Goal: Task Accomplishment & Management: Manage account settings

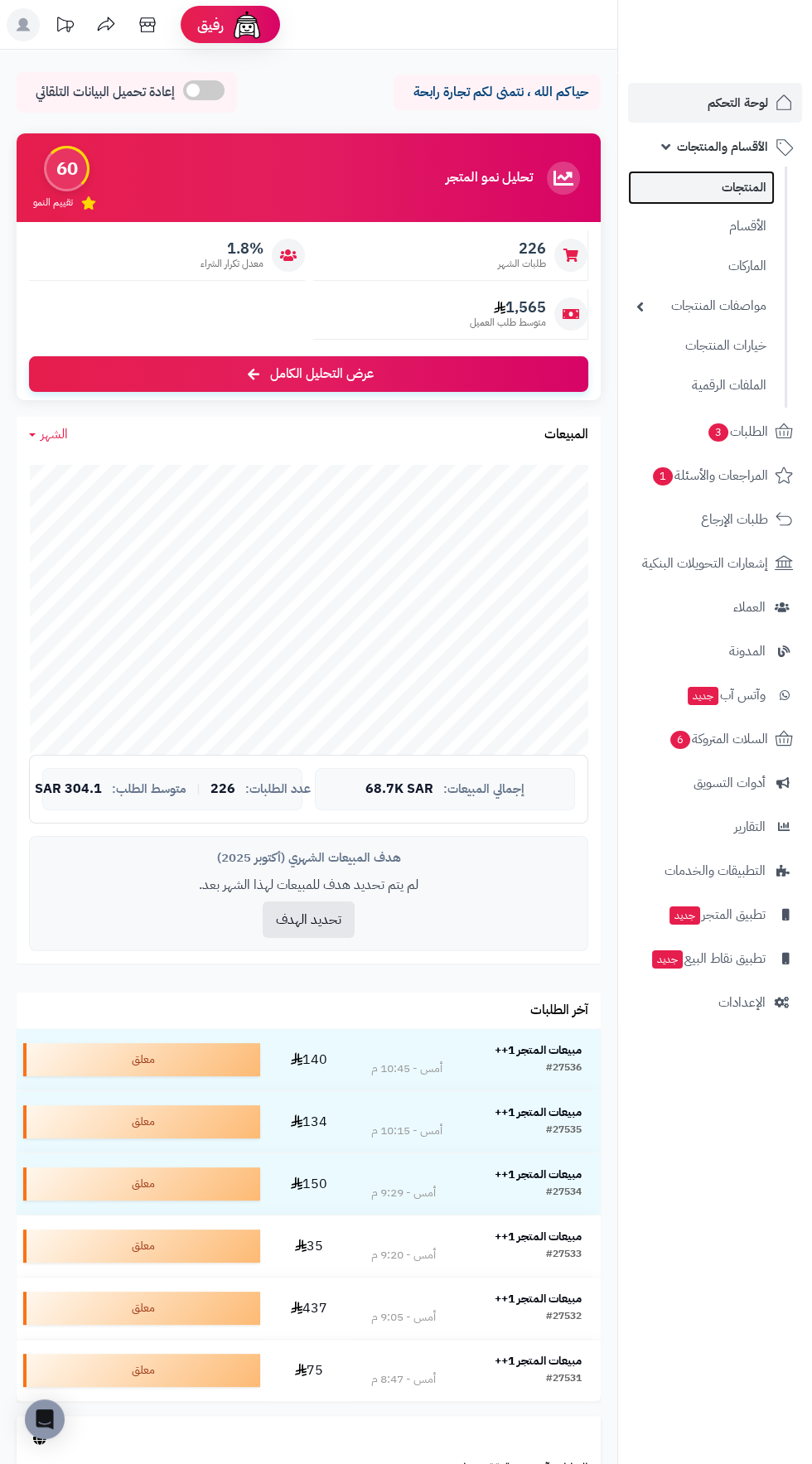
click at [749, 192] on link "المنتجات" at bounding box center [701, 187] width 147 height 34
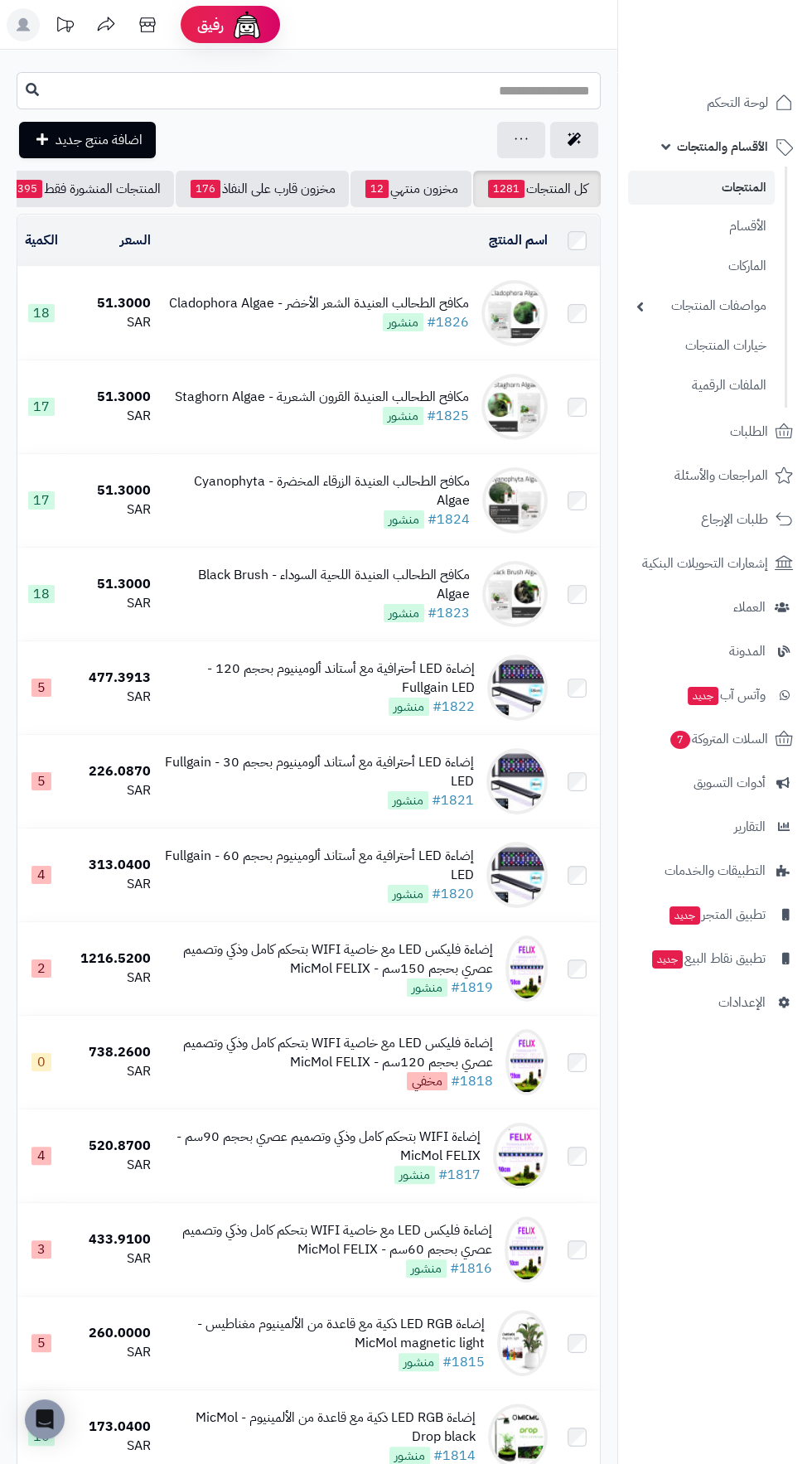
click at [546, 87] on input "text" at bounding box center [308, 90] width 584 height 37
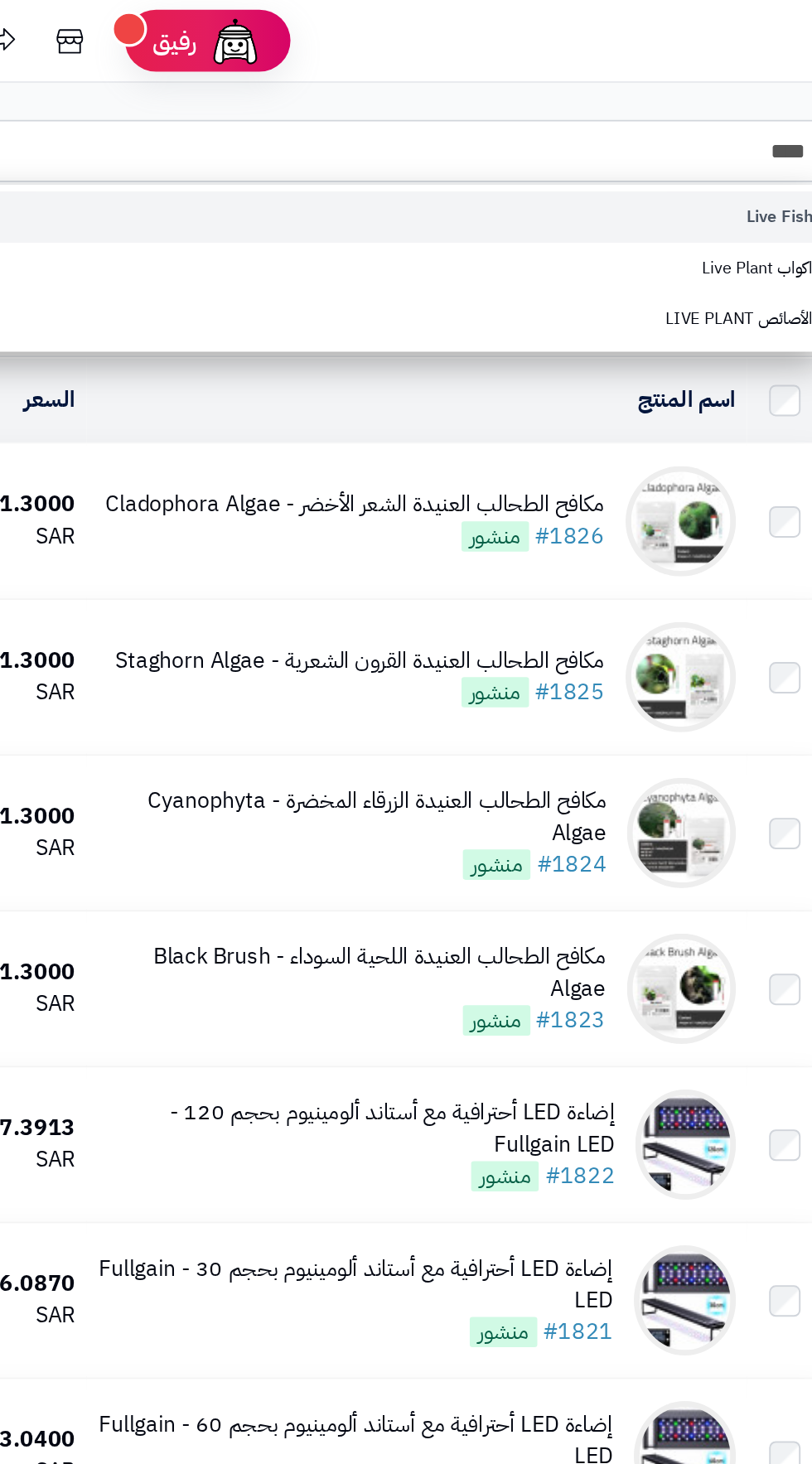
type input "****"
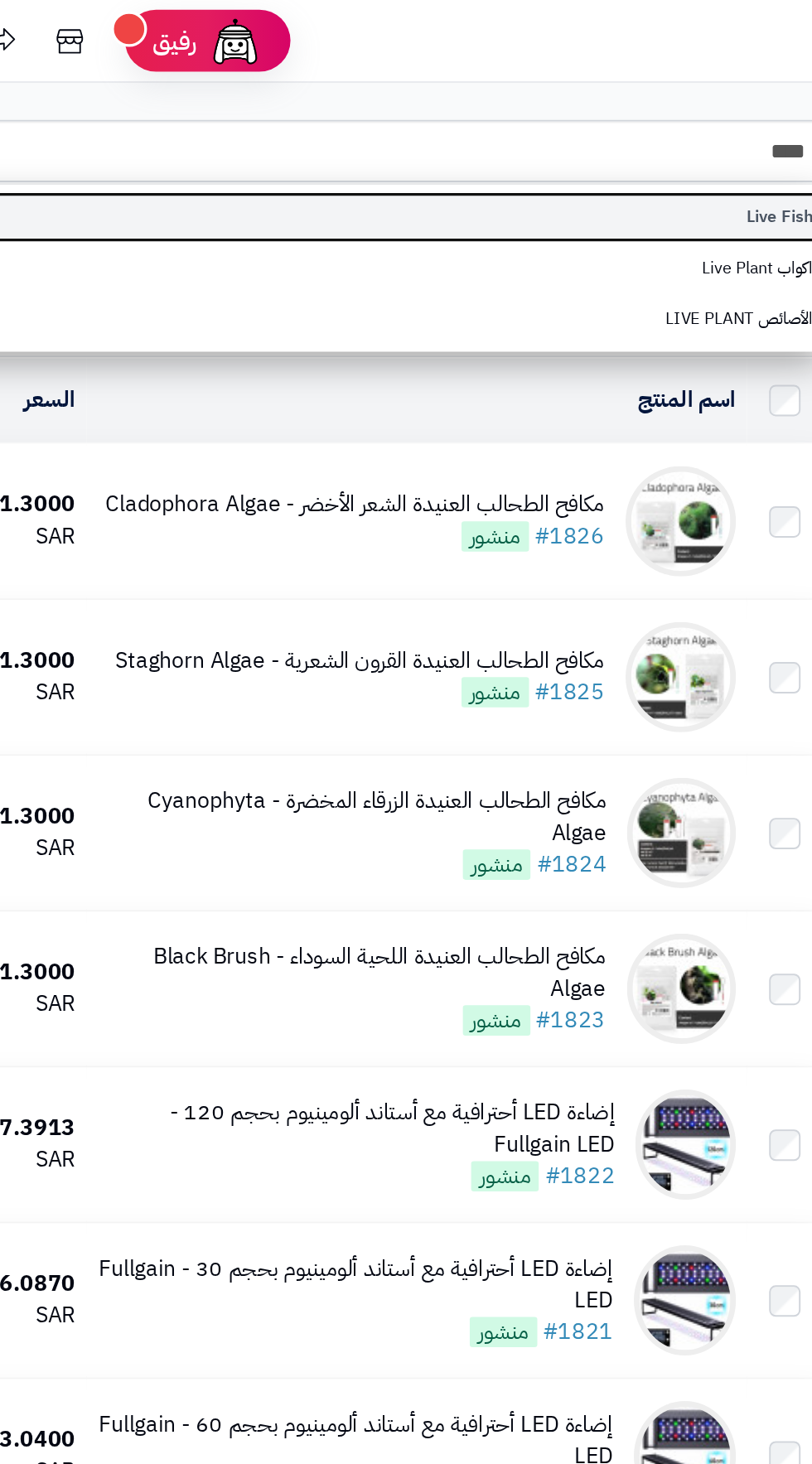
click at [544, 133] on link "Live Fish" at bounding box center [308, 130] width 584 height 30
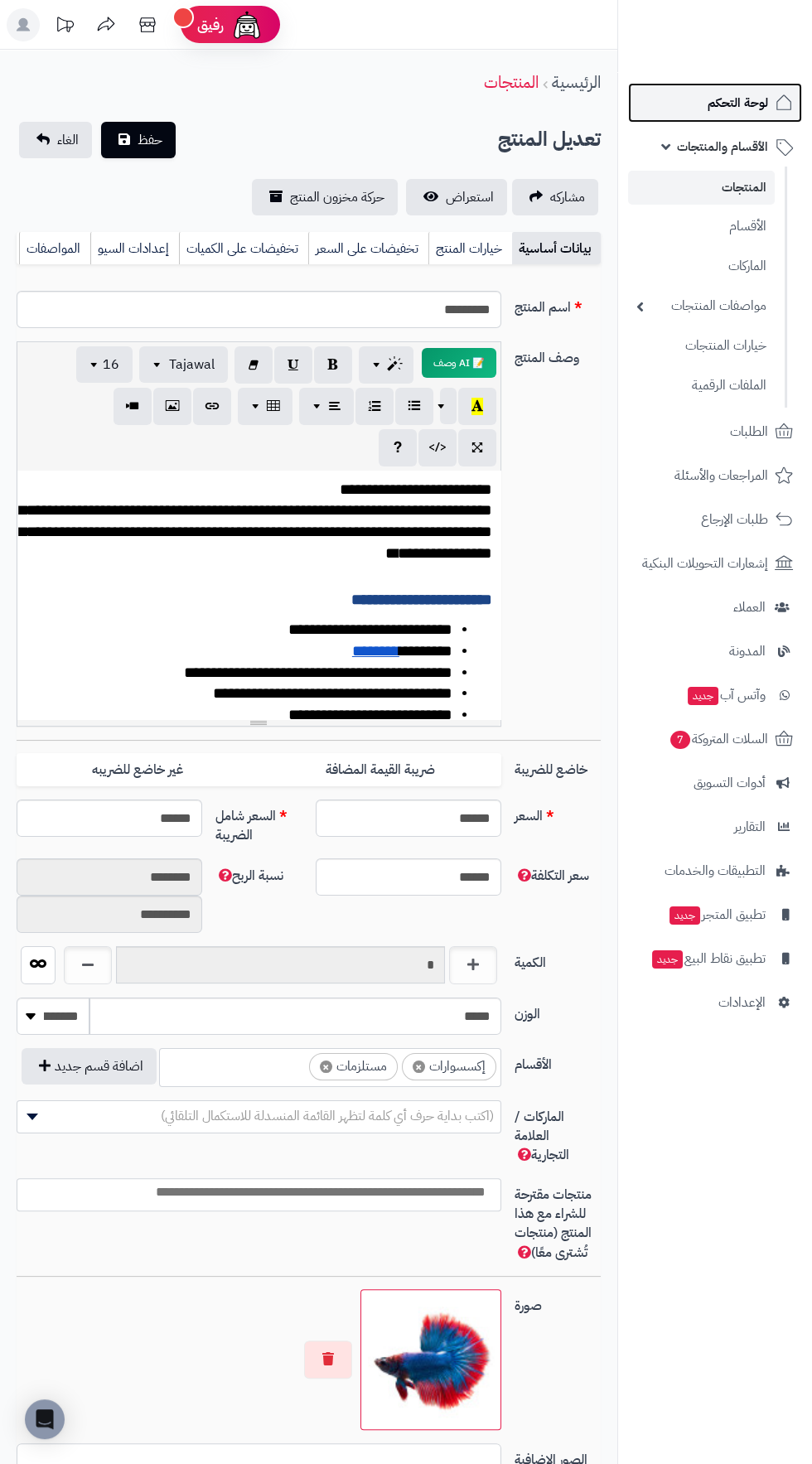
click at [729, 110] on span "لوحة التحكم" at bounding box center [738, 103] width 61 height 23
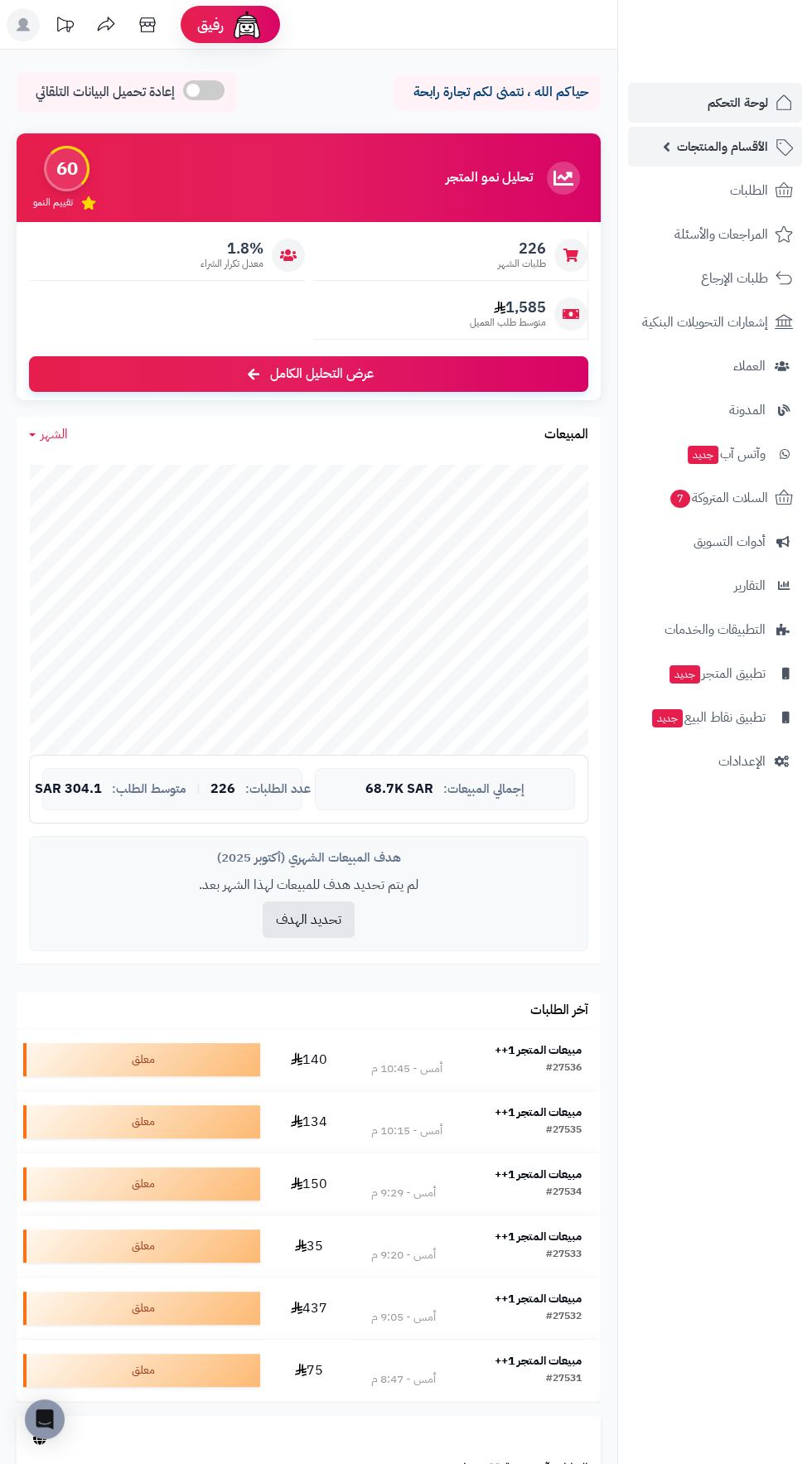
click at [718, 146] on span "الأقسام والمنتجات" at bounding box center [722, 146] width 91 height 23
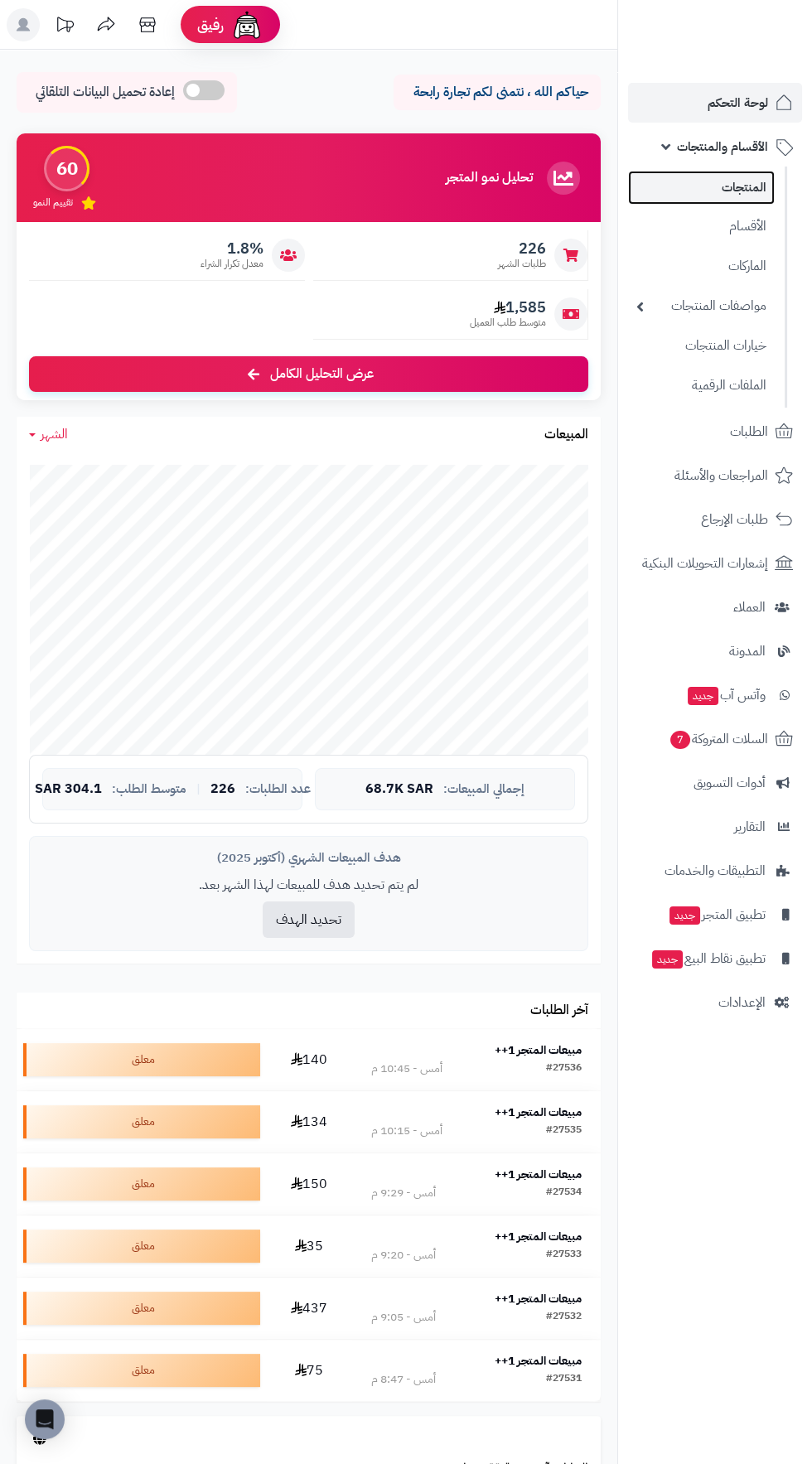
click at [761, 189] on link "المنتجات" at bounding box center [701, 187] width 147 height 34
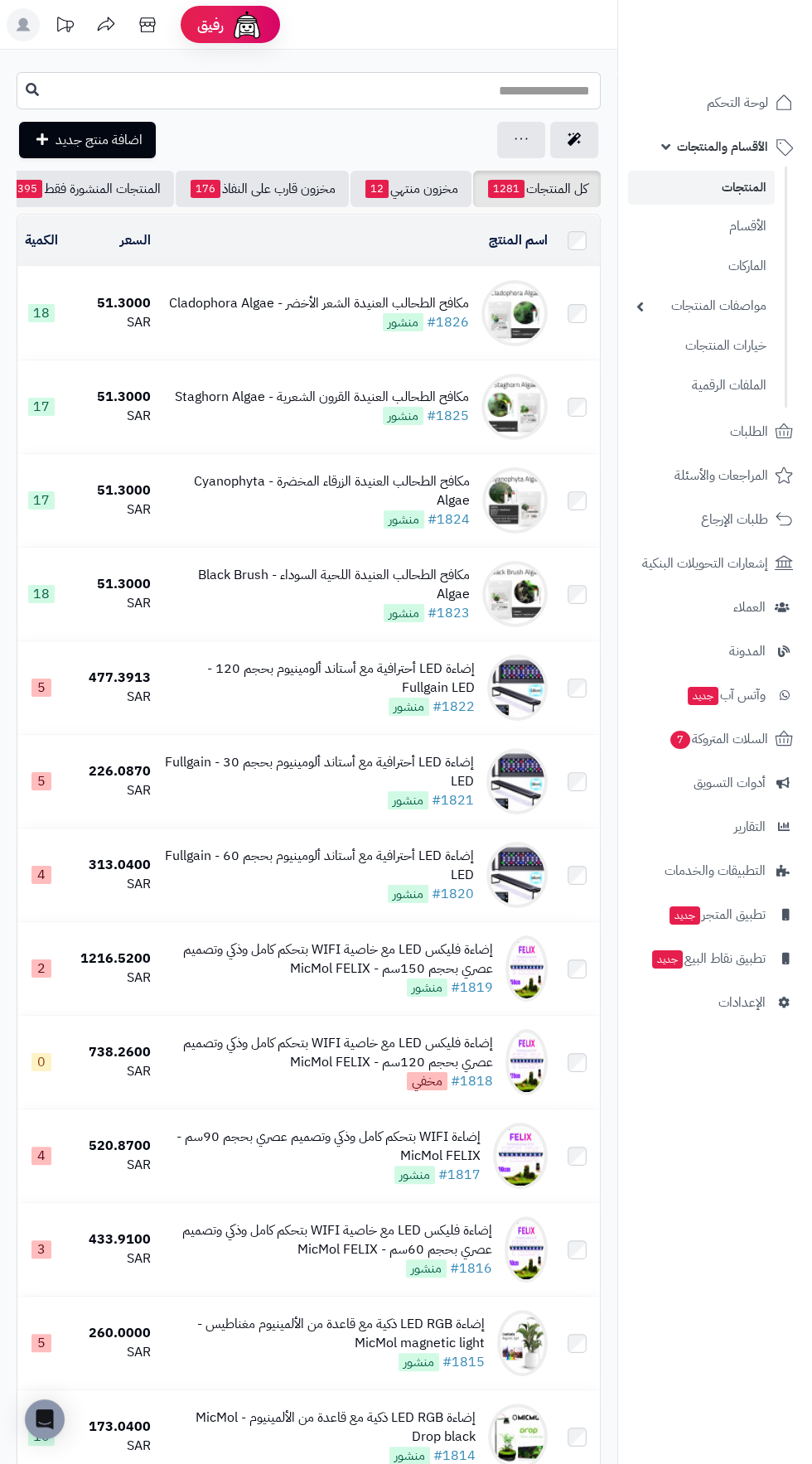
click at [559, 95] on input "text" at bounding box center [308, 90] width 584 height 37
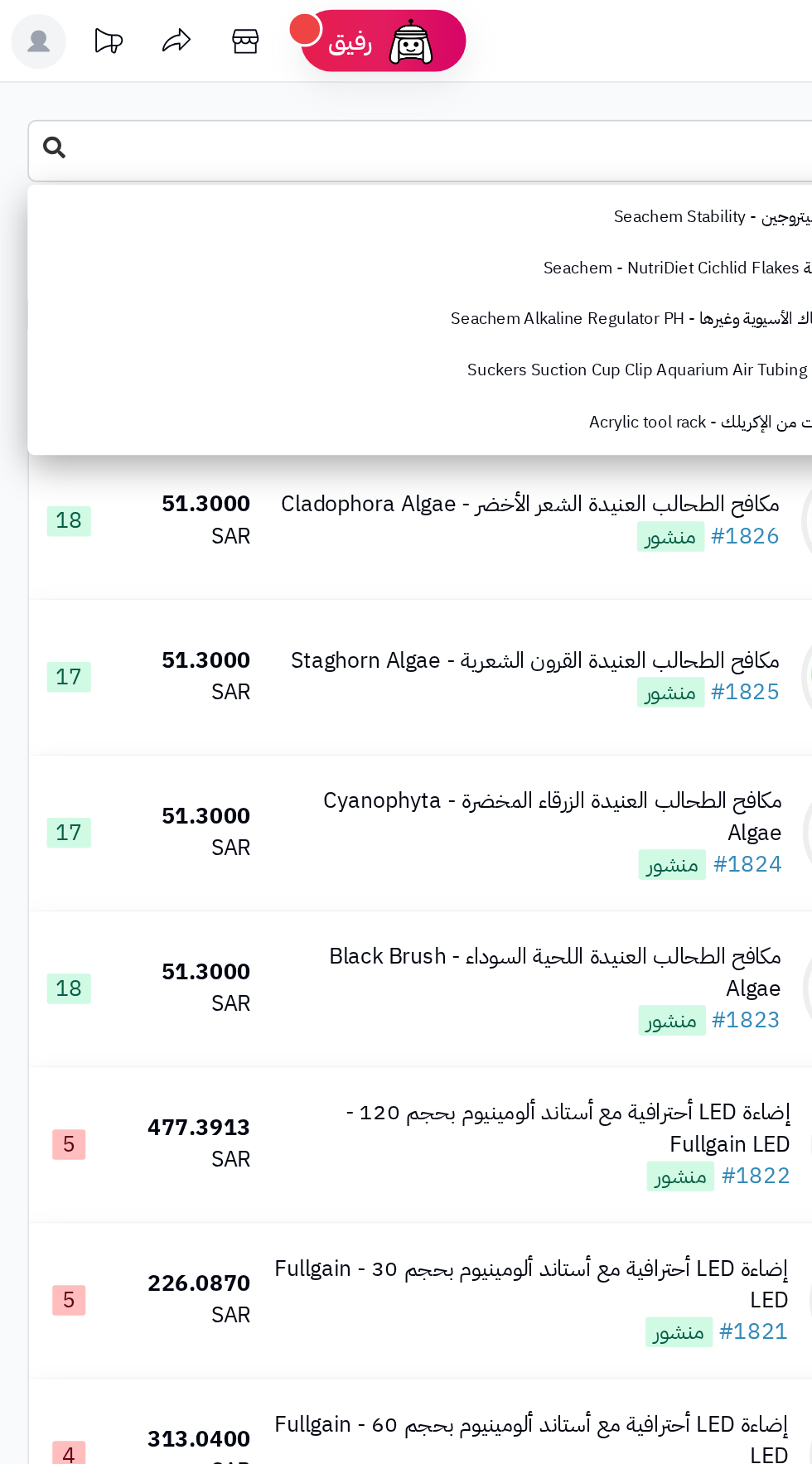
type input "**"
click at [36, 97] on button at bounding box center [32, 89] width 25 height 31
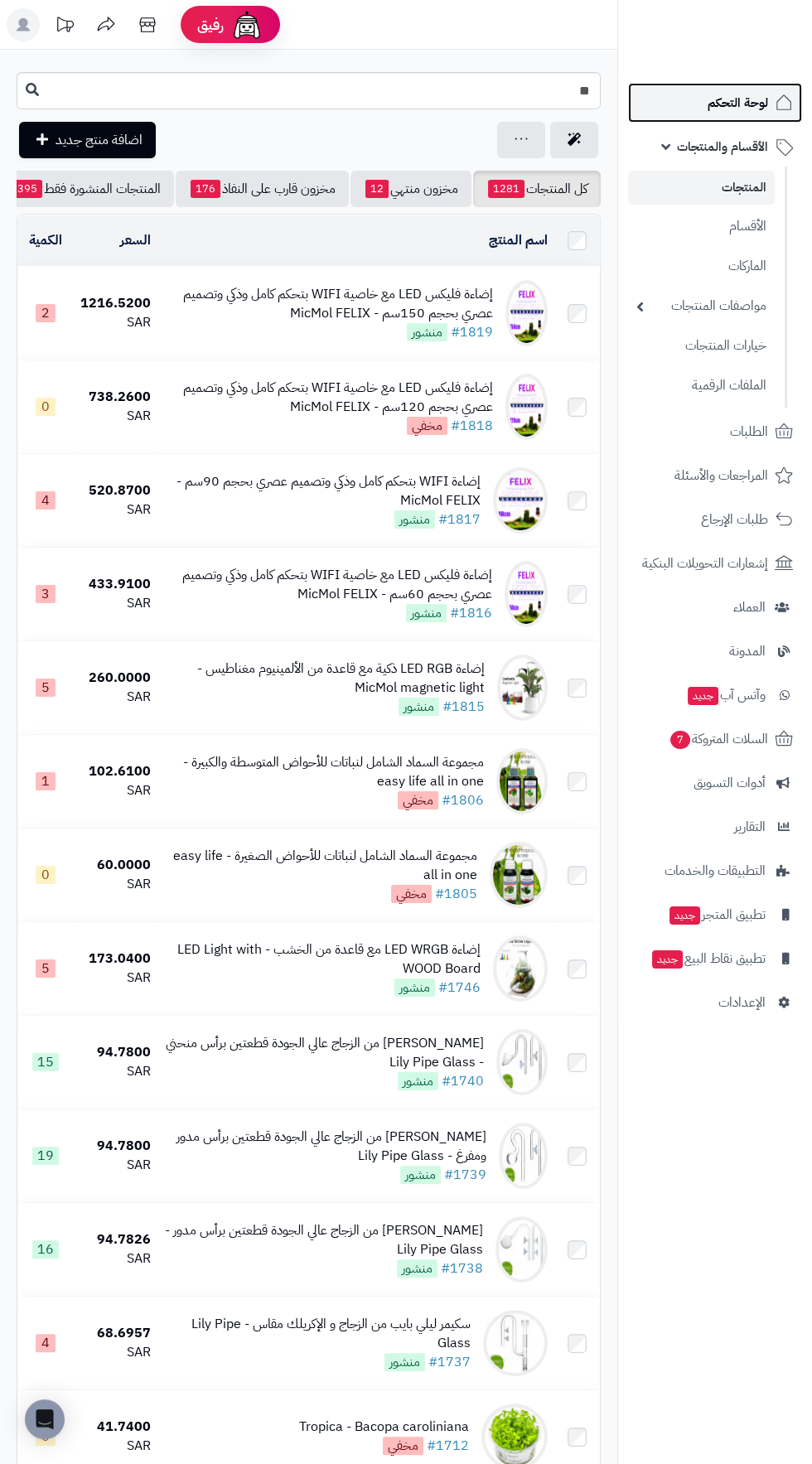
click at [734, 96] on span "لوحة التحكم" at bounding box center [738, 103] width 61 height 23
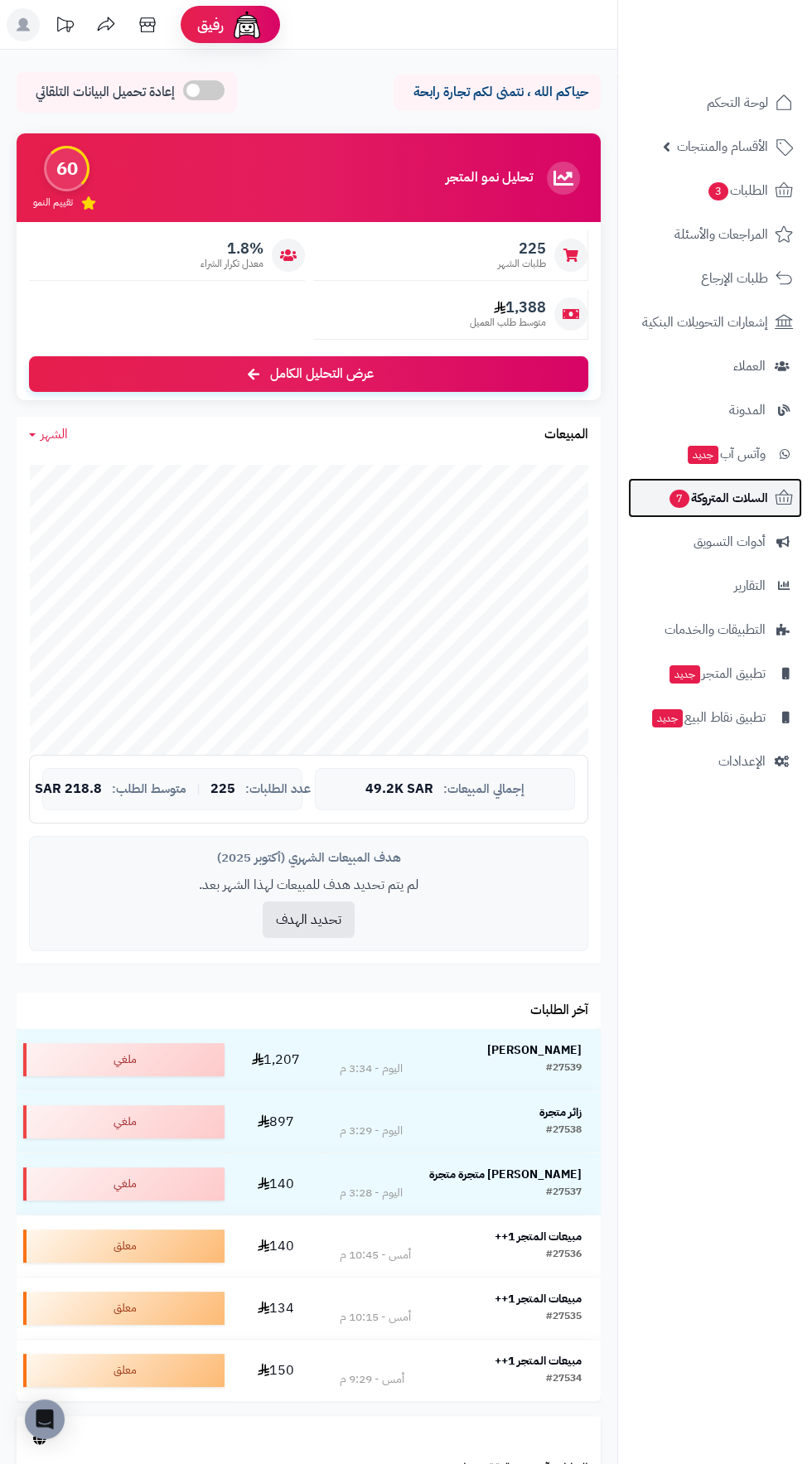
click at [746, 496] on span "السلات المتروكة 7" at bounding box center [717, 498] width 100 height 23
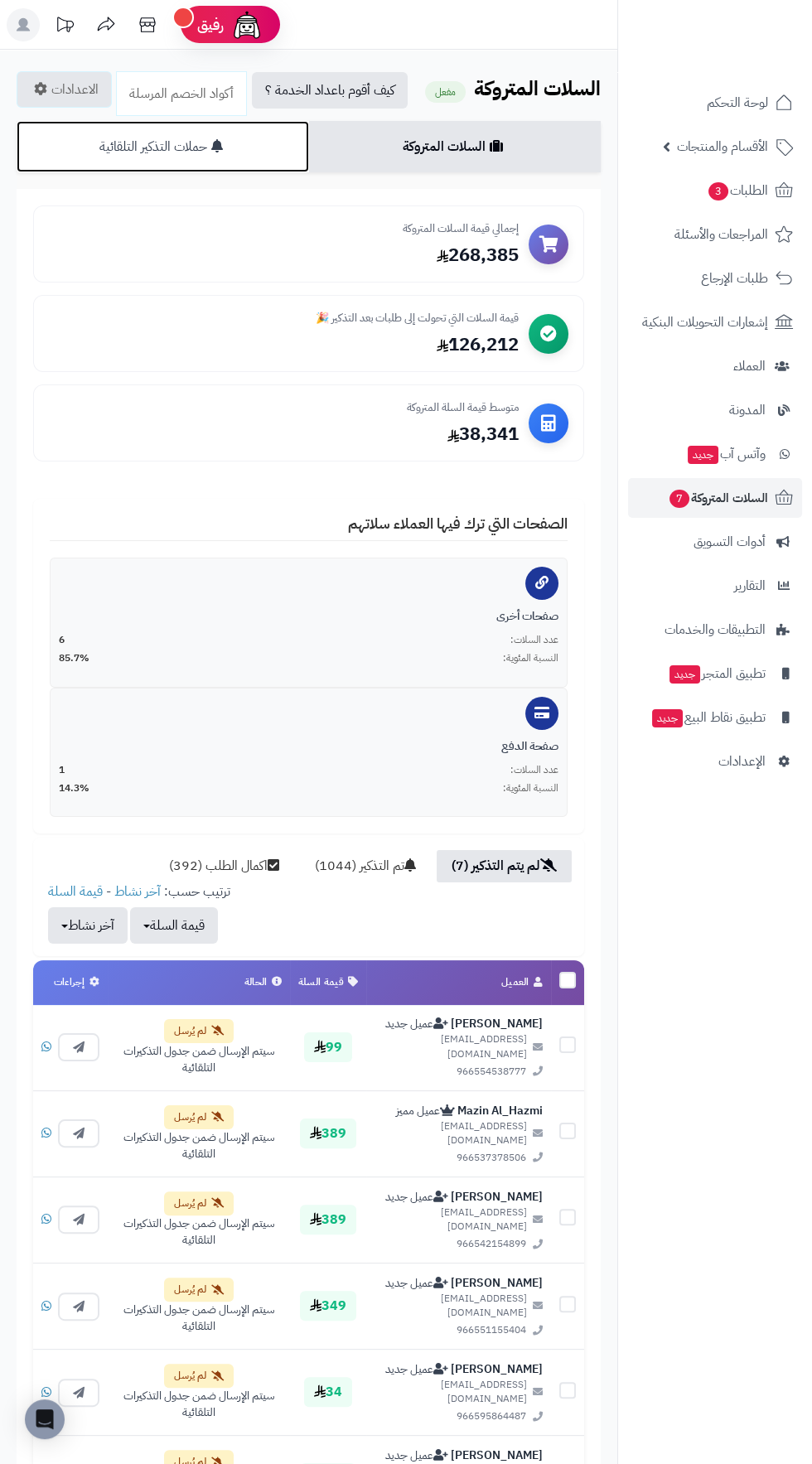
click at [241, 147] on link "حملات التذكير التلقائية" at bounding box center [162, 146] width 293 height 51
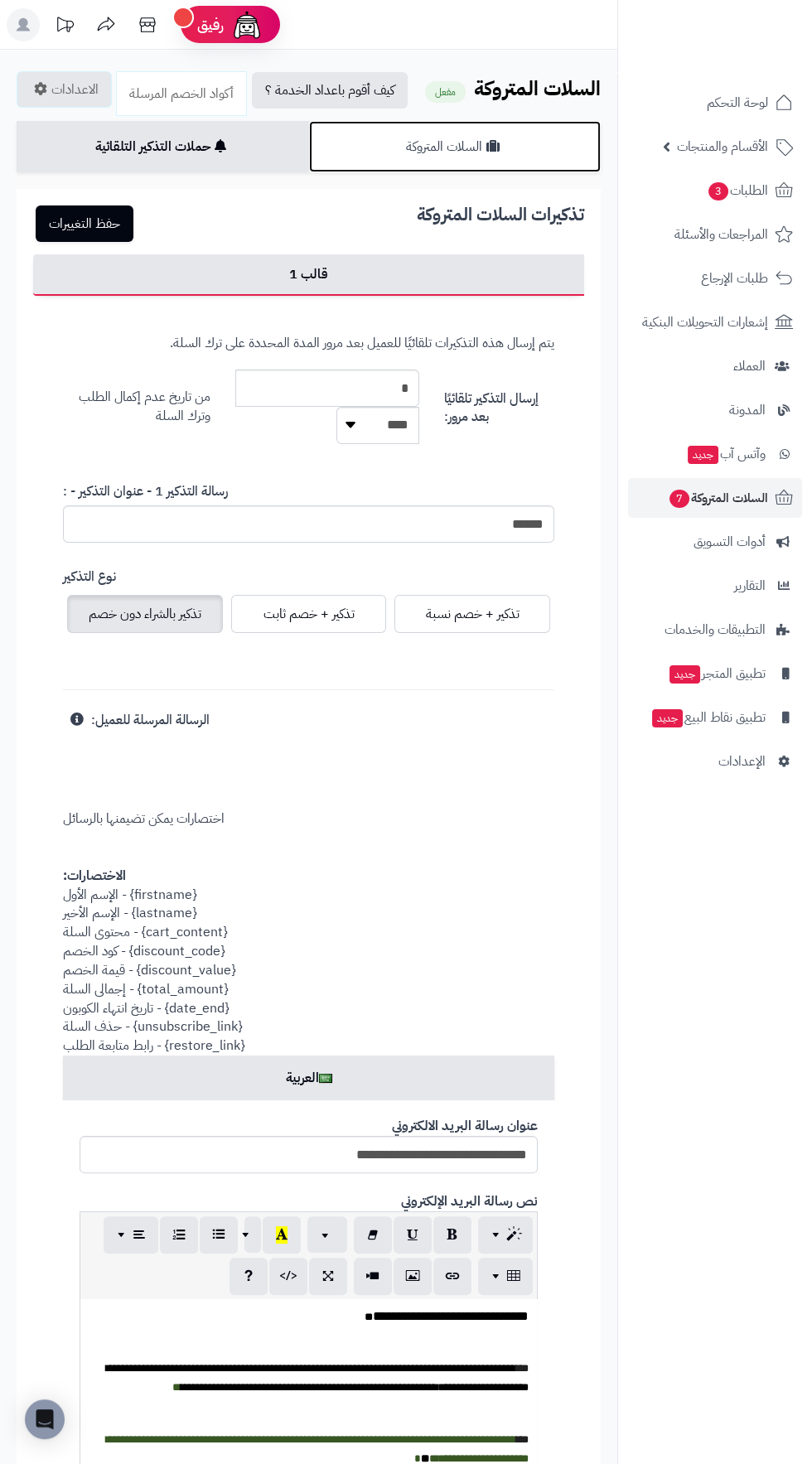
click at [485, 144] on link "السلات المتروكة" at bounding box center [455, 146] width 293 height 51
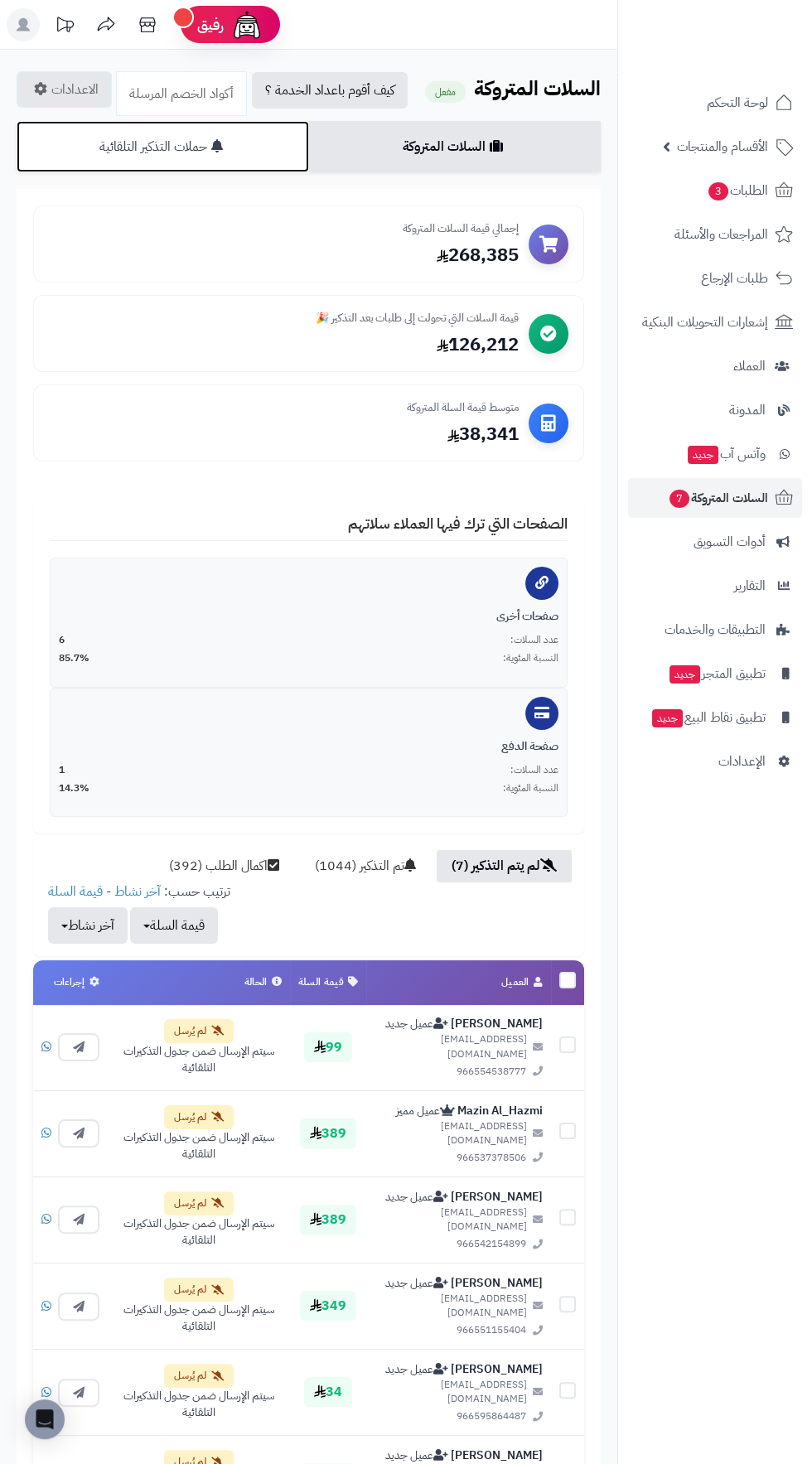
click at [257, 149] on link "حملات التذكير التلقائية" at bounding box center [162, 146] width 293 height 51
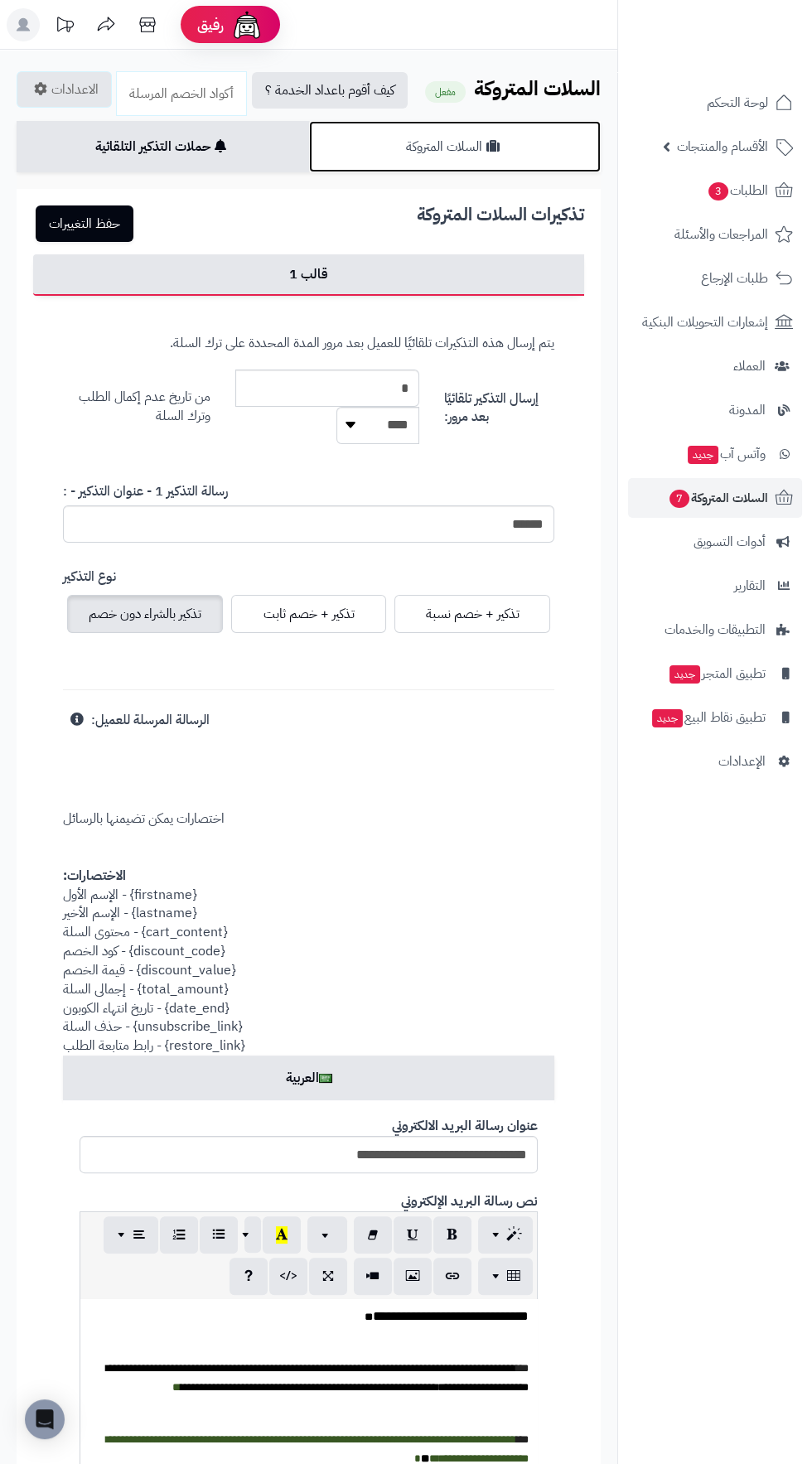
click at [494, 146] on icon at bounding box center [492, 145] width 13 height 13
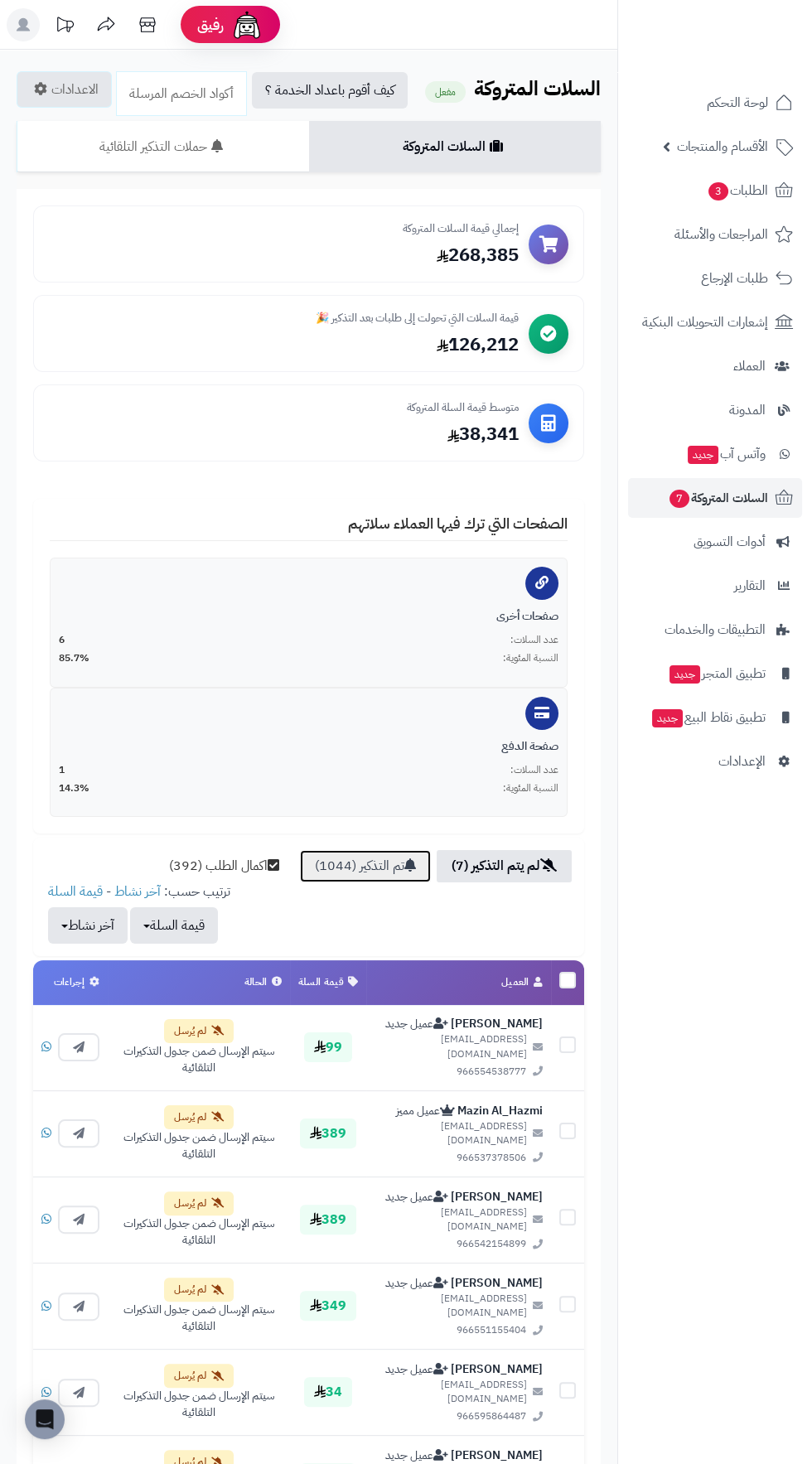
click at [381, 863] on link "تم التذكير (1044)" at bounding box center [365, 866] width 131 height 32
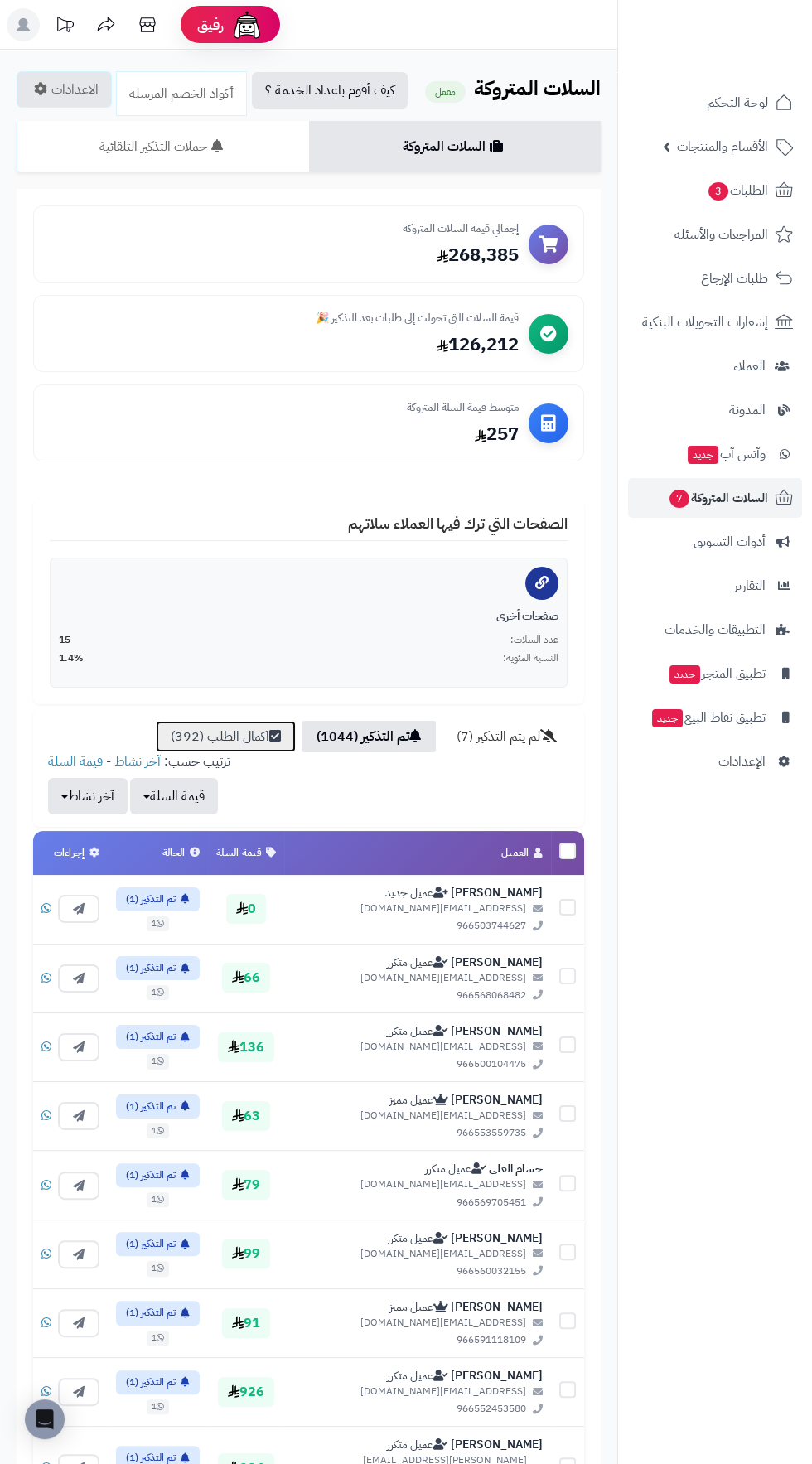
click at [254, 725] on link "اكمال الطلب (392)" at bounding box center [225, 737] width 140 height 32
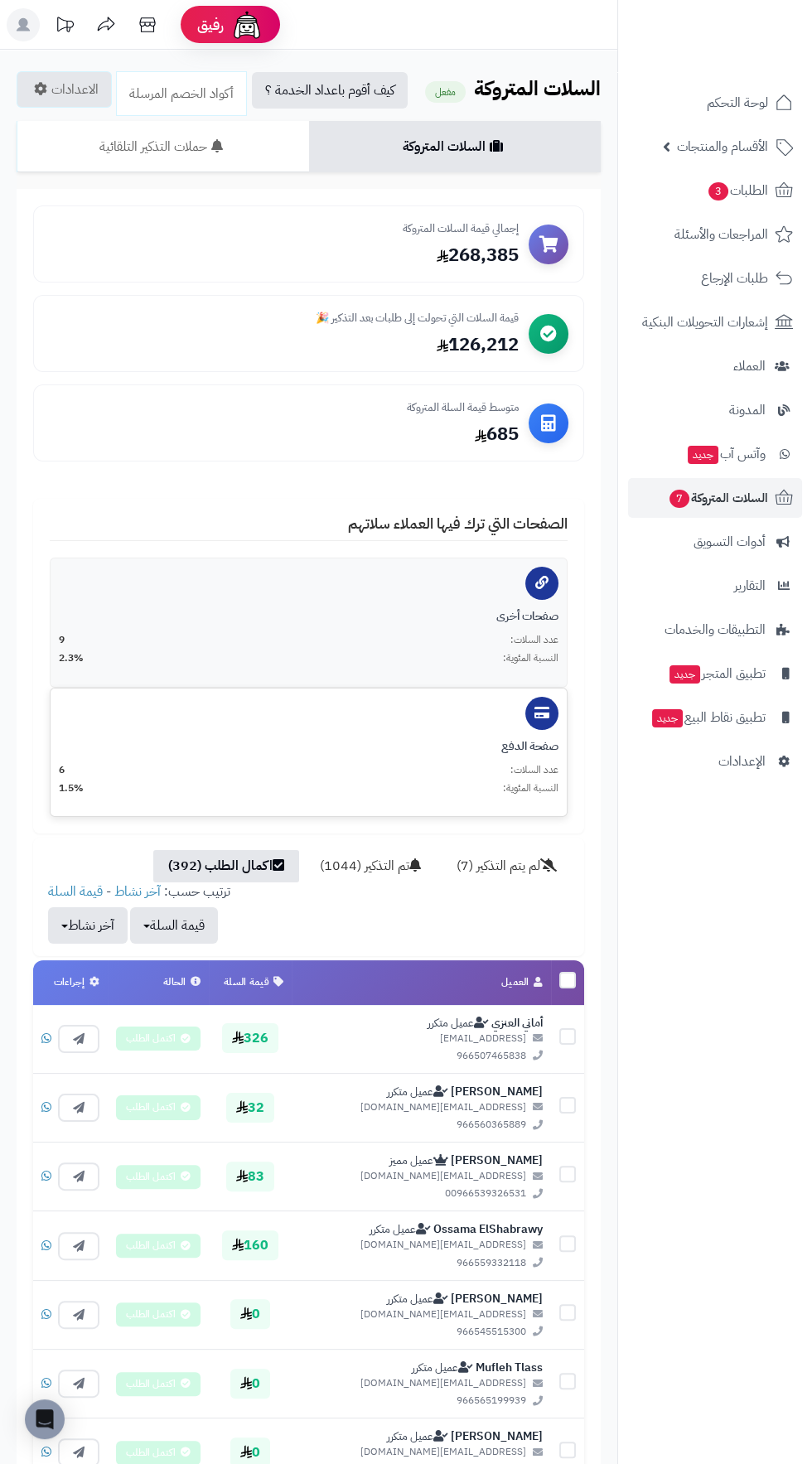
click at [525, 726] on div "صفحة الدفع عدد السلات: 6 النسبة المئوية: 1.5%" at bounding box center [308, 752] width 518 height 129
click at [510, 874] on link "لم يتم التذكير (7)" at bounding box center [506, 866] width 130 height 32
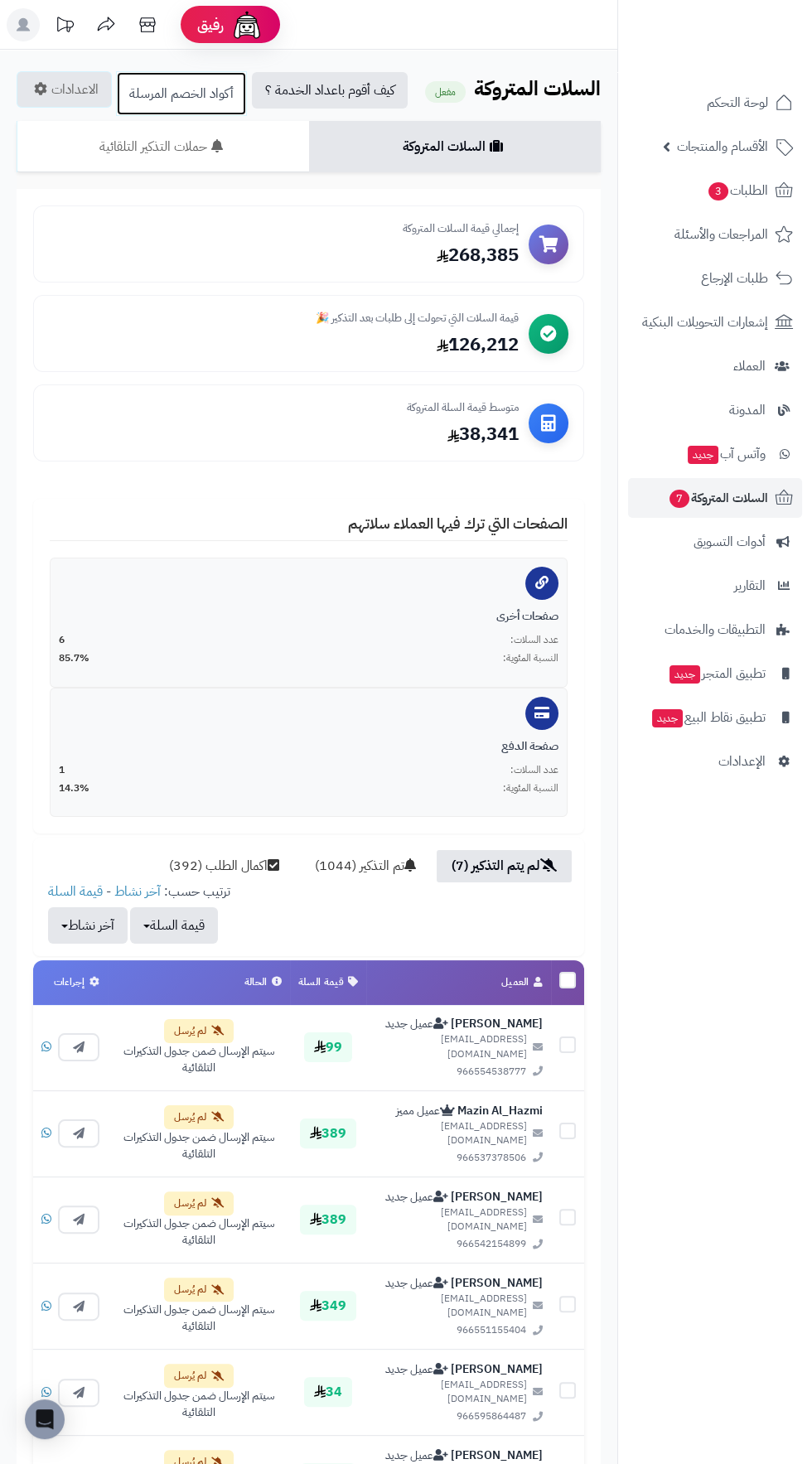
click at [231, 90] on link "أكواد الخصم المرسلة" at bounding box center [182, 94] width 131 height 45
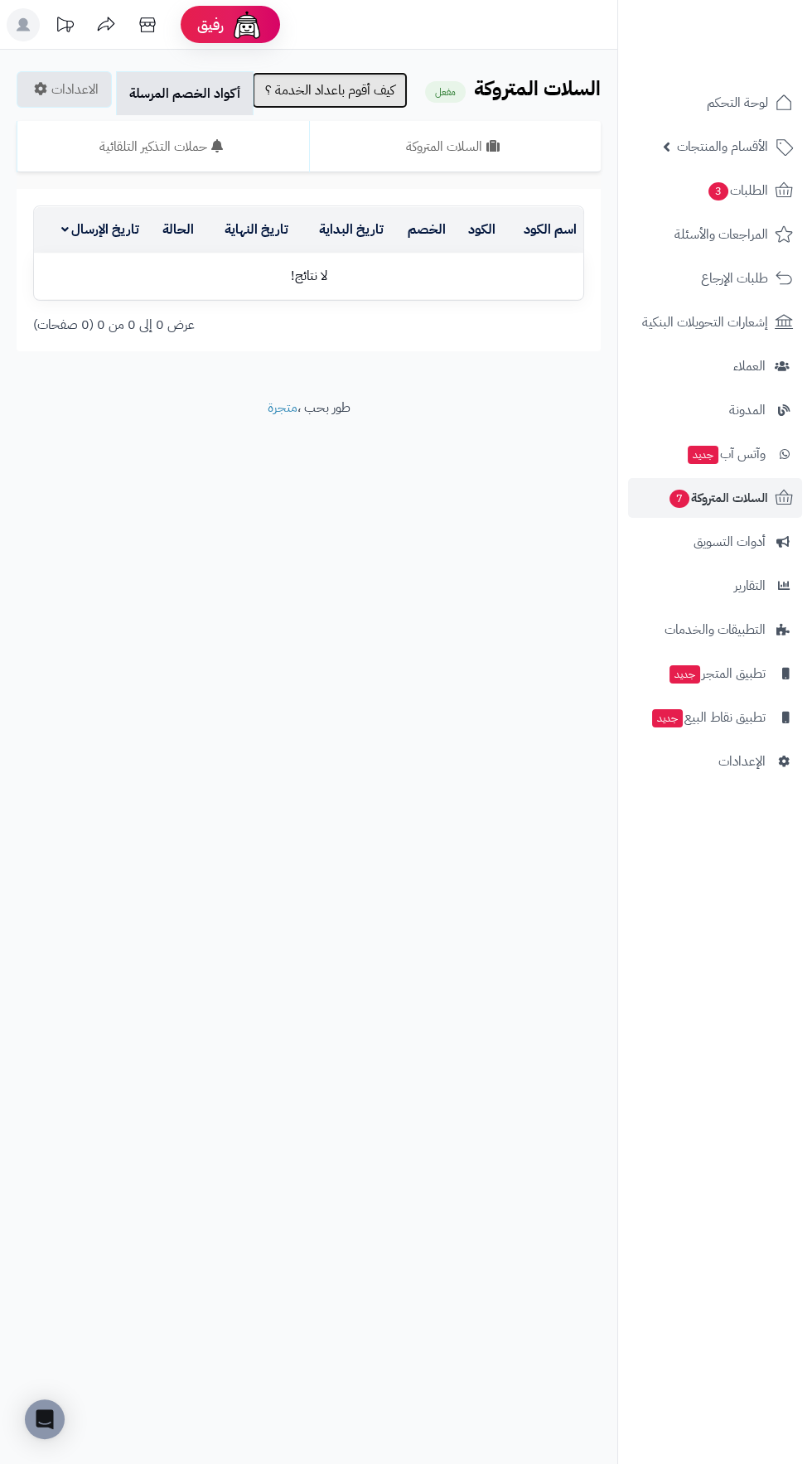
click at [375, 82] on link "كيف أقوم باعداد الخدمة ؟" at bounding box center [329, 90] width 155 height 36
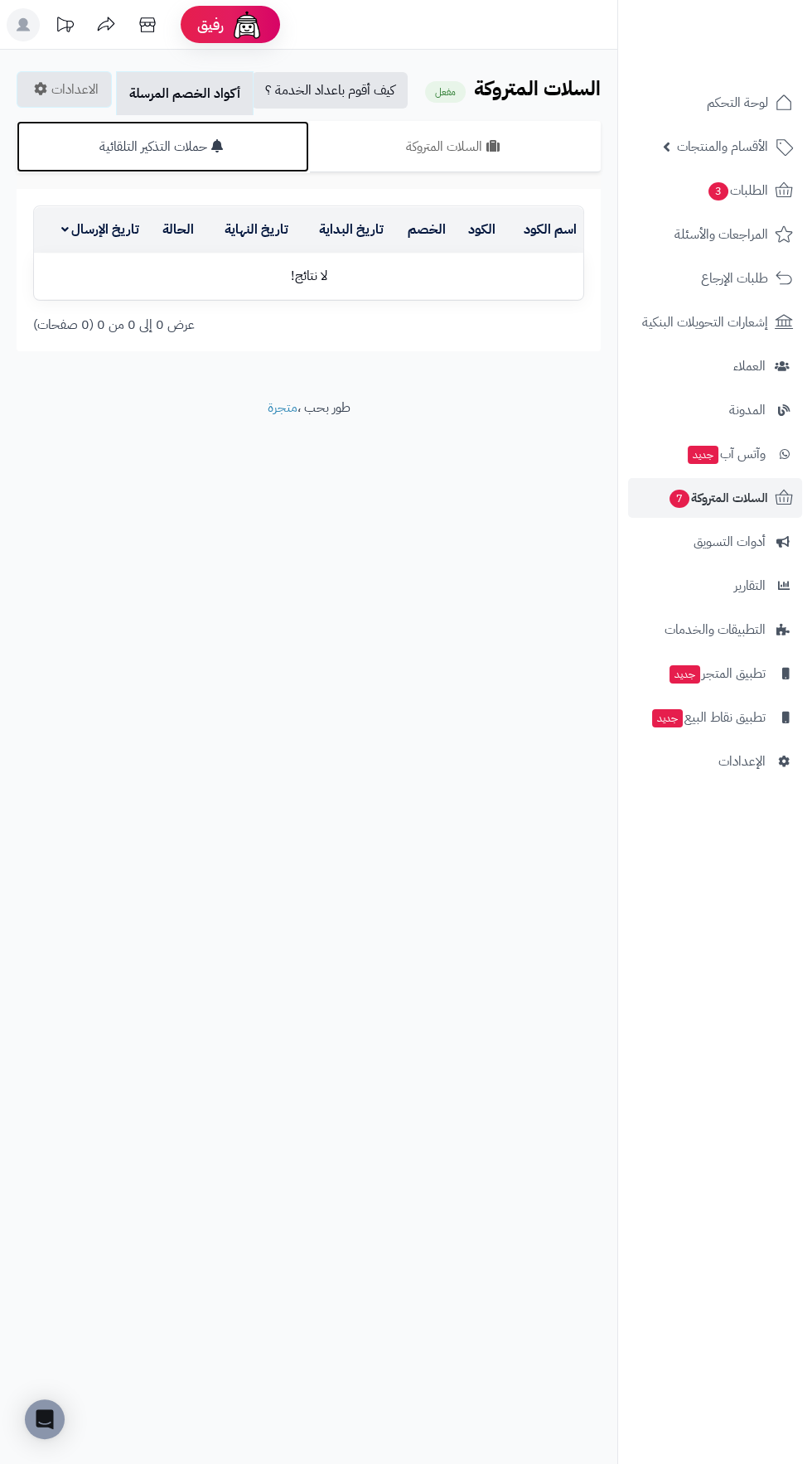
click at [242, 146] on link "حملات التذكير التلقائية" at bounding box center [162, 146] width 293 height 51
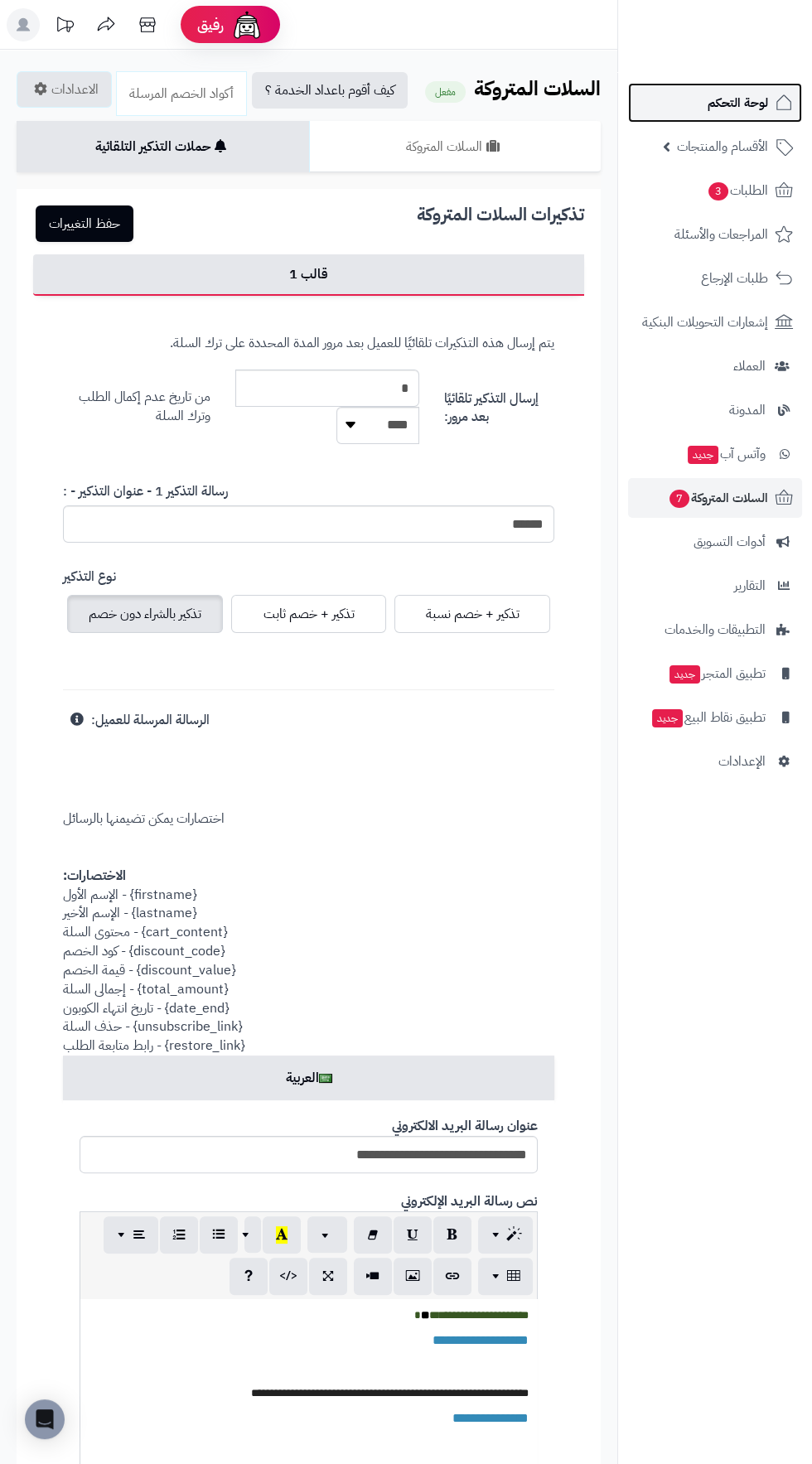
click at [721, 102] on span "لوحة التحكم" at bounding box center [738, 103] width 61 height 23
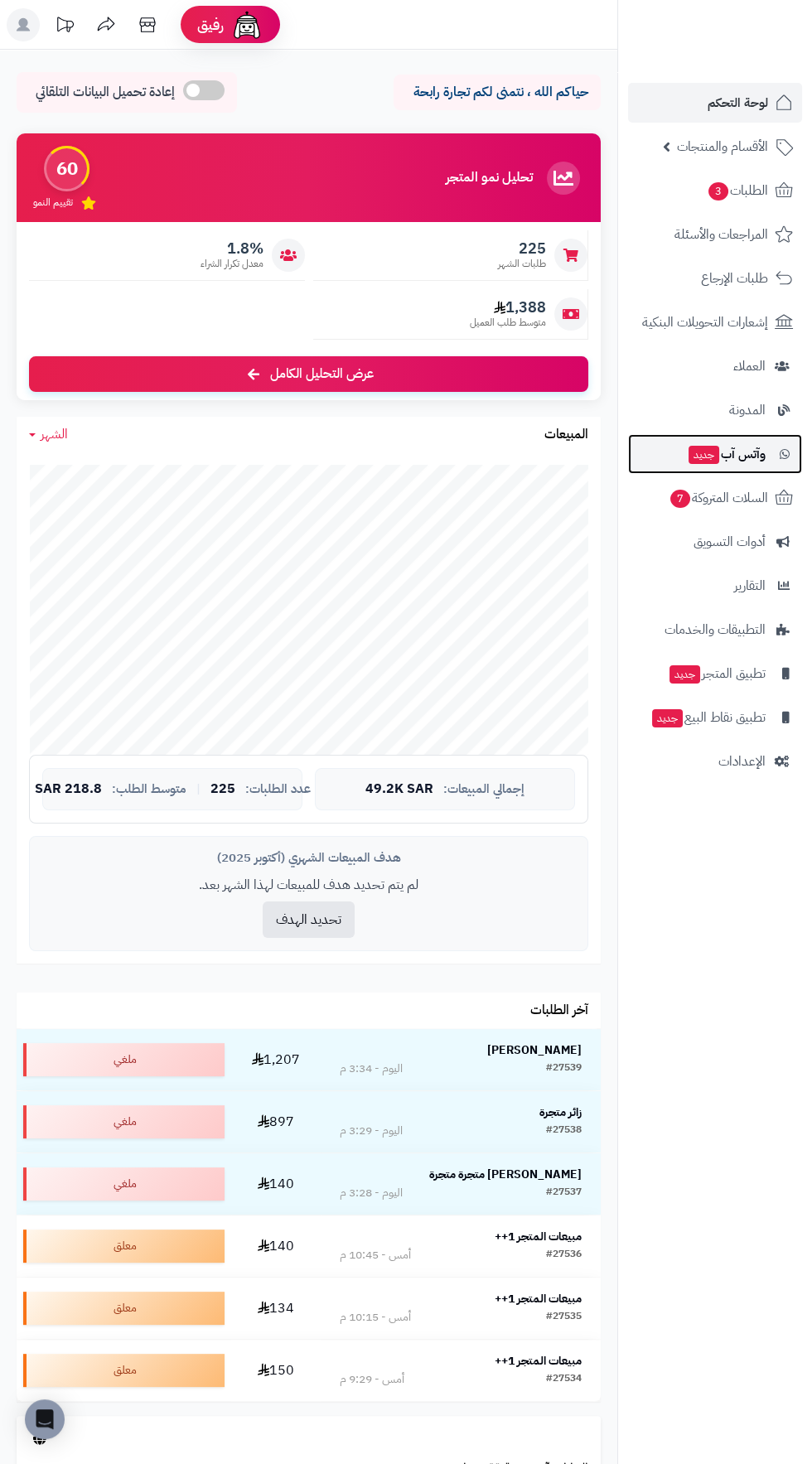
click at [745, 456] on span "وآتس آب جديد" at bounding box center [726, 454] width 79 height 23
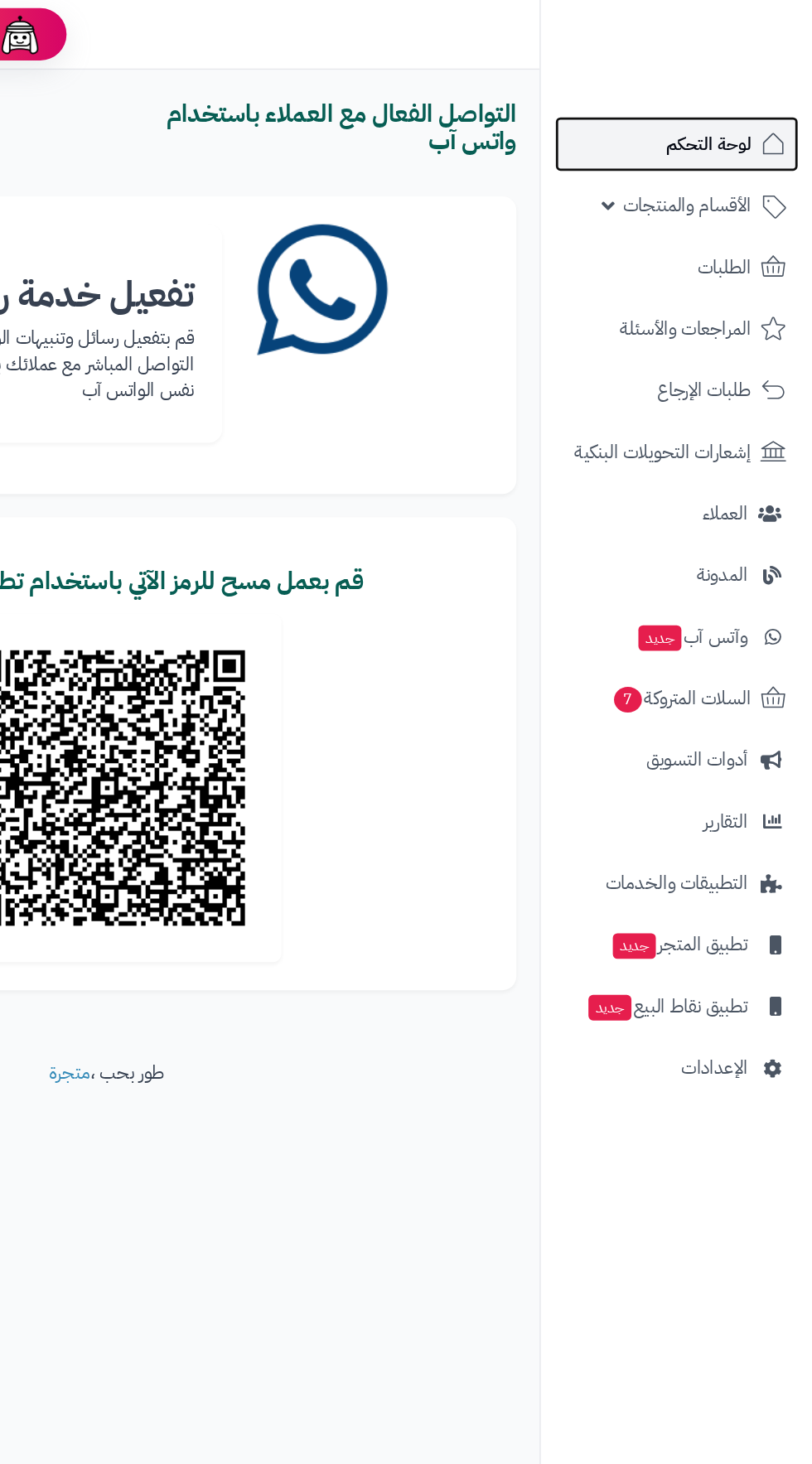
click at [753, 97] on span "لوحة التحكم" at bounding box center [738, 103] width 61 height 23
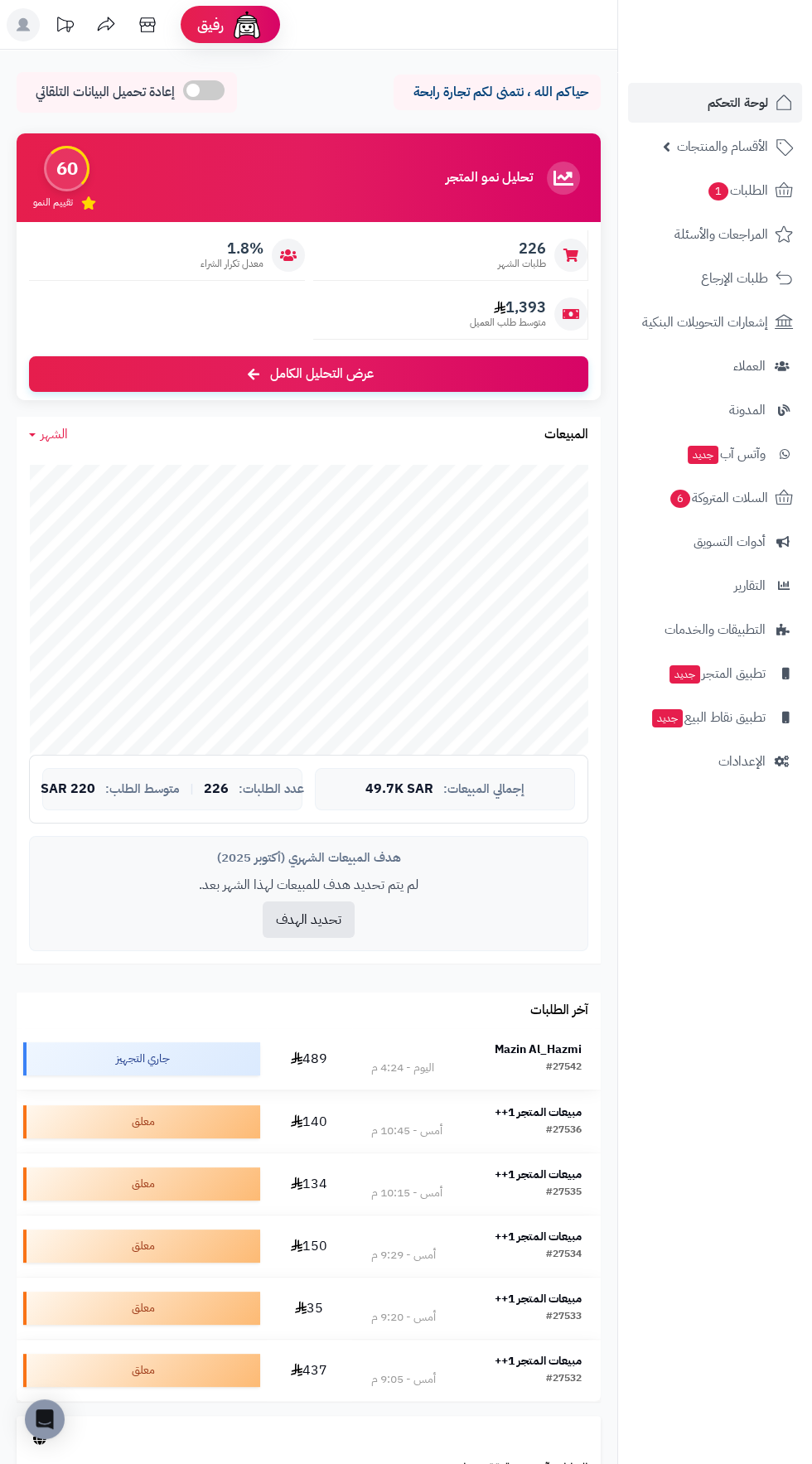
click at [537, 1049] on strong "Mazin Al_Hazmi" at bounding box center [538, 1050] width 87 height 17
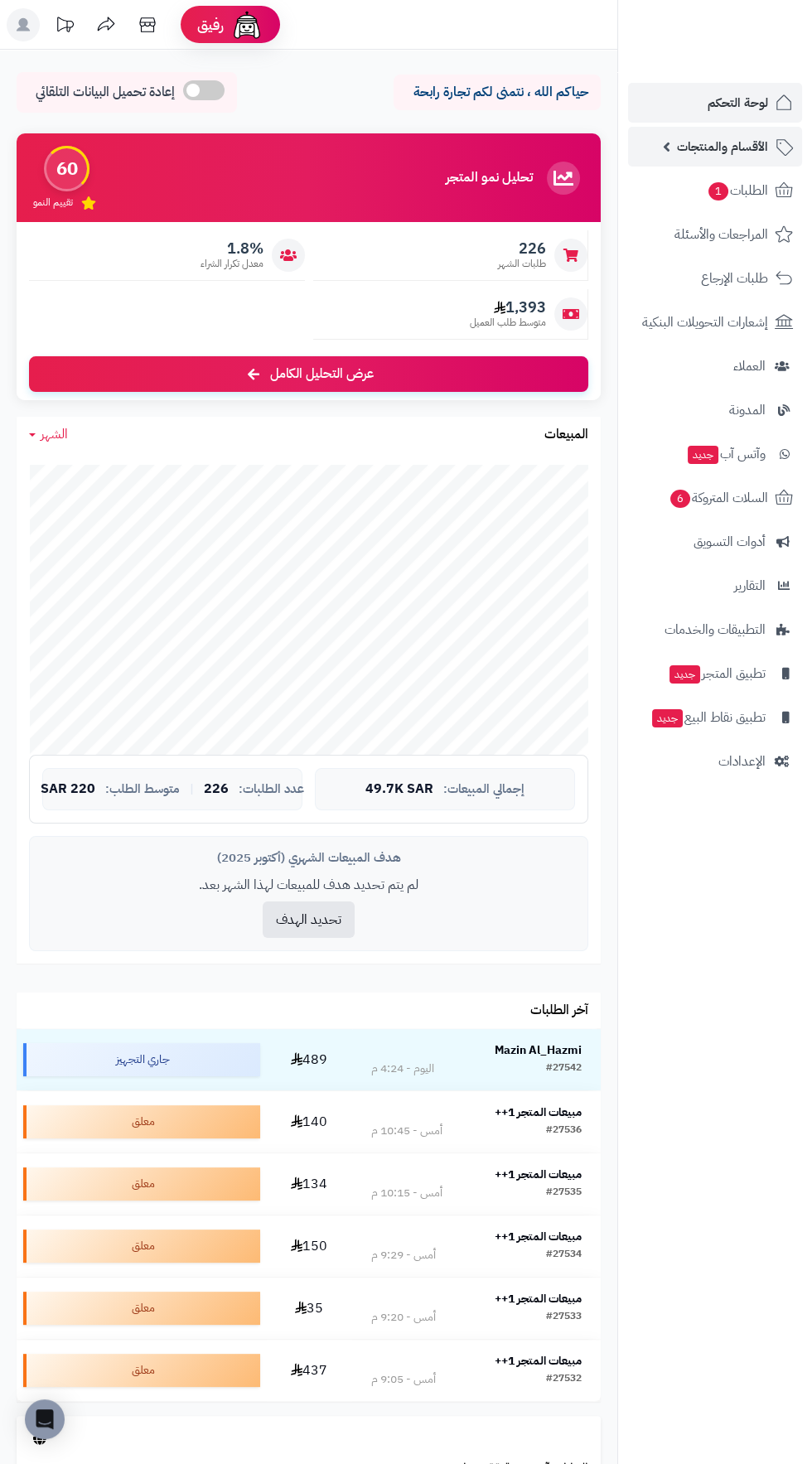
click at [731, 142] on span "الأقسام والمنتجات" at bounding box center [722, 146] width 91 height 23
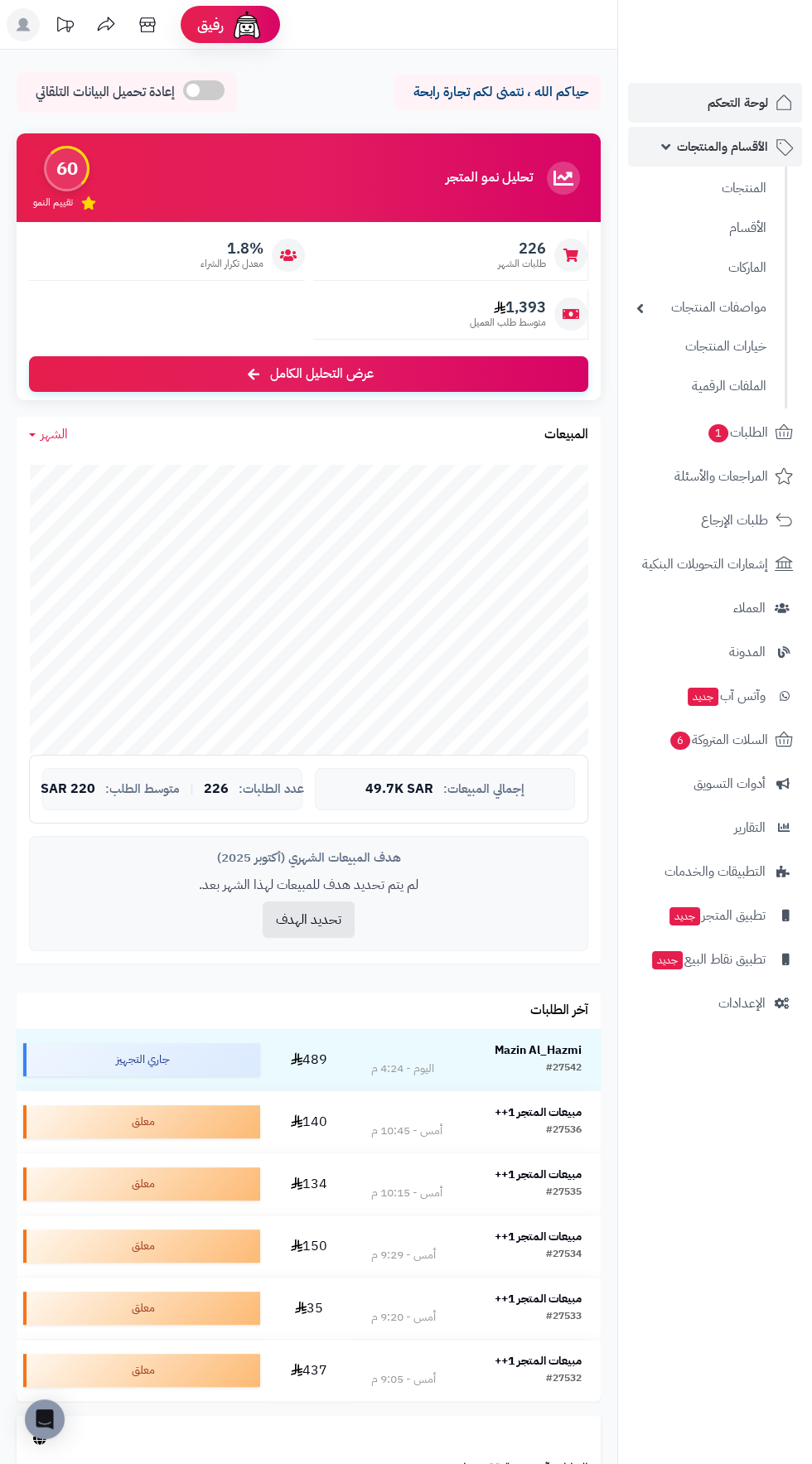
click at [747, 142] on span "الأقسام والمنتجات" at bounding box center [722, 146] width 91 height 23
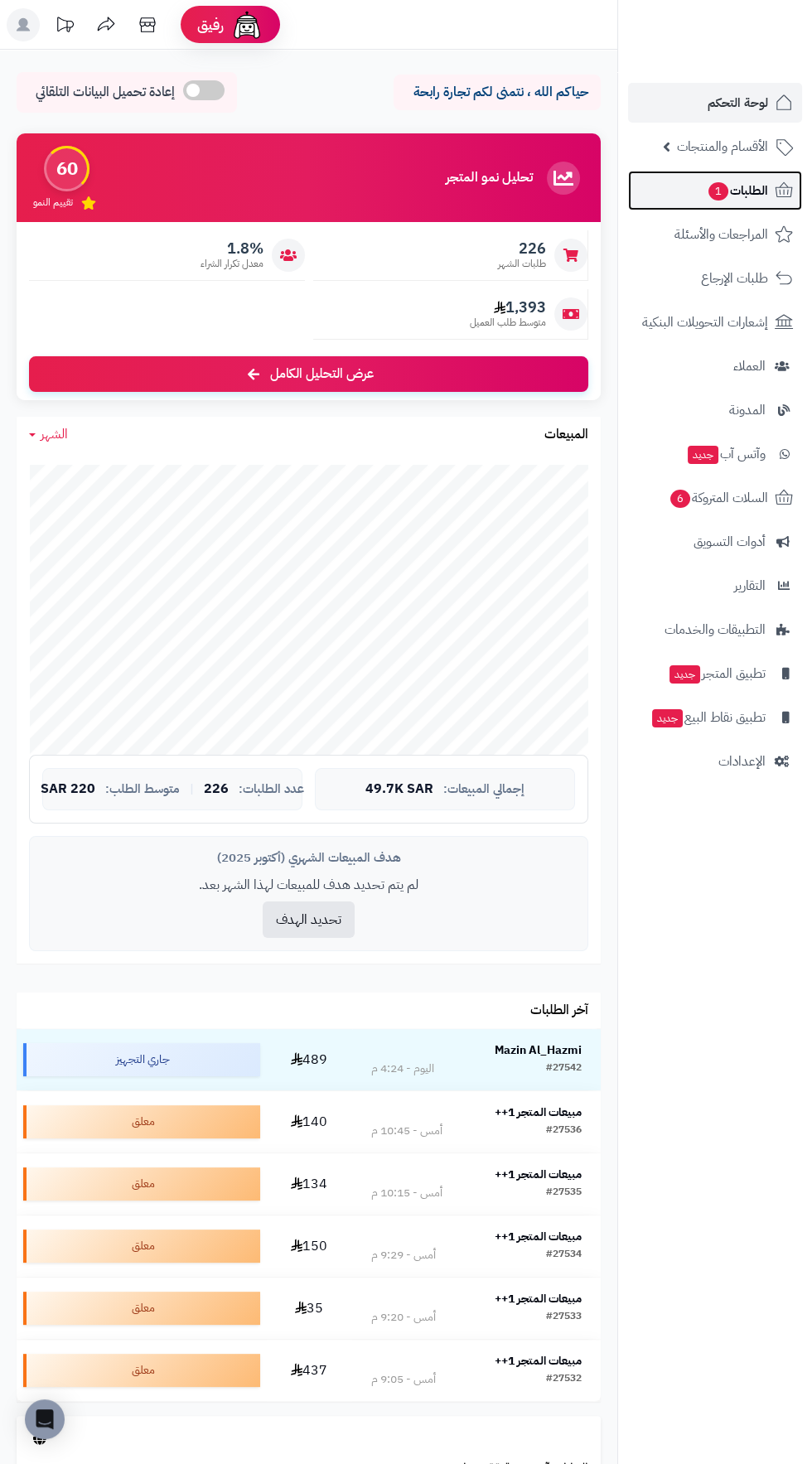
click at [754, 192] on span "الطلبات 1" at bounding box center [737, 190] width 62 height 23
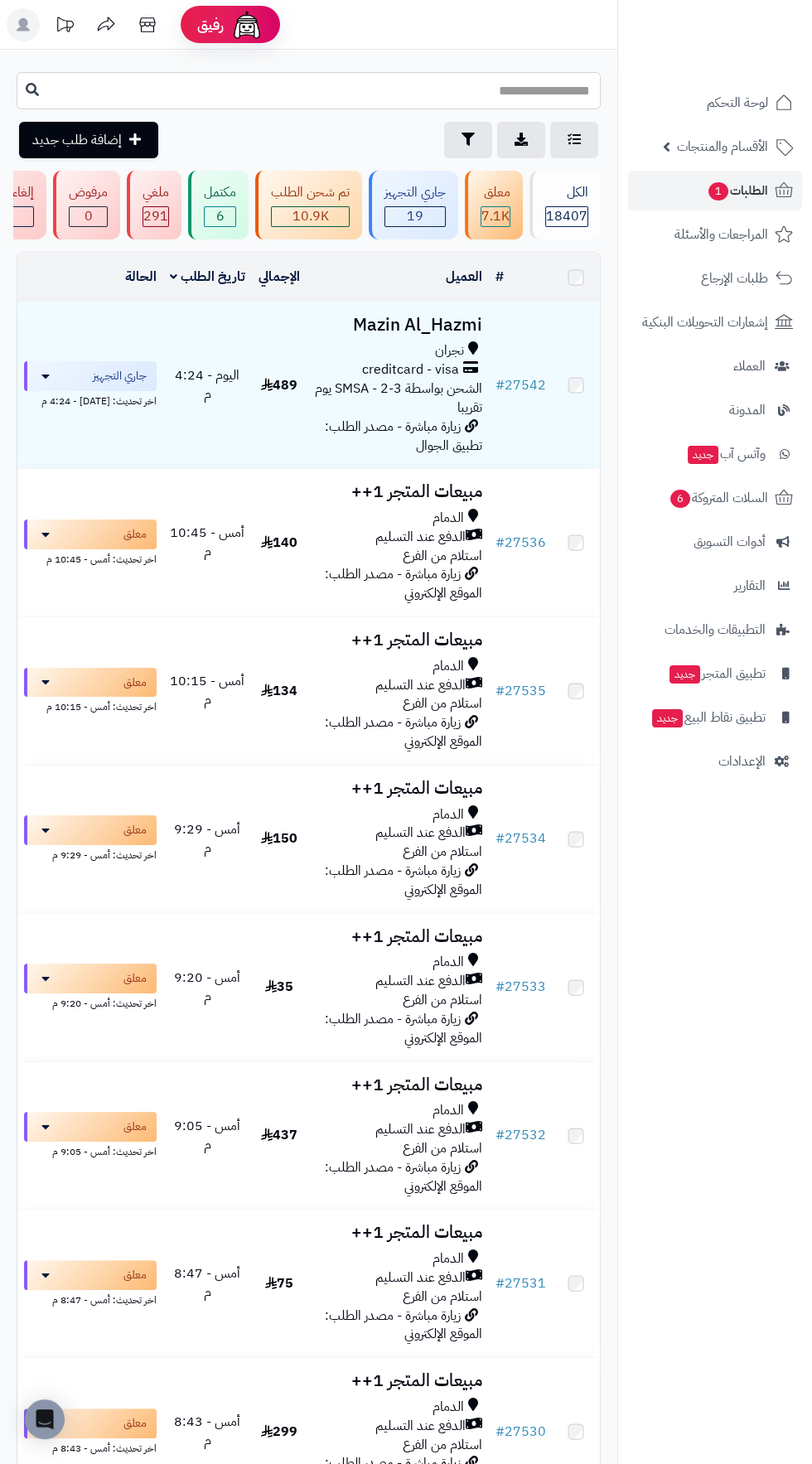
click at [541, 98] on input "text" at bounding box center [308, 90] width 584 height 37
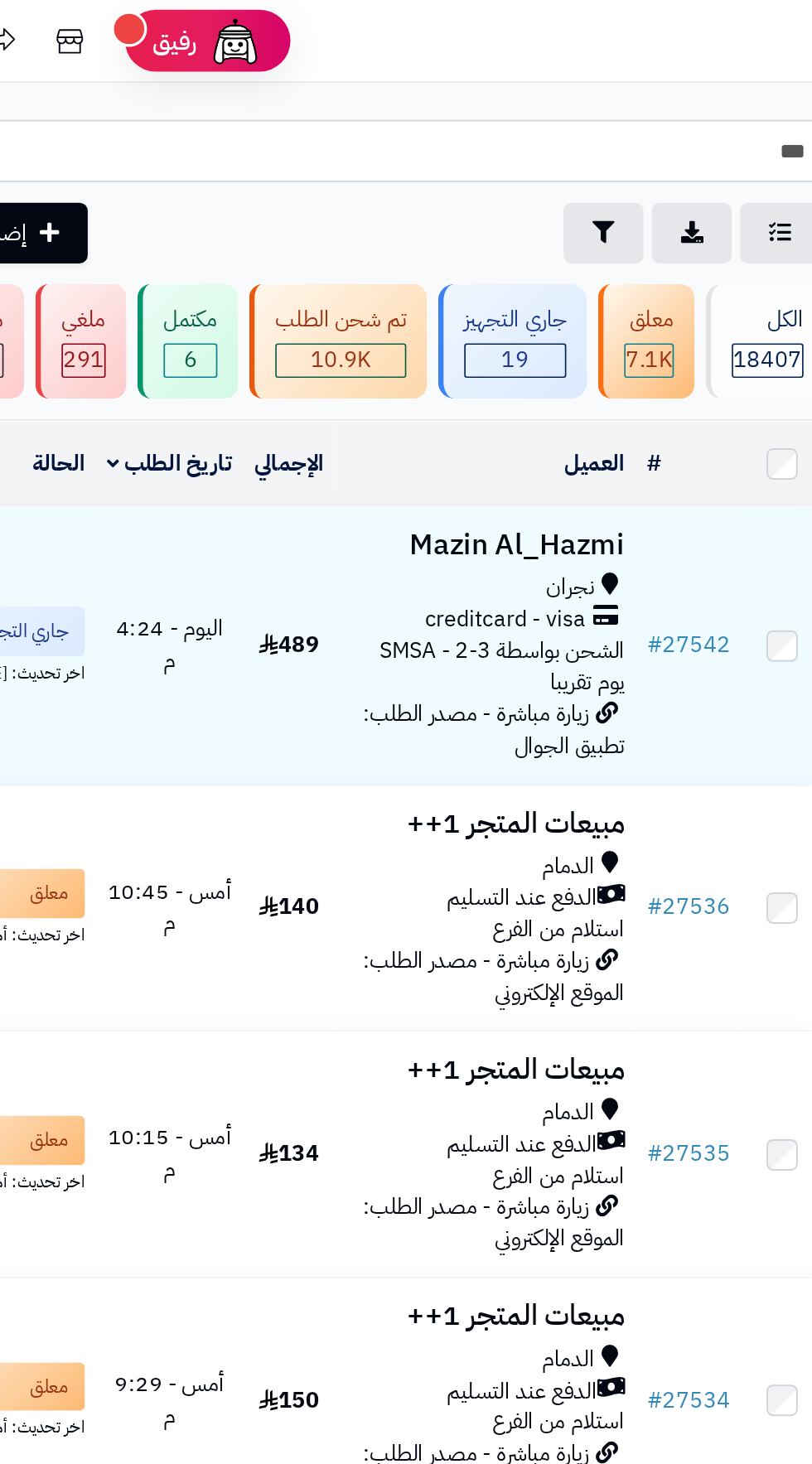
click at [467, 94] on input "***" at bounding box center [308, 90] width 584 height 37
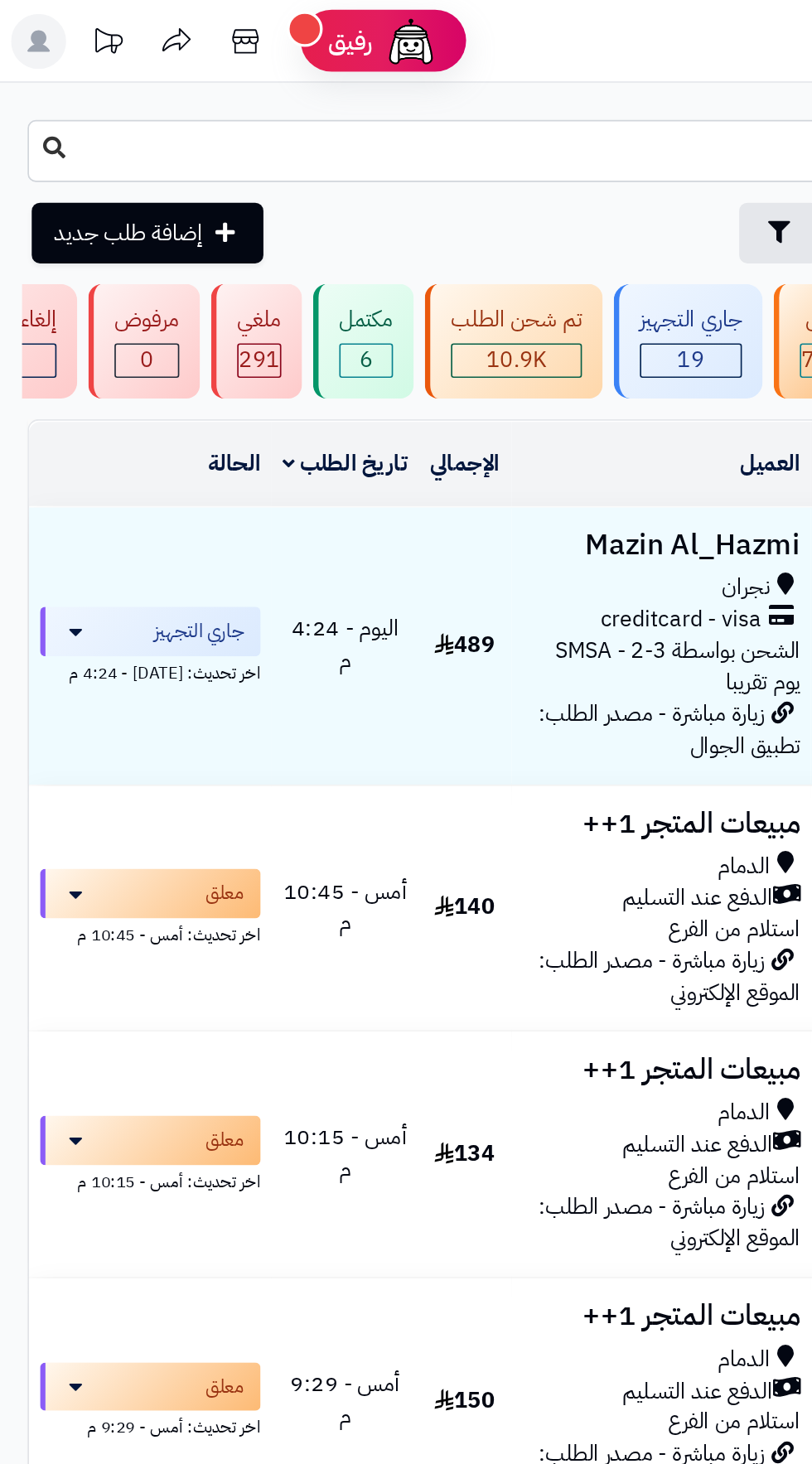
type input "*****"
click at [31, 91] on icon at bounding box center [32, 88] width 13 height 13
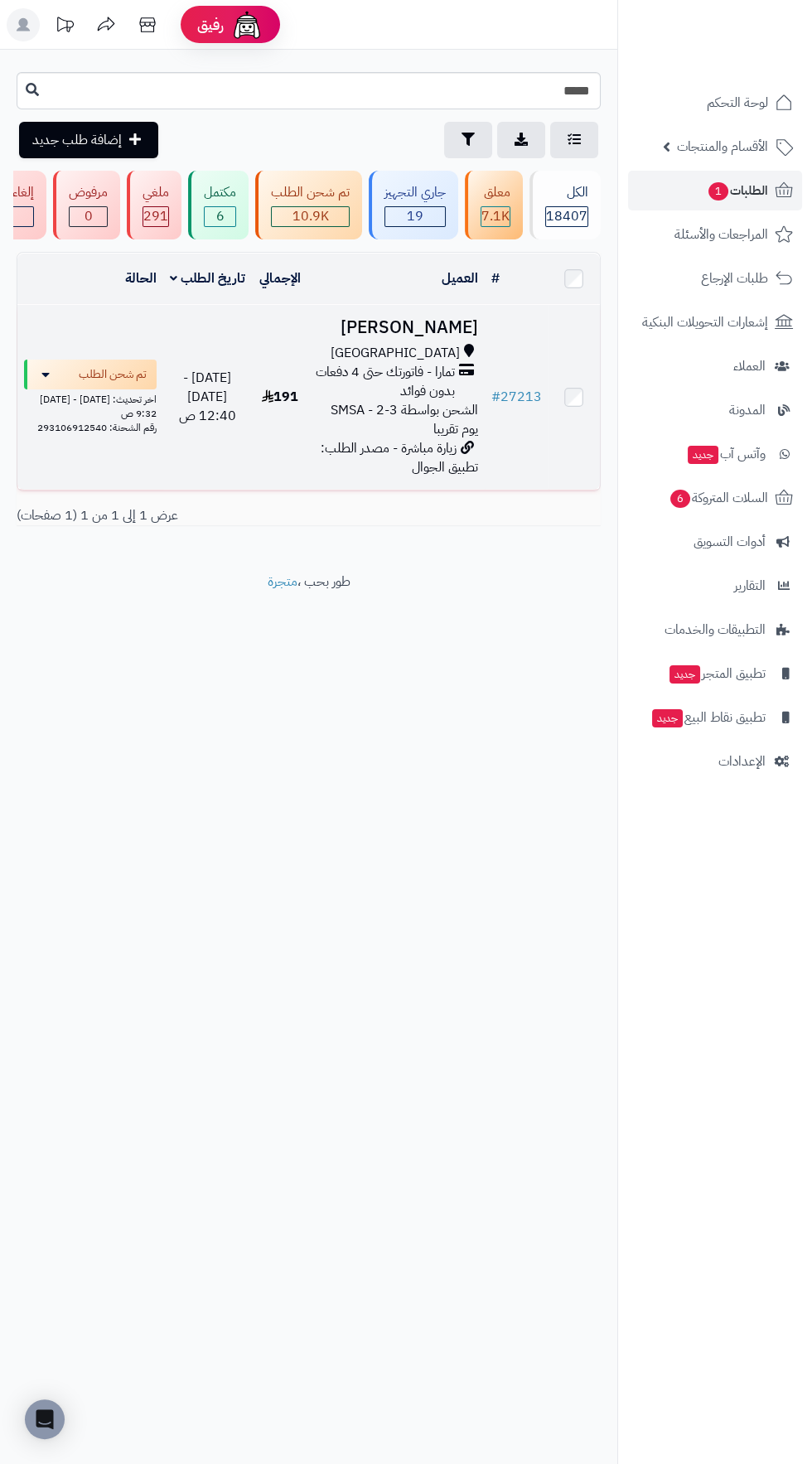
click at [432, 328] on h3 "[PERSON_NAME]" at bounding box center [396, 328] width 163 height 19
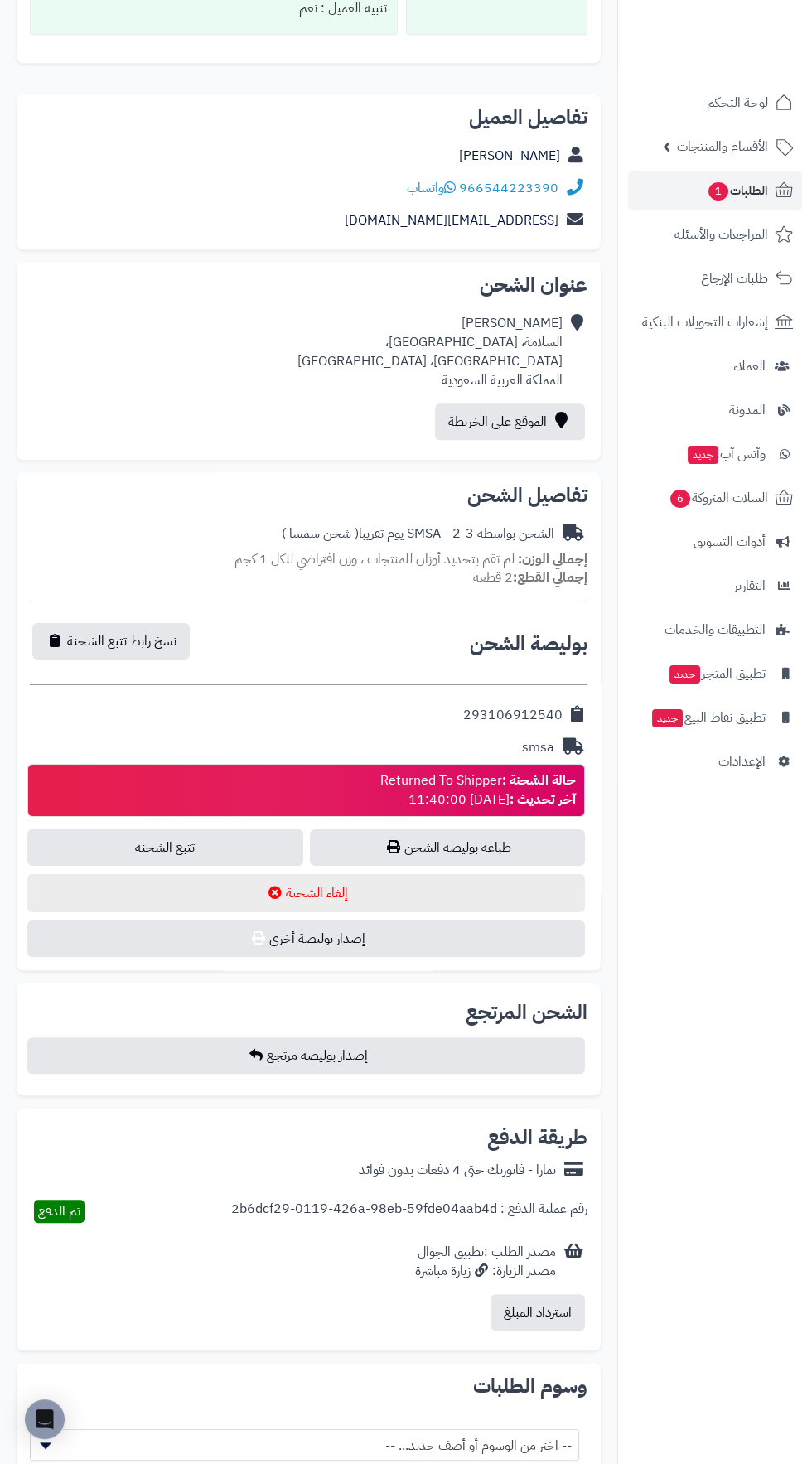
scroll to position [1783, 0]
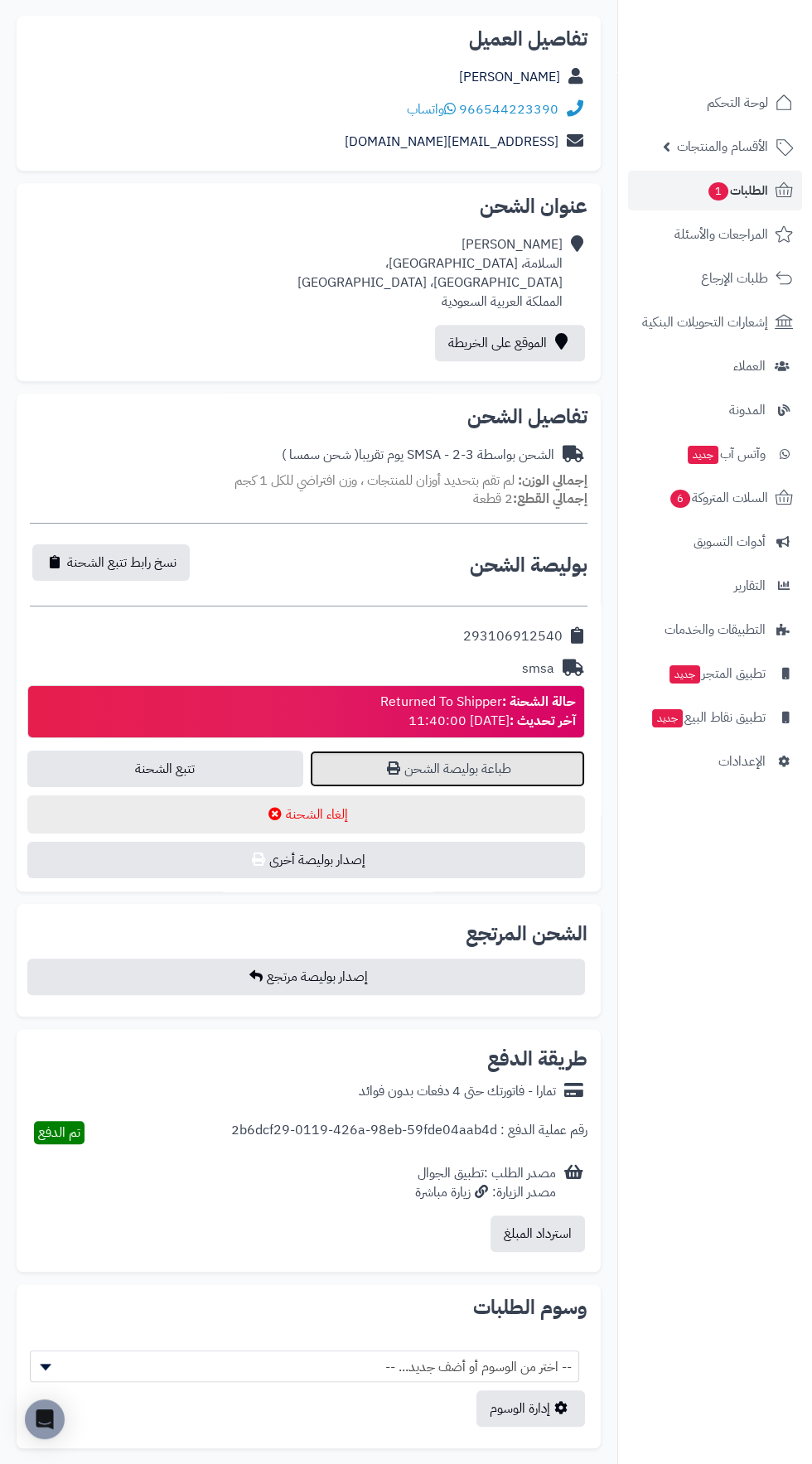
click at [518, 760] on link "طباعة بوليصة الشحن" at bounding box center [448, 769] width 276 height 36
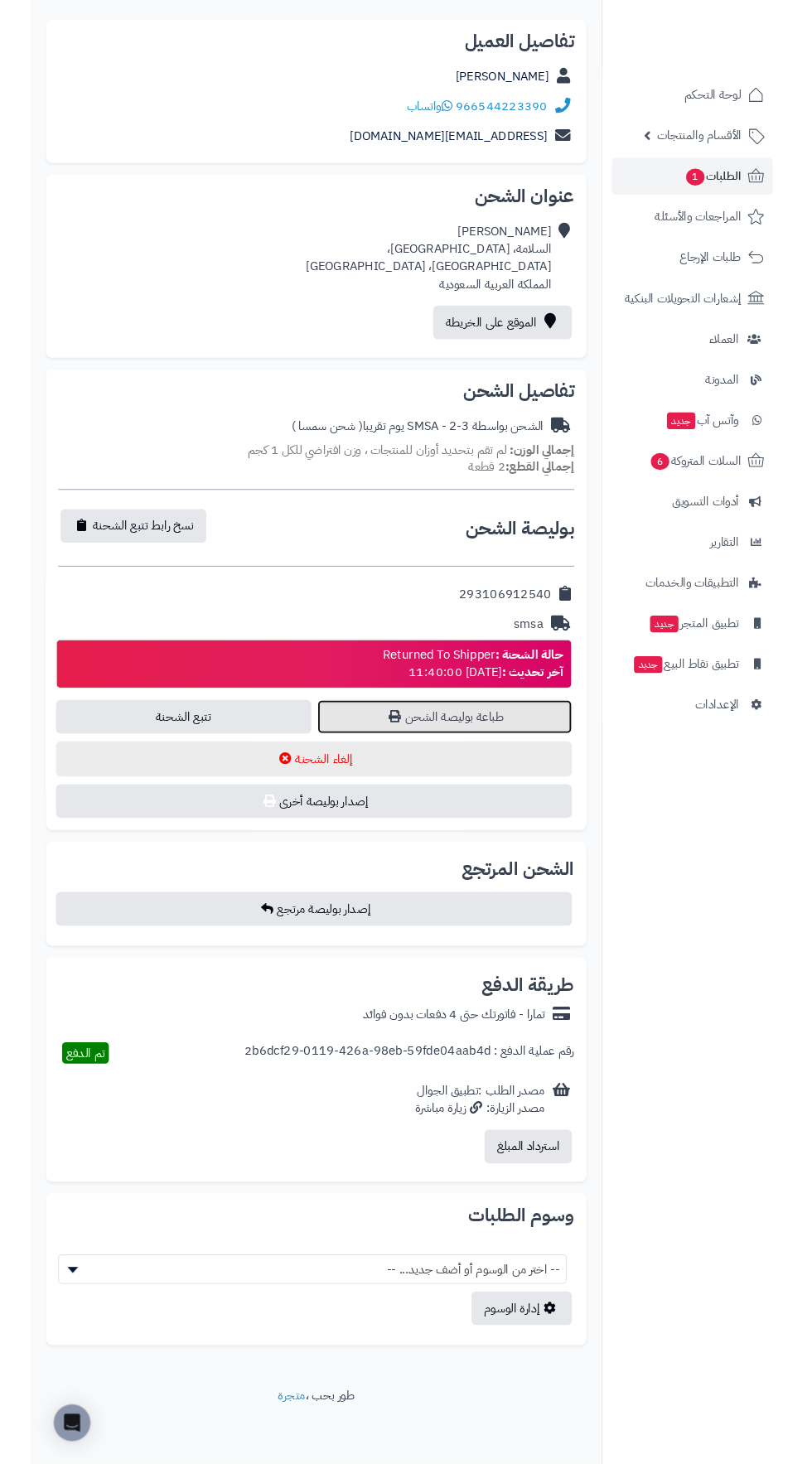
scroll to position [1881, 0]
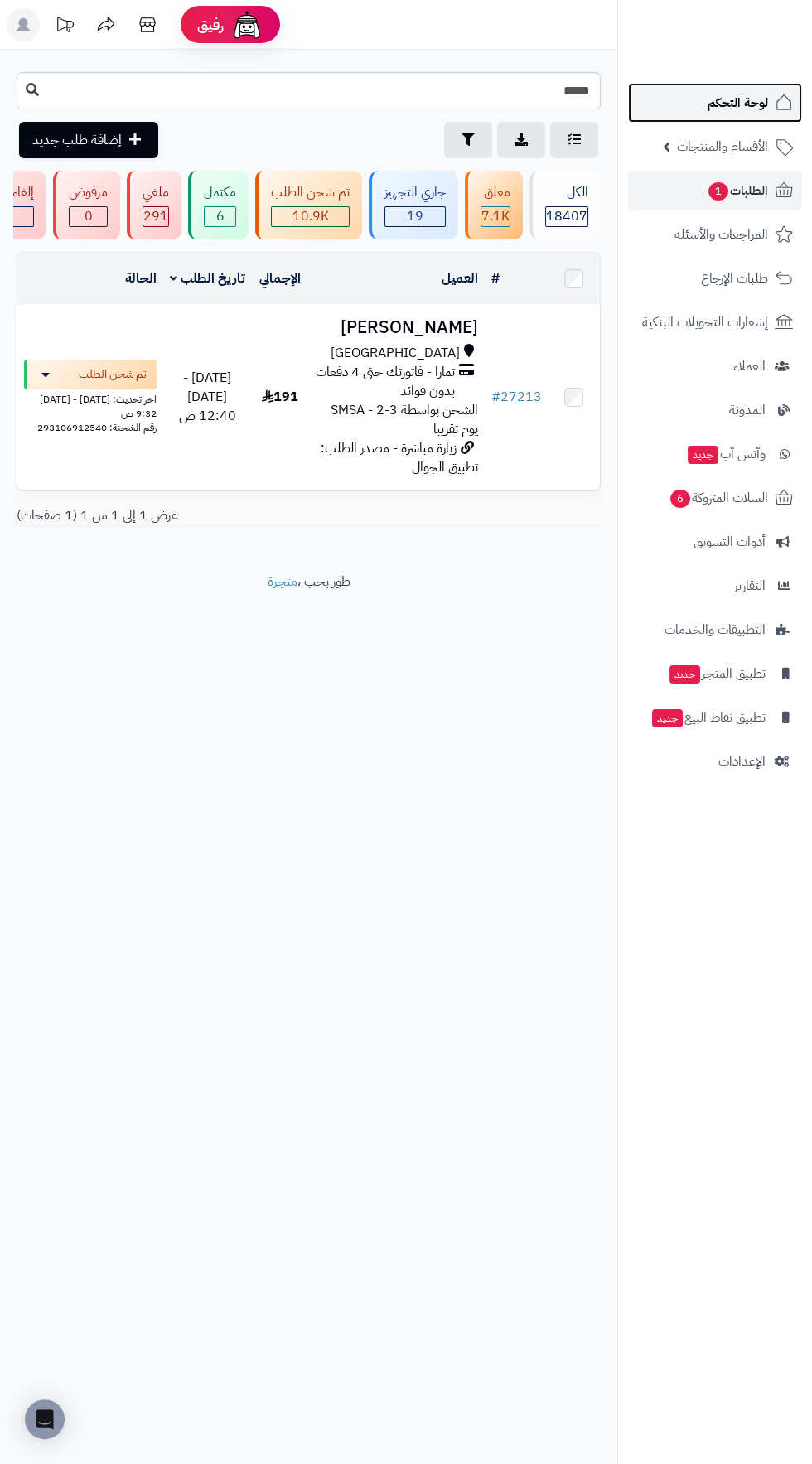
click at [672, 113] on link "لوحة التحكم" at bounding box center [715, 103] width 174 height 40
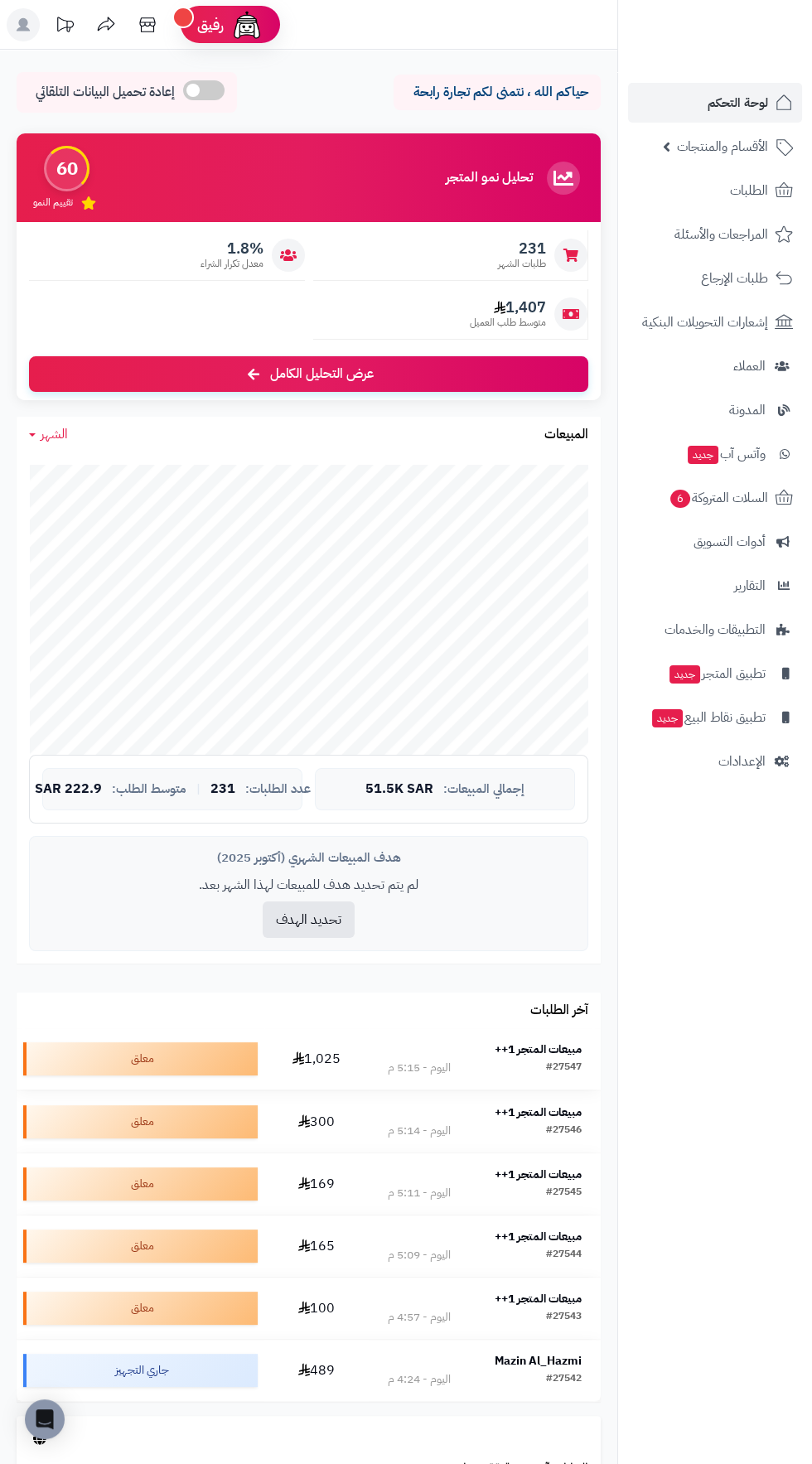
click at [541, 1062] on div "#27547 اليوم - 5:15 م" at bounding box center [484, 1068] width 194 height 17
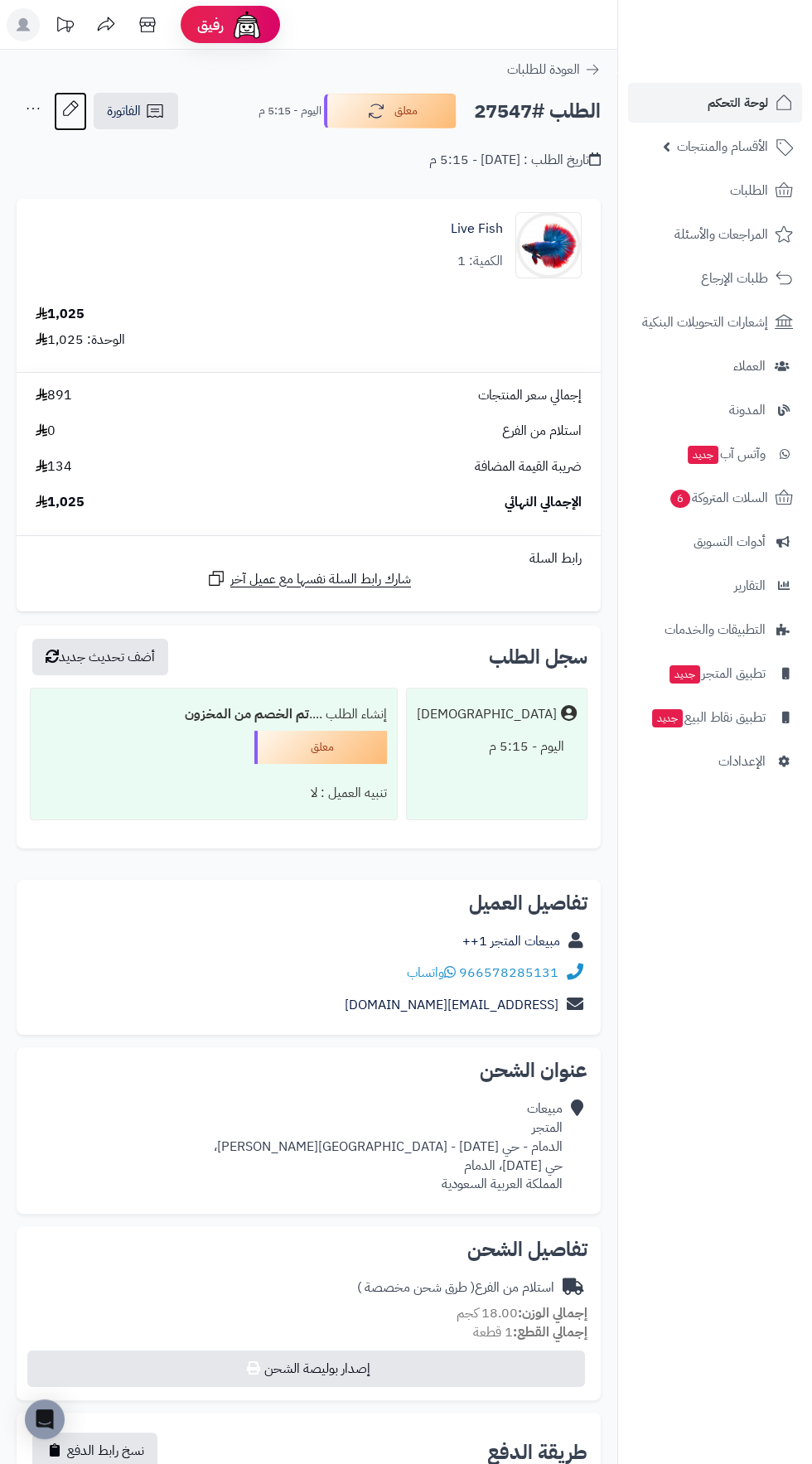
click at [70, 108] on icon at bounding box center [70, 109] width 33 height 33
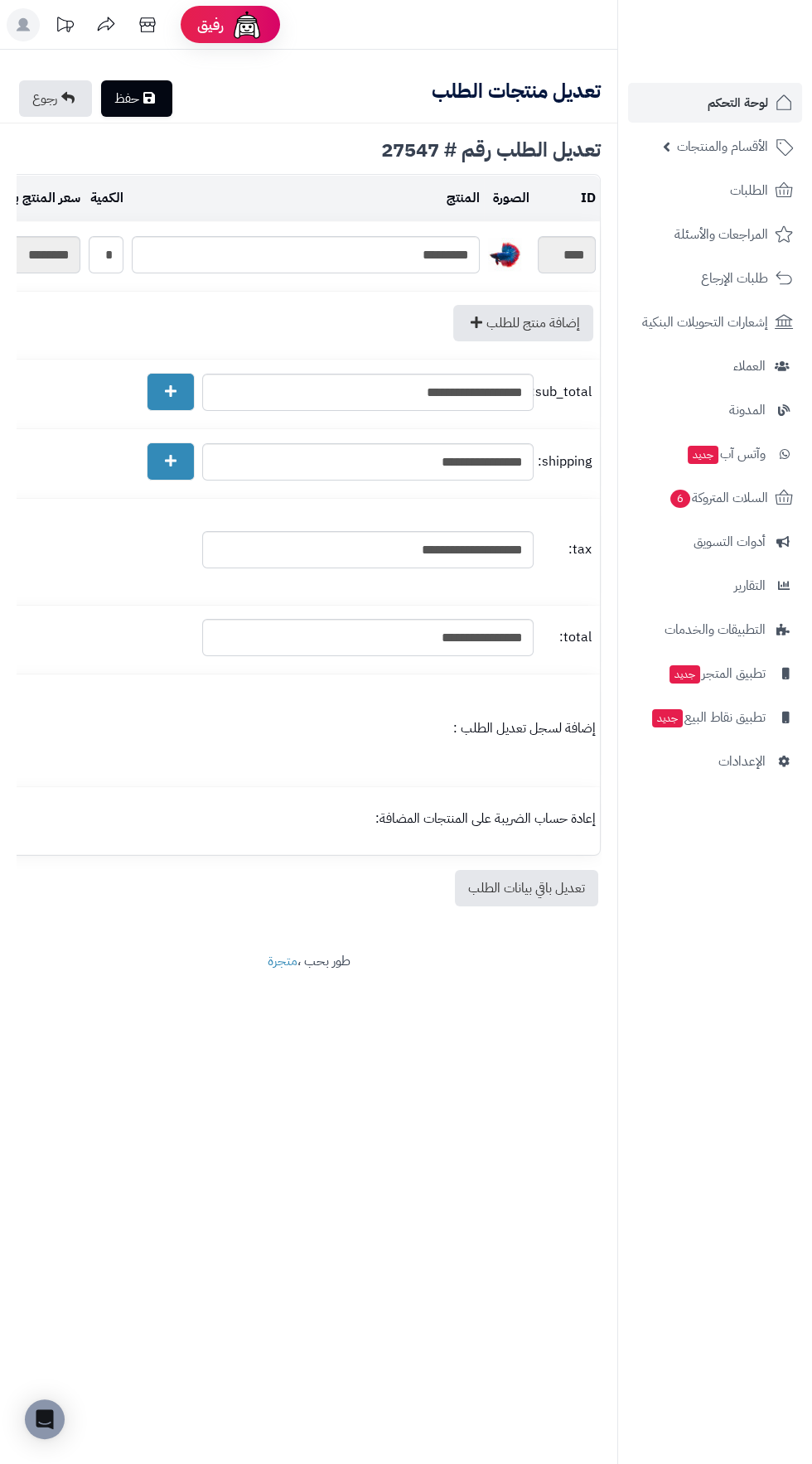
type textarea "**********"
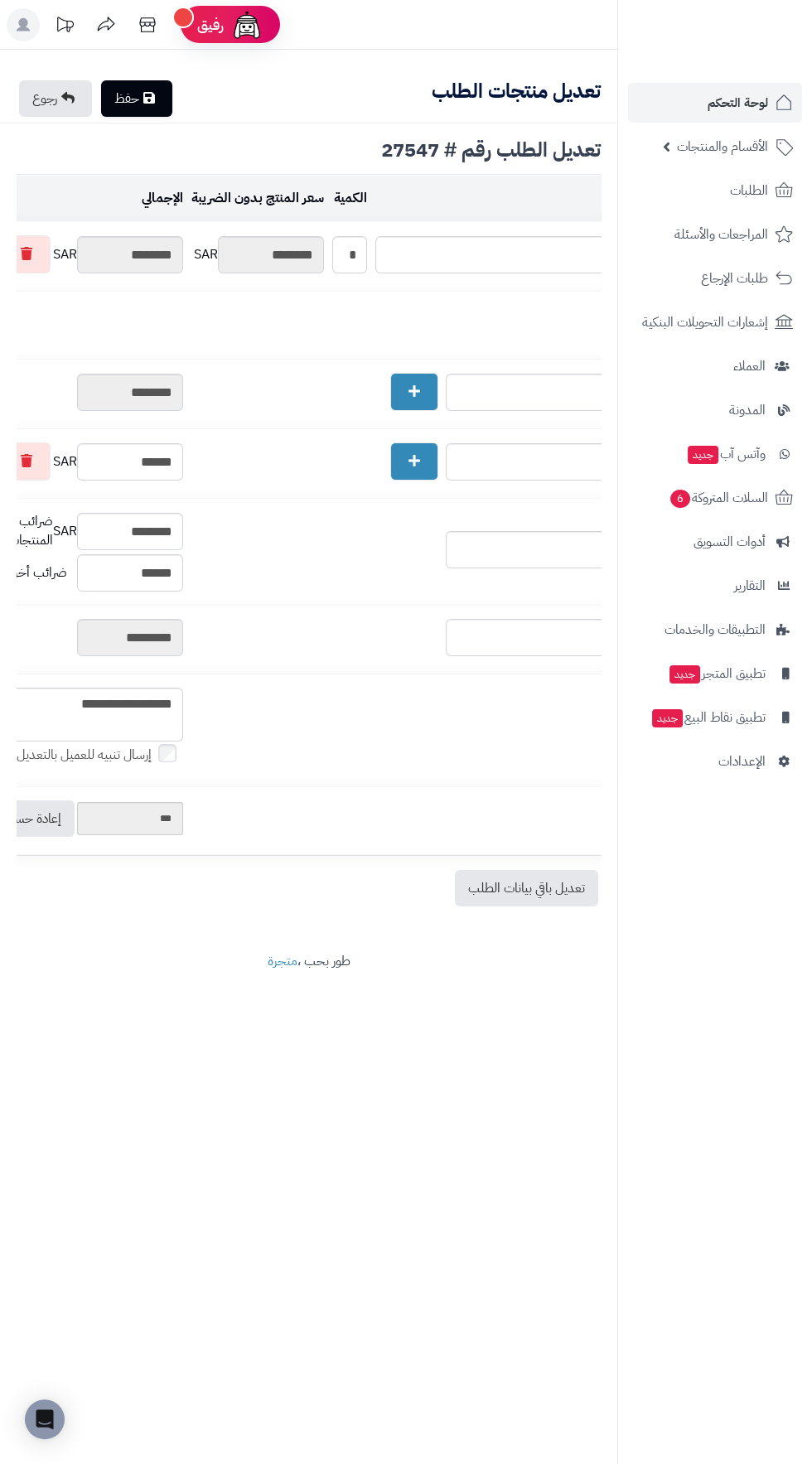
scroll to position [0, -318]
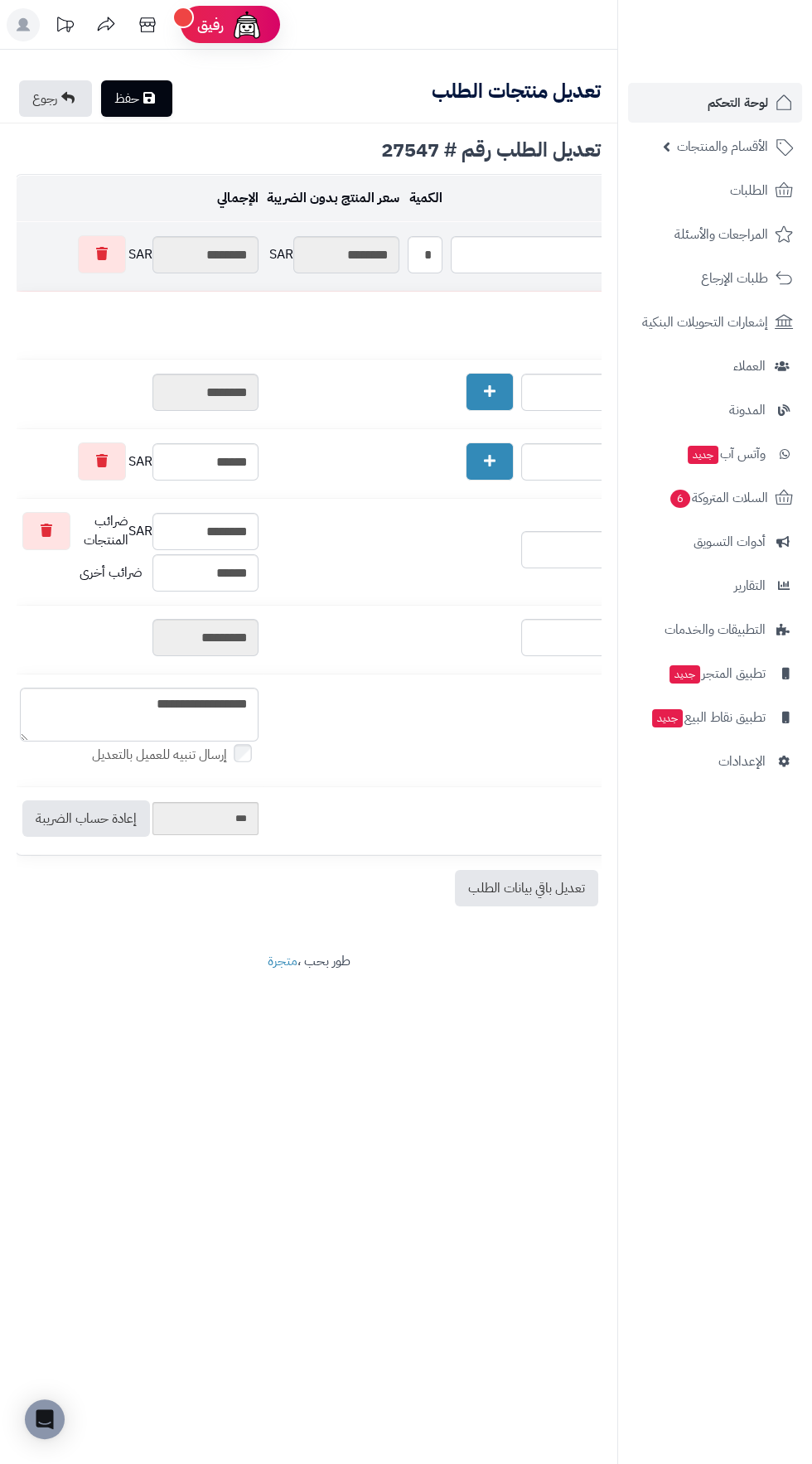
click at [347, 252] on div "******** SAR" at bounding box center [333, 255] width 133 height 37
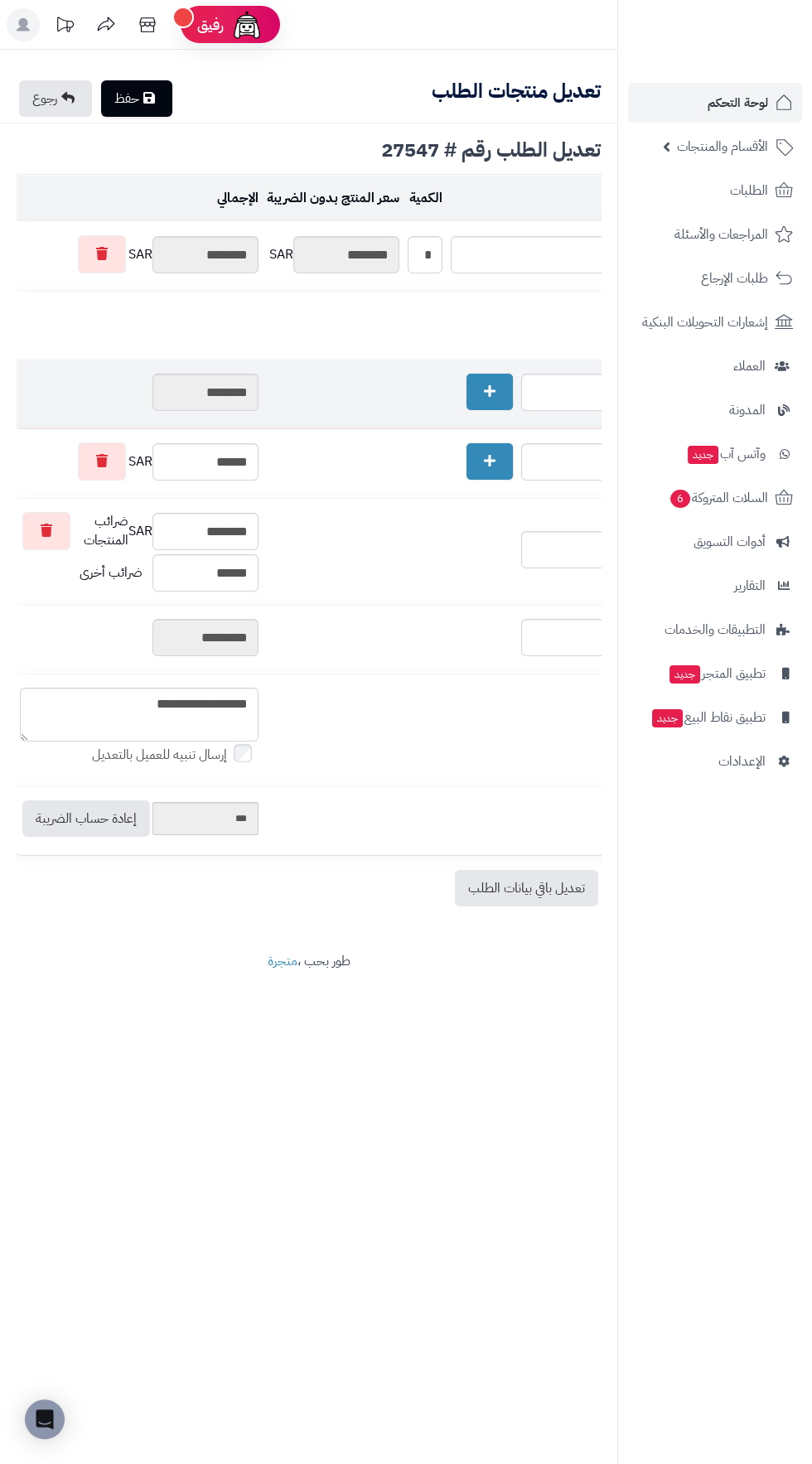
click at [222, 389] on div "********" at bounding box center [139, 392] width 239 height 37
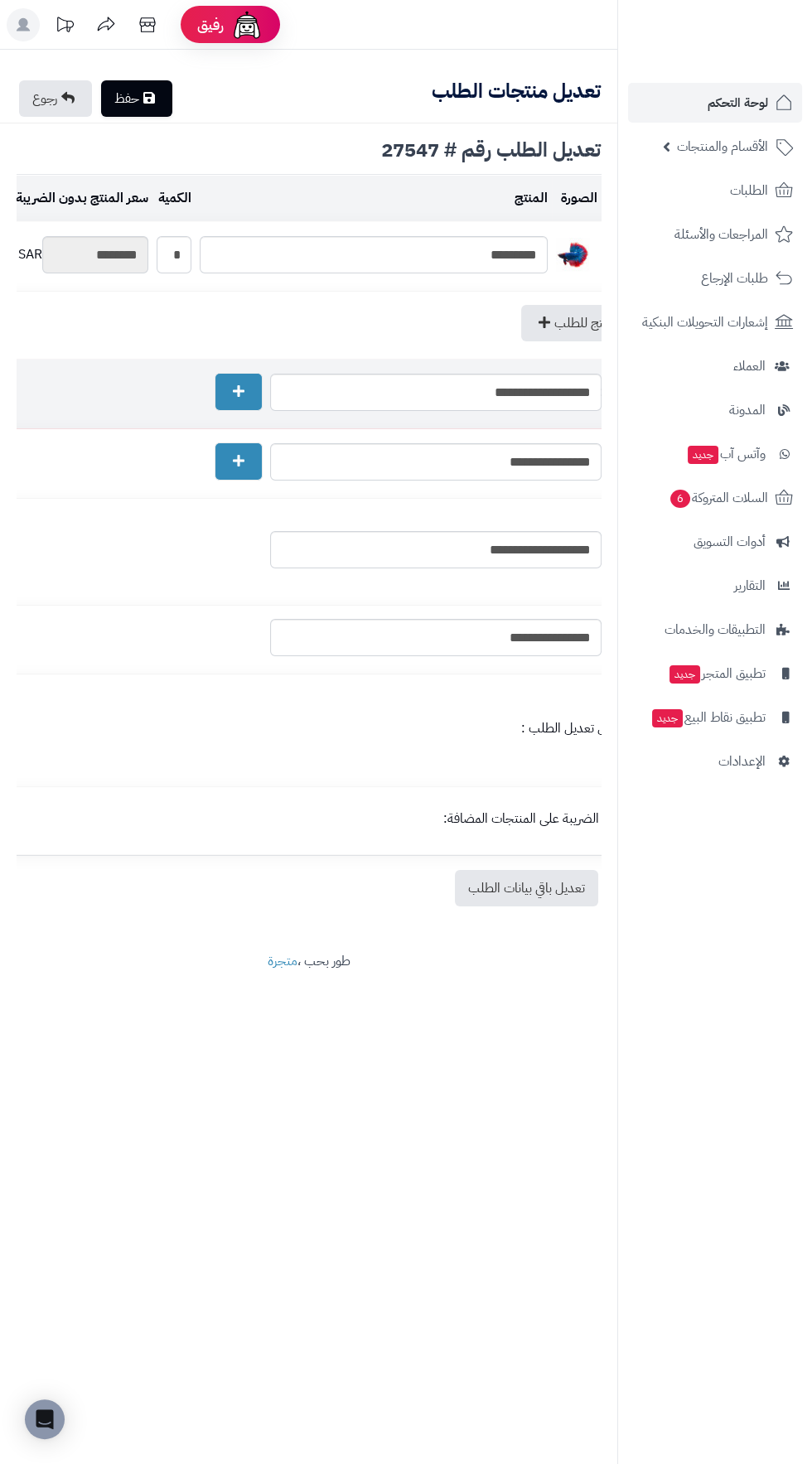
scroll to position [0, 0]
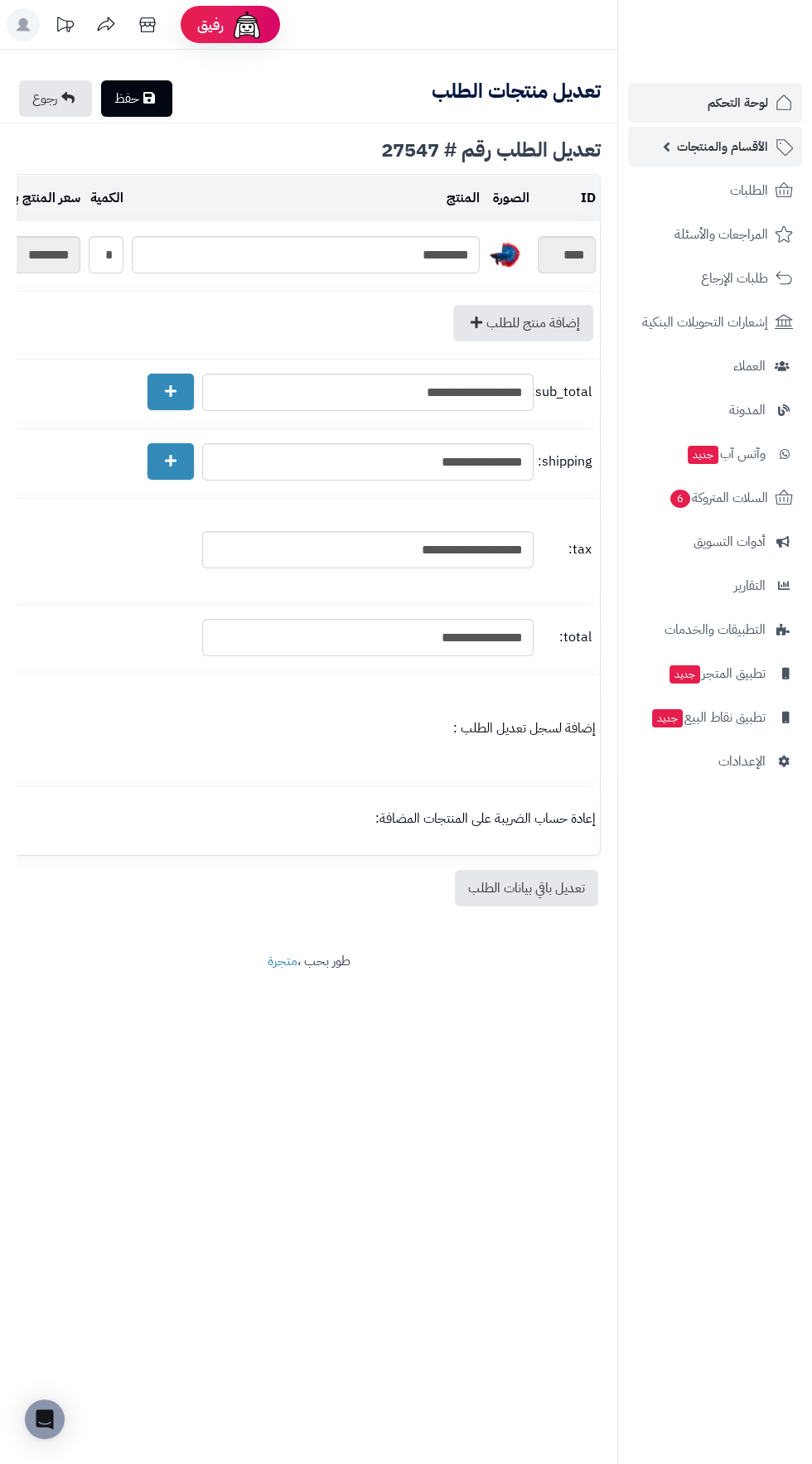
click at [733, 148] on span "الأقسام والمنتجات" at bounding box center [722, 146] width 91 height 23
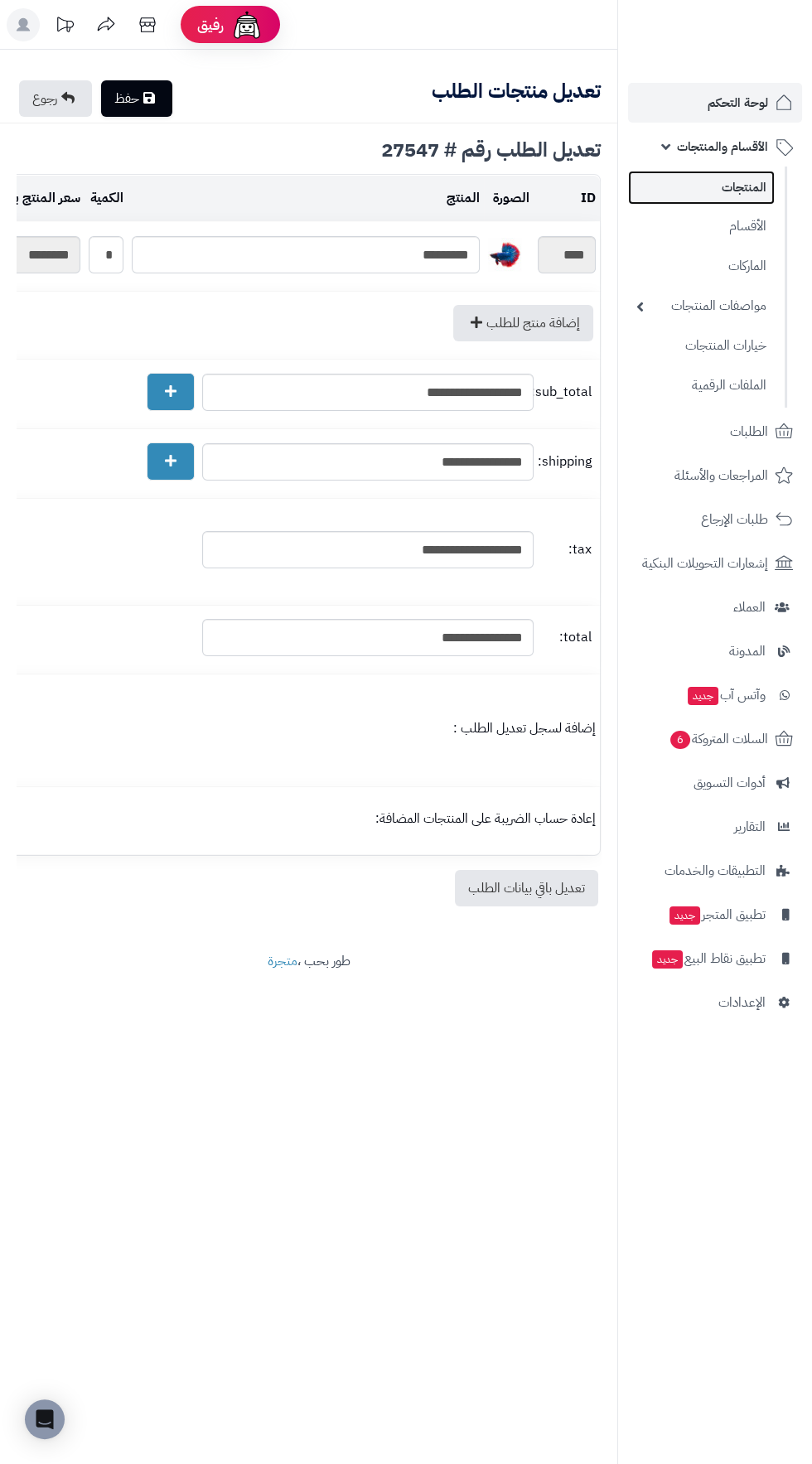
click at [754, 185] on link "المنتجات" at bounding box center [701, 187] width 147 height 34
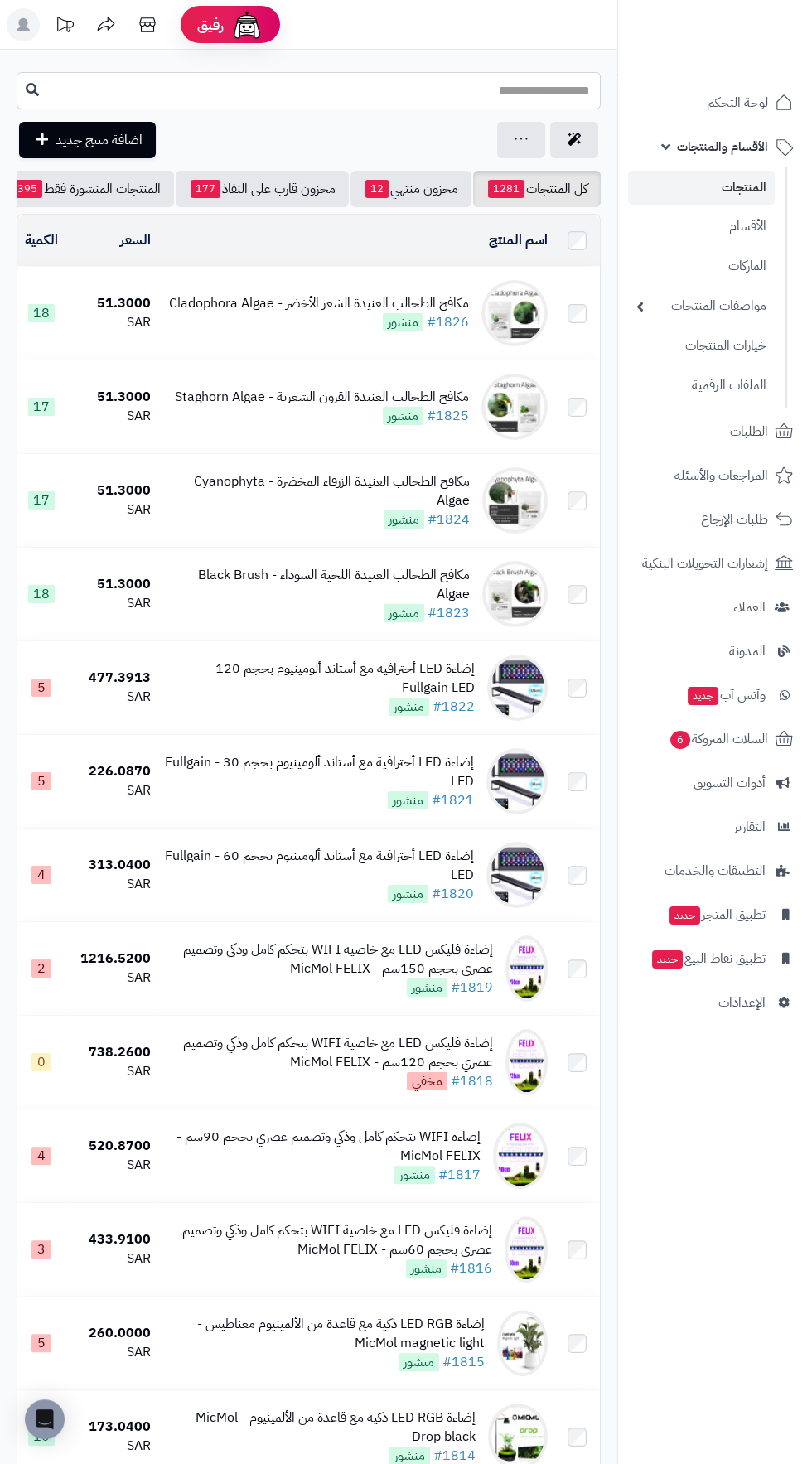
click at [558, 84] on input "text" at bounding box center [308, 90] width 584 height 37
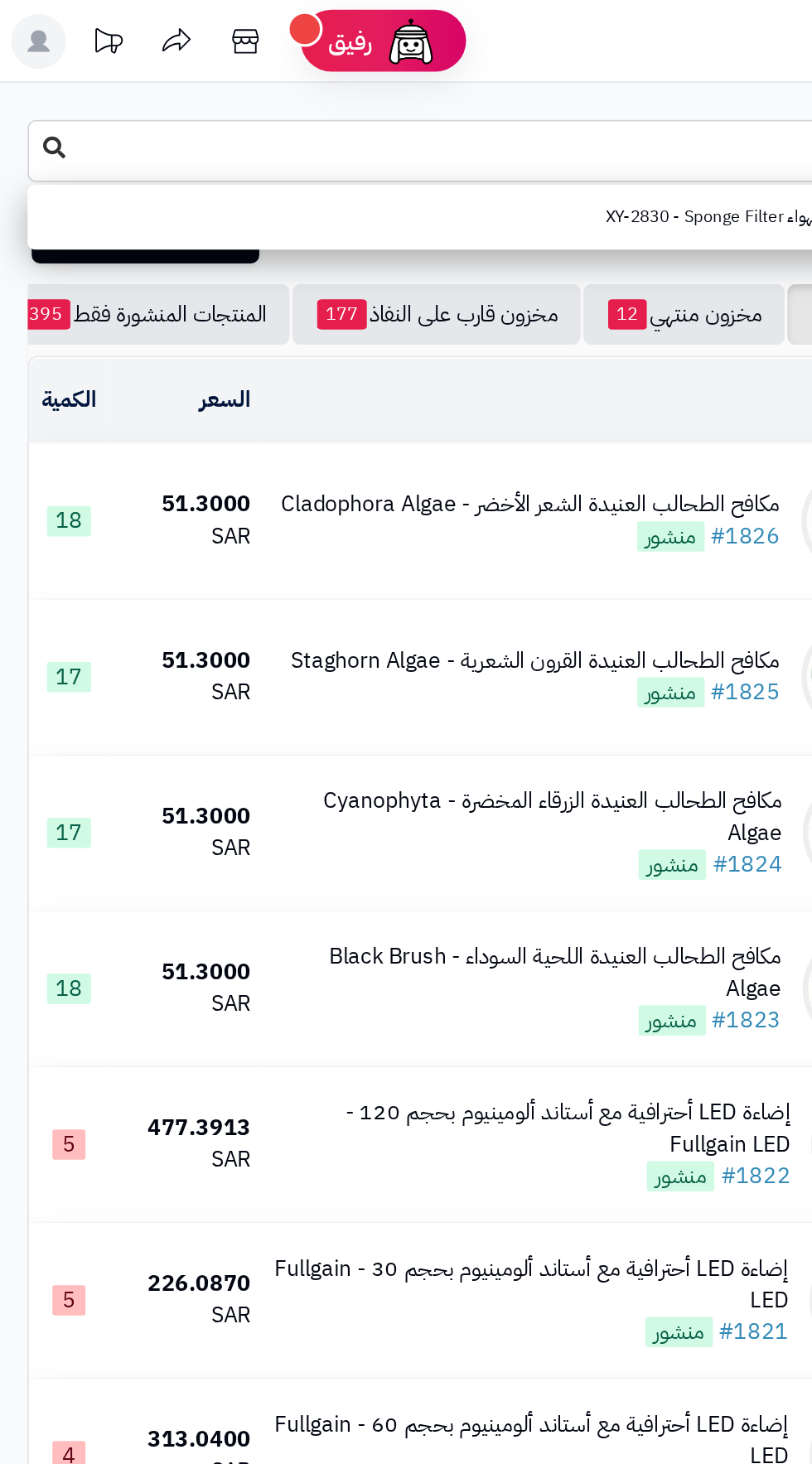
type input "***"
click at [29, 85] on icon at bounding box center [32, 88] width 13 height 13
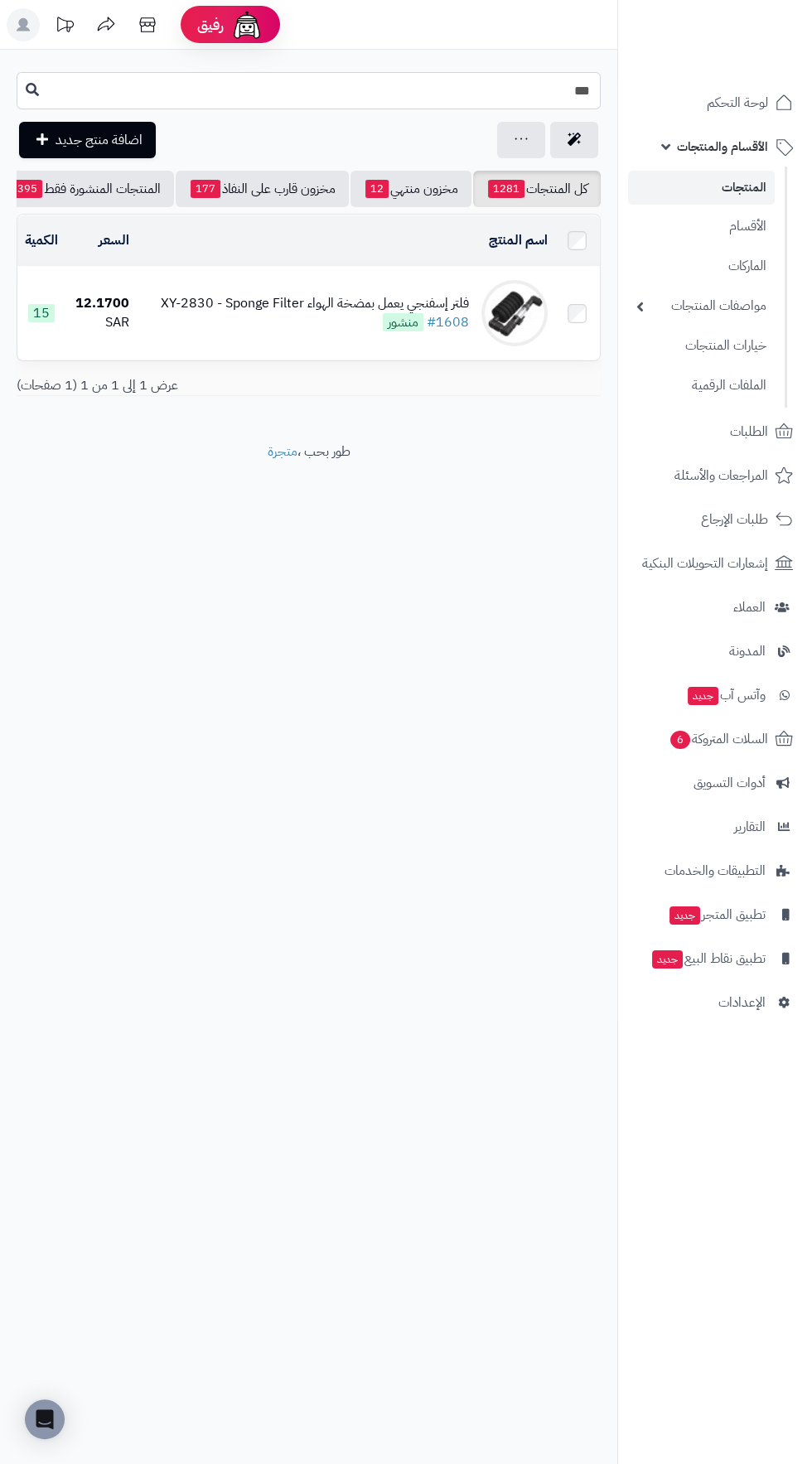
click at [554, 89] on input "***" at bounding box center [308, 90] width 584 height 37
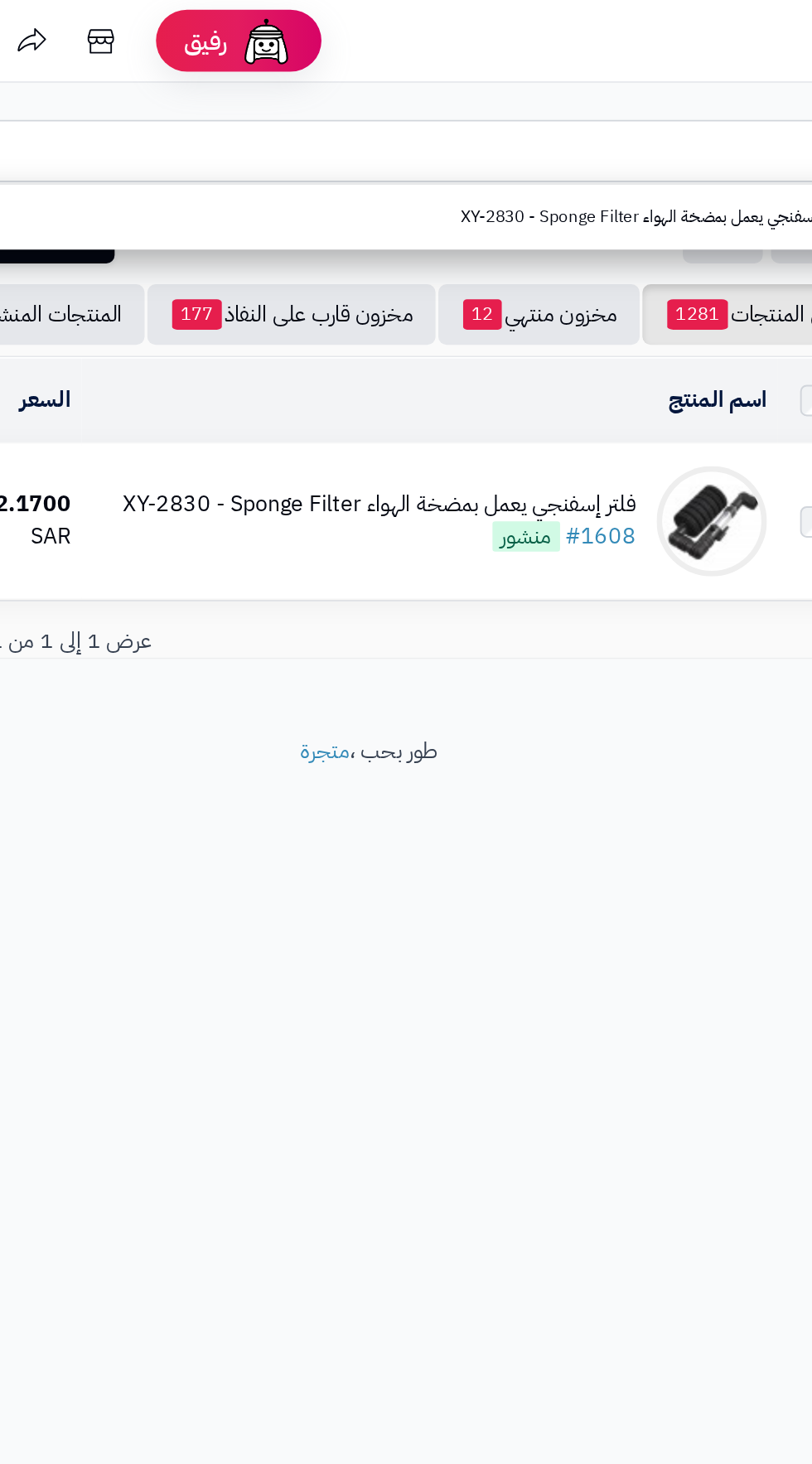
type input "*"
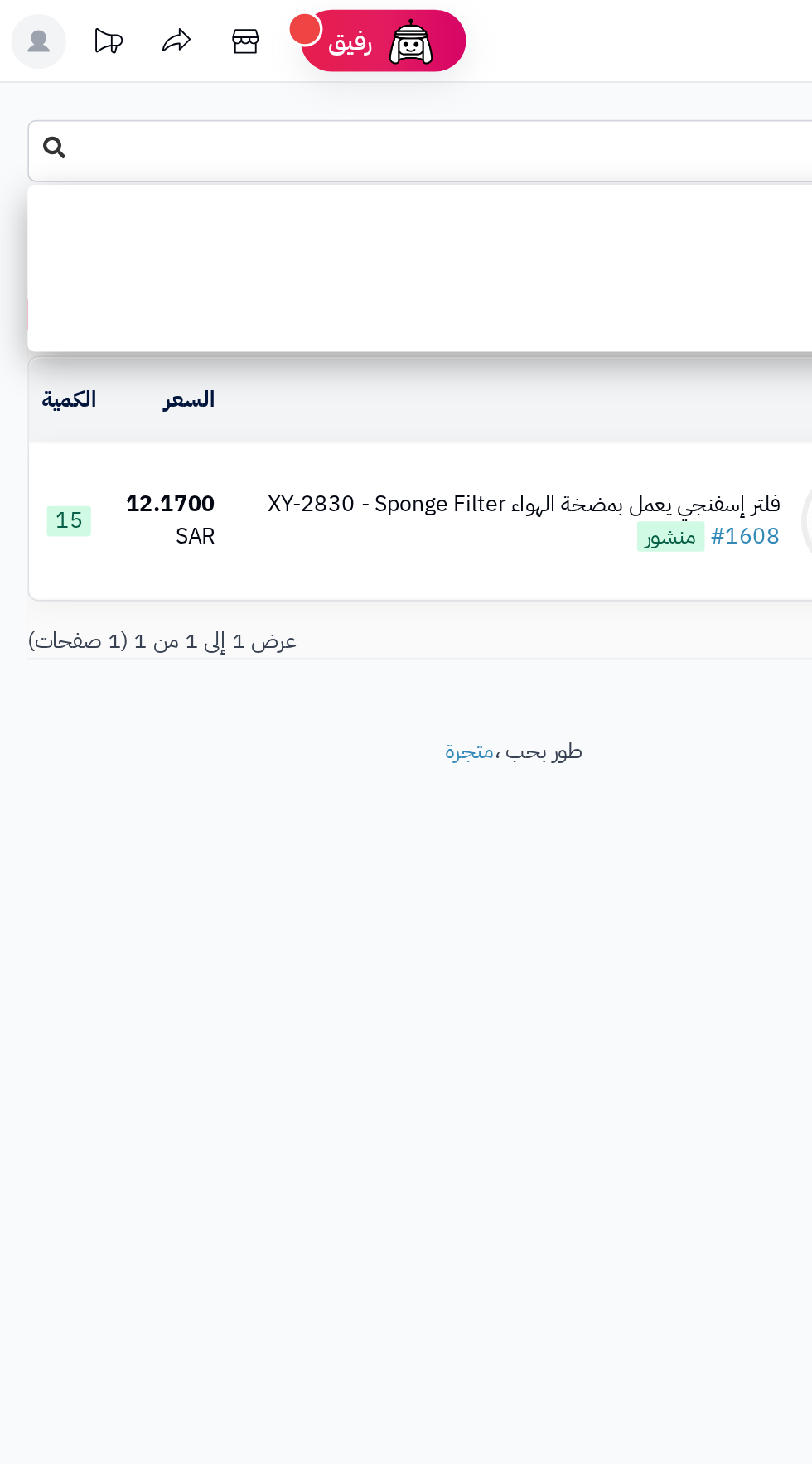
type input "****"
click at [32, 77] on button at bounding box center [32, 89] width 25 height 31
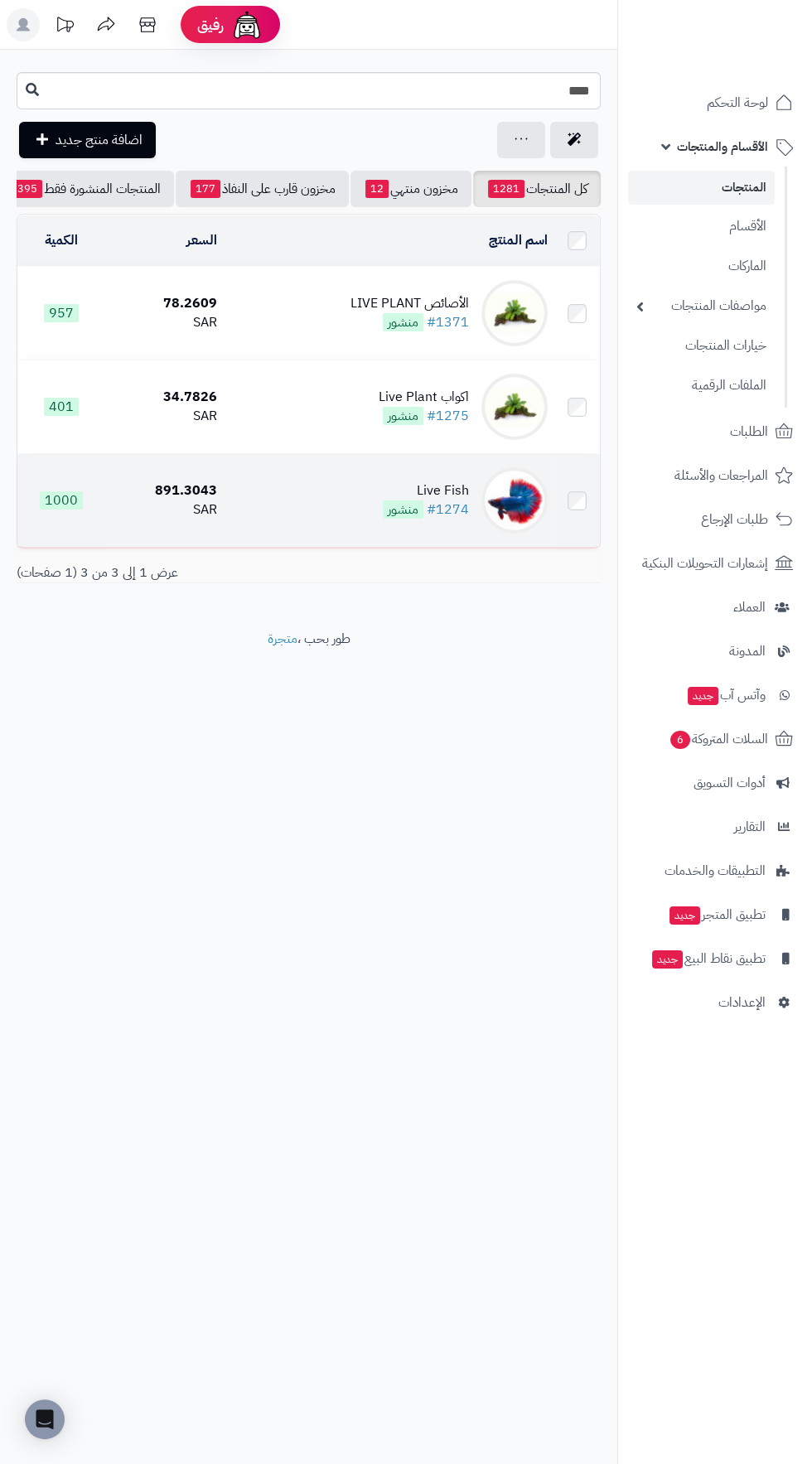
click at [469, 470] on td "Live Fish #1274 منشور" at bounding box center [389, 500] width 330 height 93
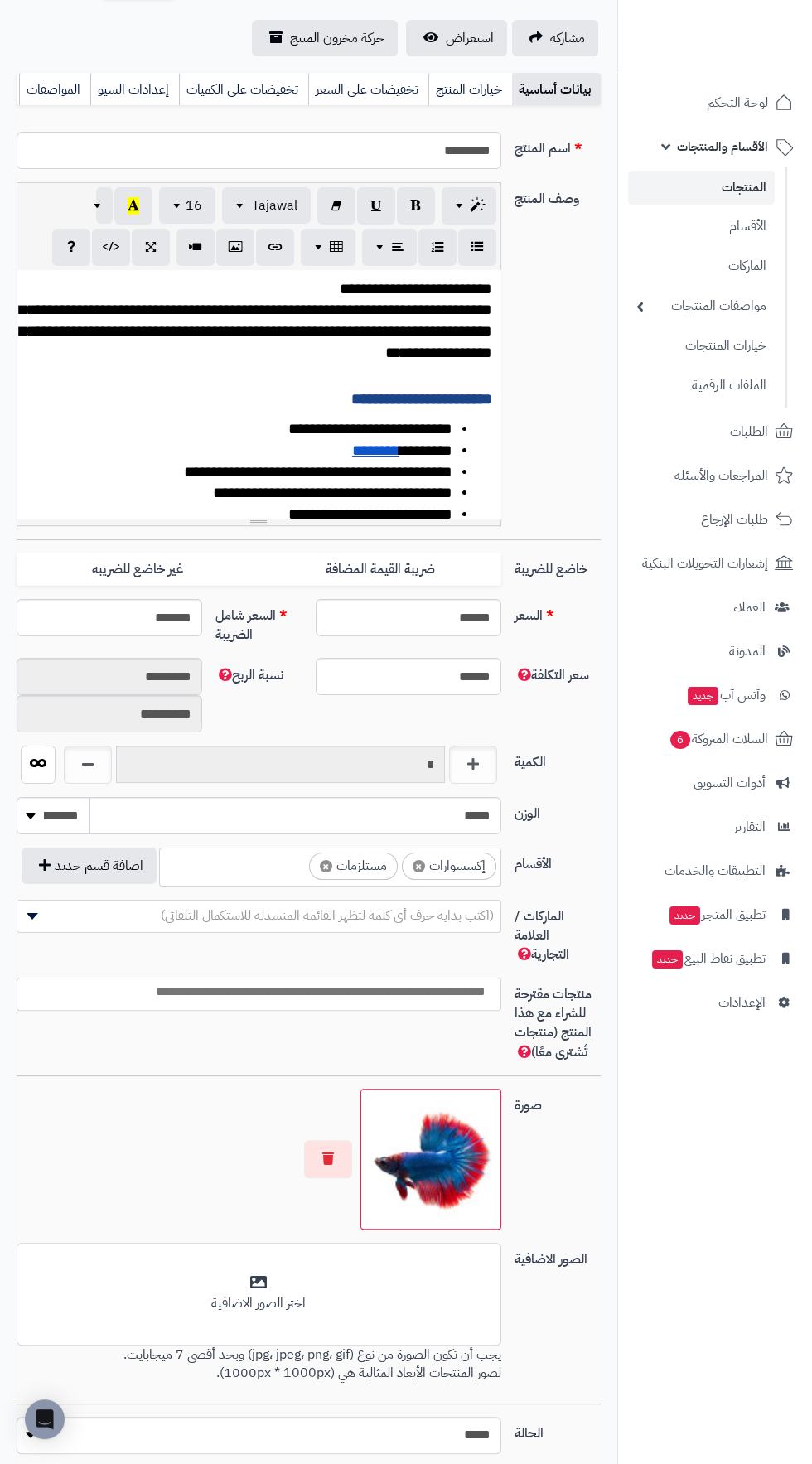
scroll to position [179, 0]
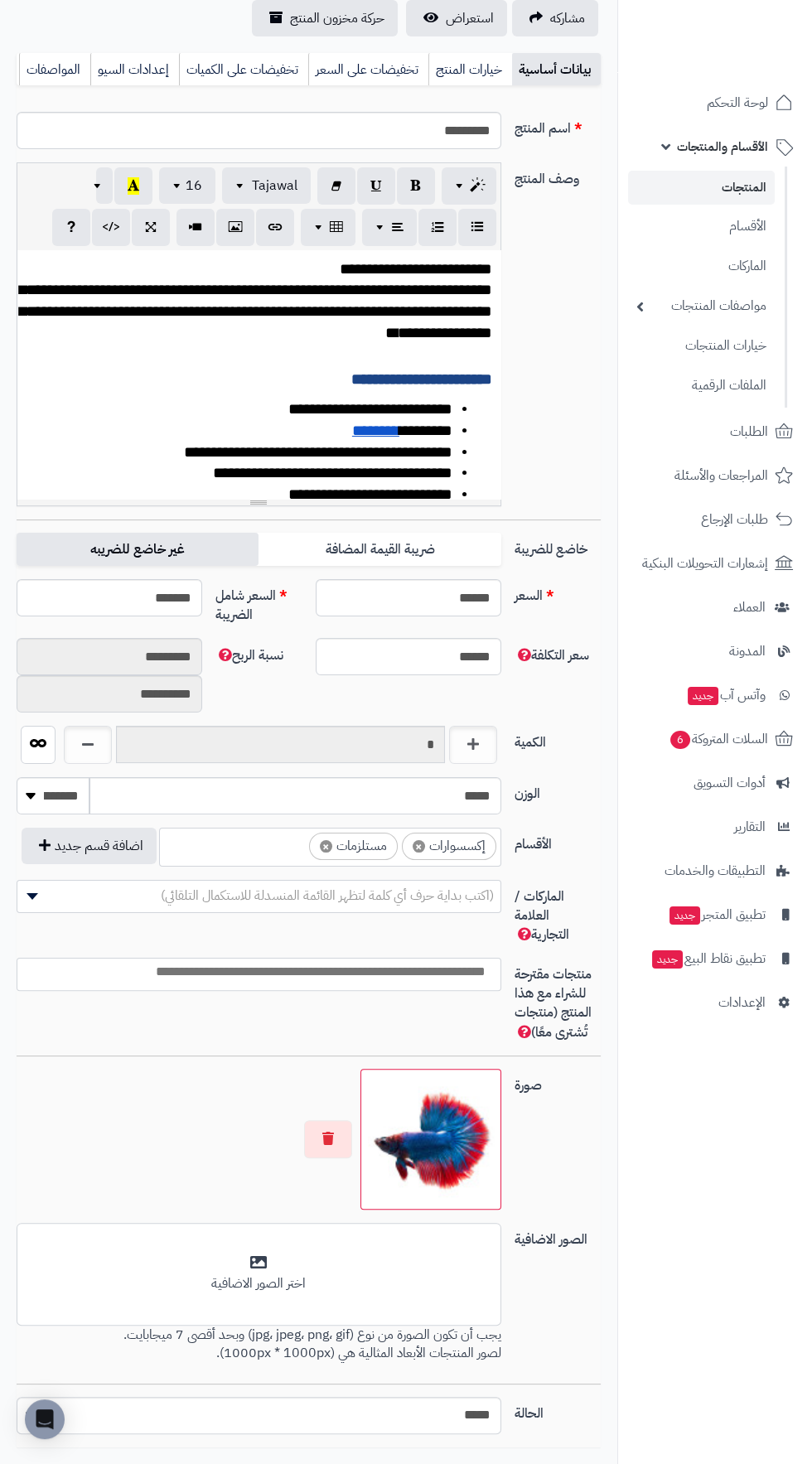
click at [131, 566] on label "غير خاضع للضريبه" at bounding box center [137, 549] width 242 height 34
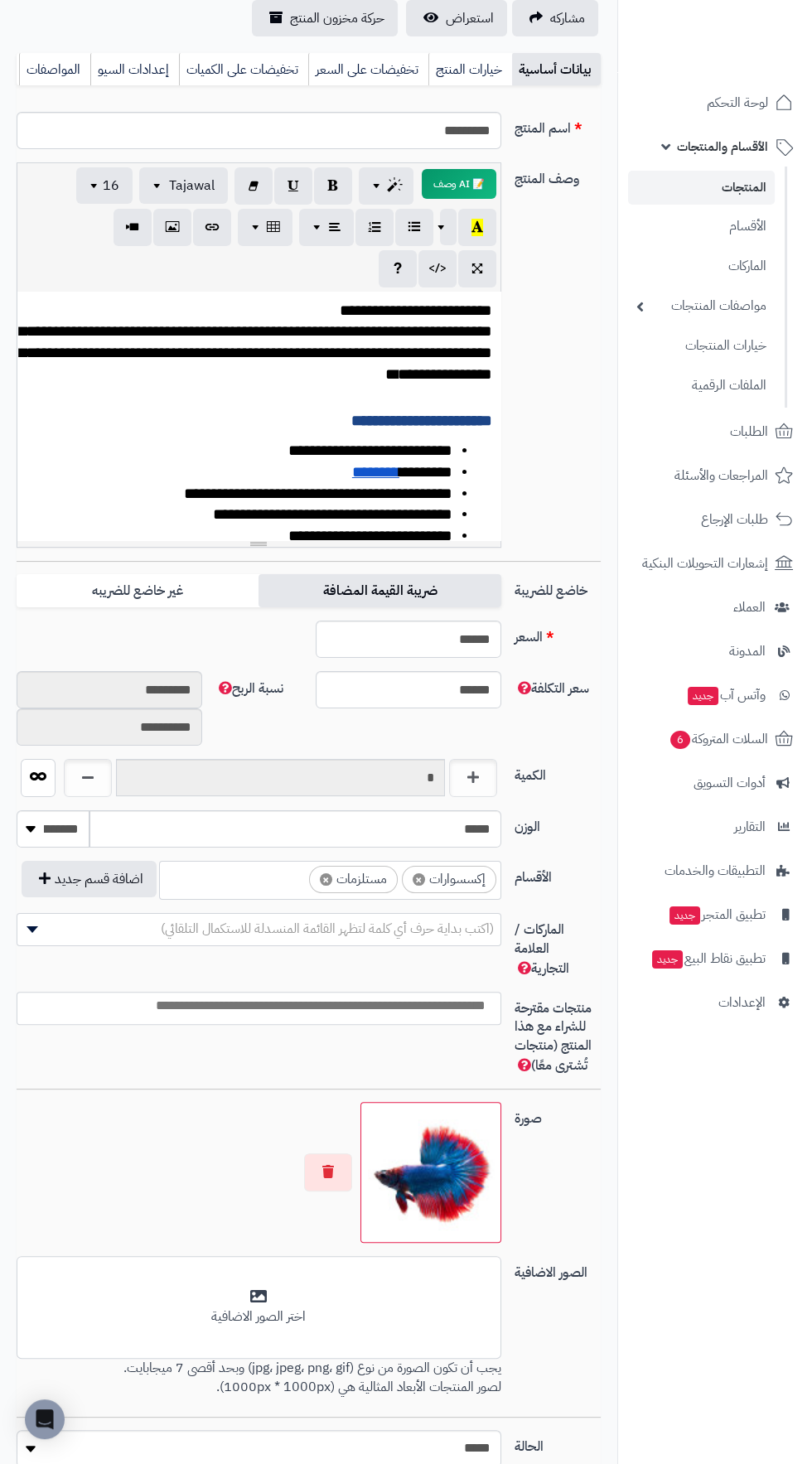
click at [424, 581] on label "ضريبة القيمة المضافة" at bounding box center [380, 591] width 242 height 34
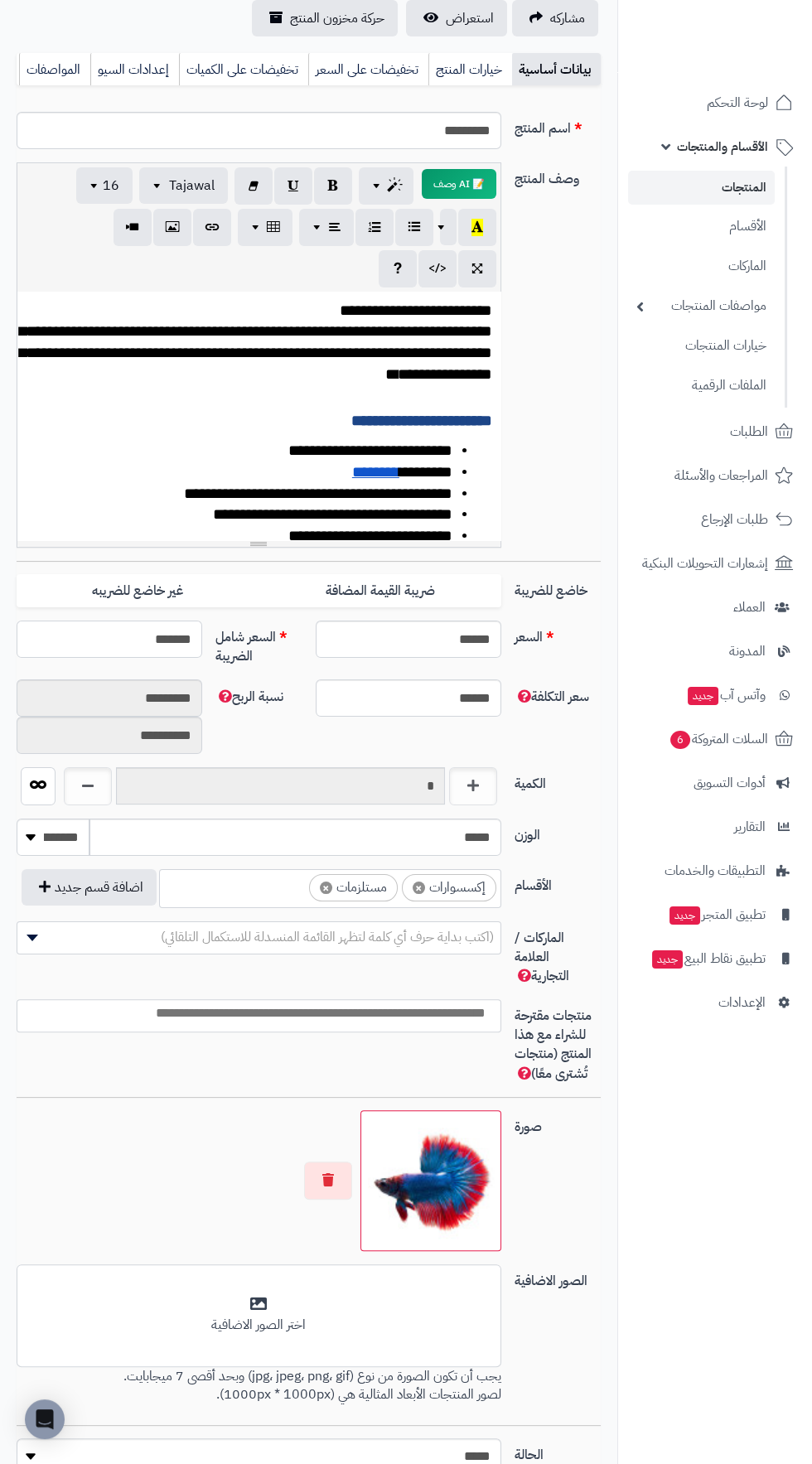
click at [121, 639] on input "*******" at bounding box center [109, 639] width 186 height 37
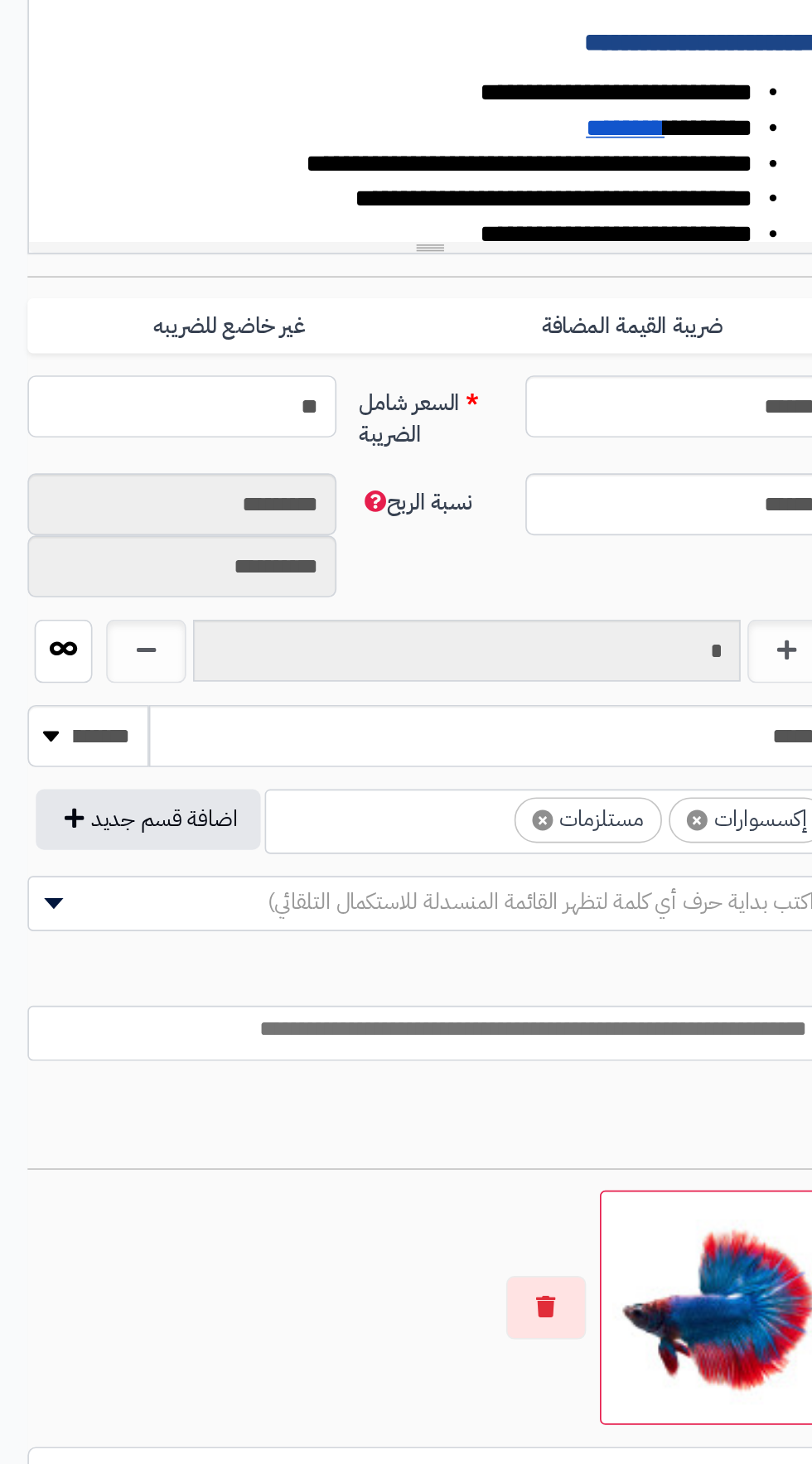
type input "*"
type input "***"
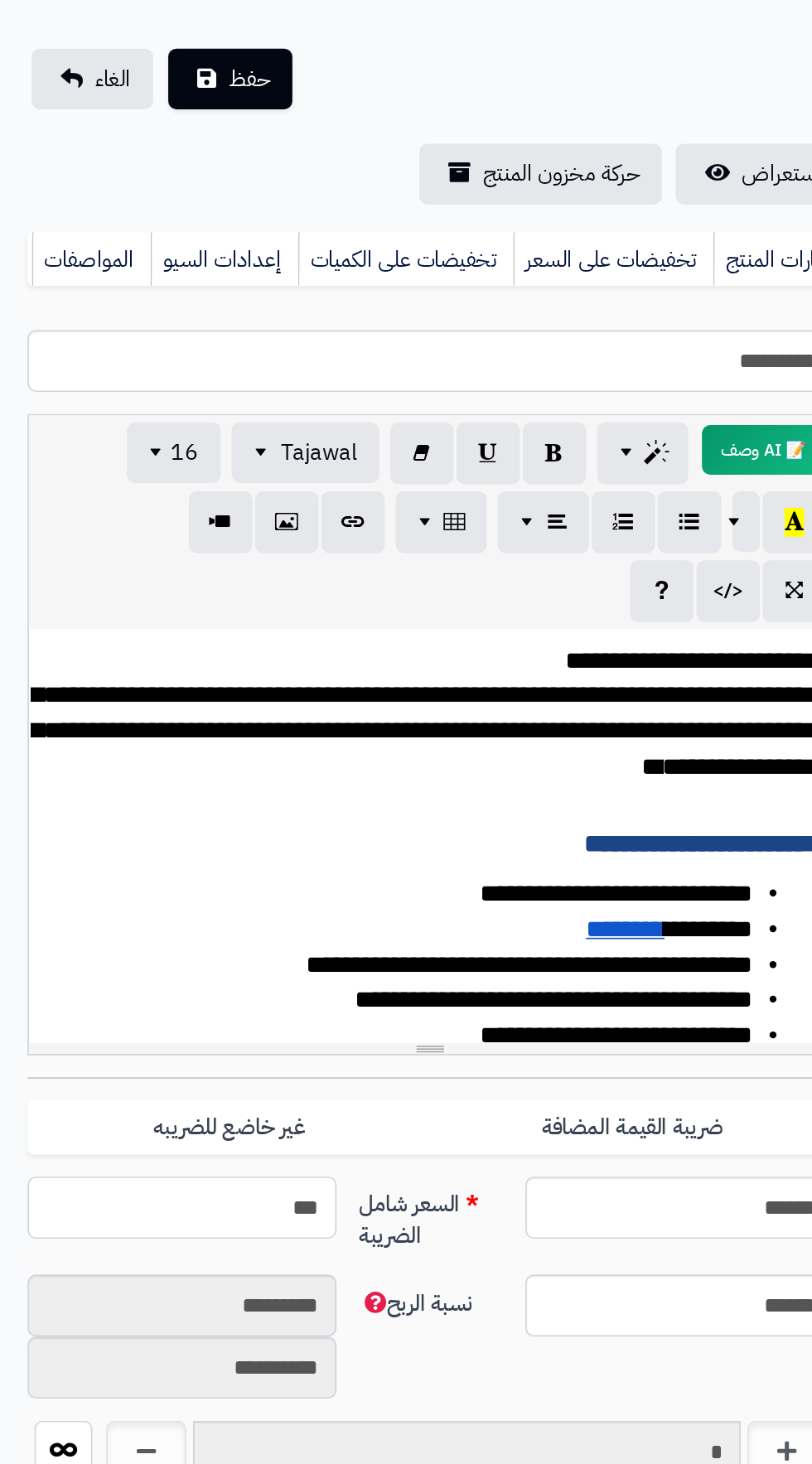
type input "**********"
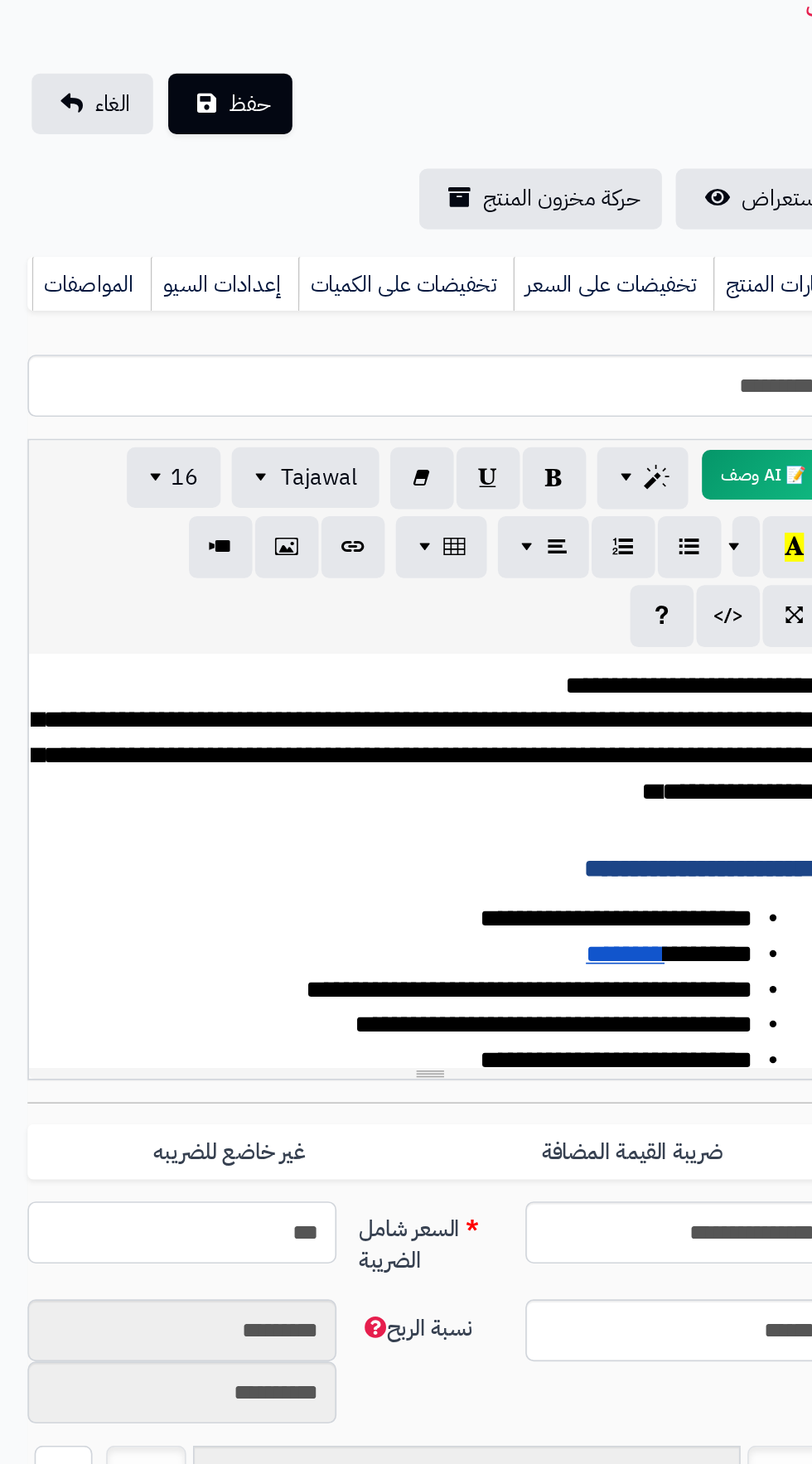
scroll to position [76, 0]
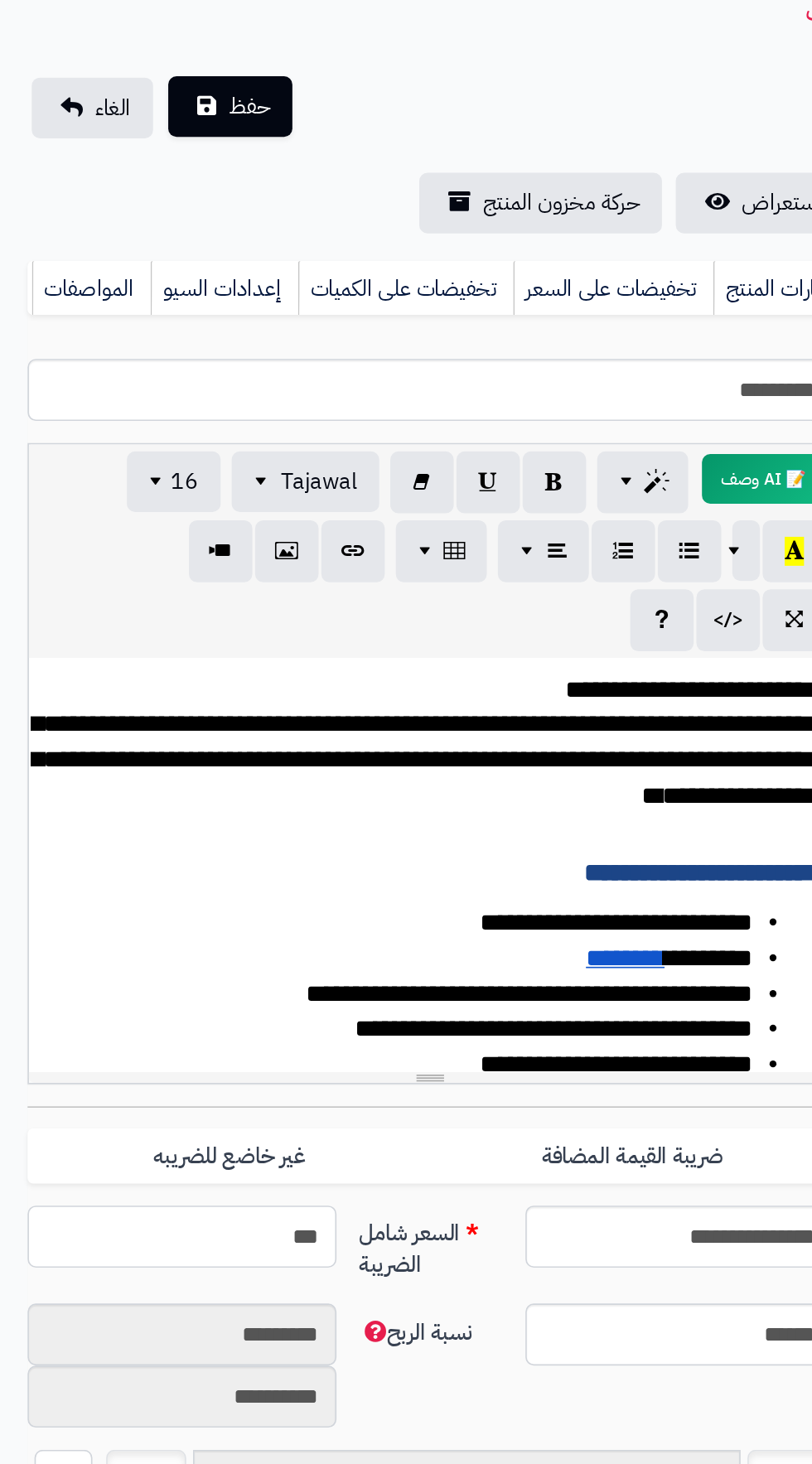
type input "***"
click at [156, 30] on div "الرئيسية المنتجات" at bounding box center [308, 7] width 617 height 45
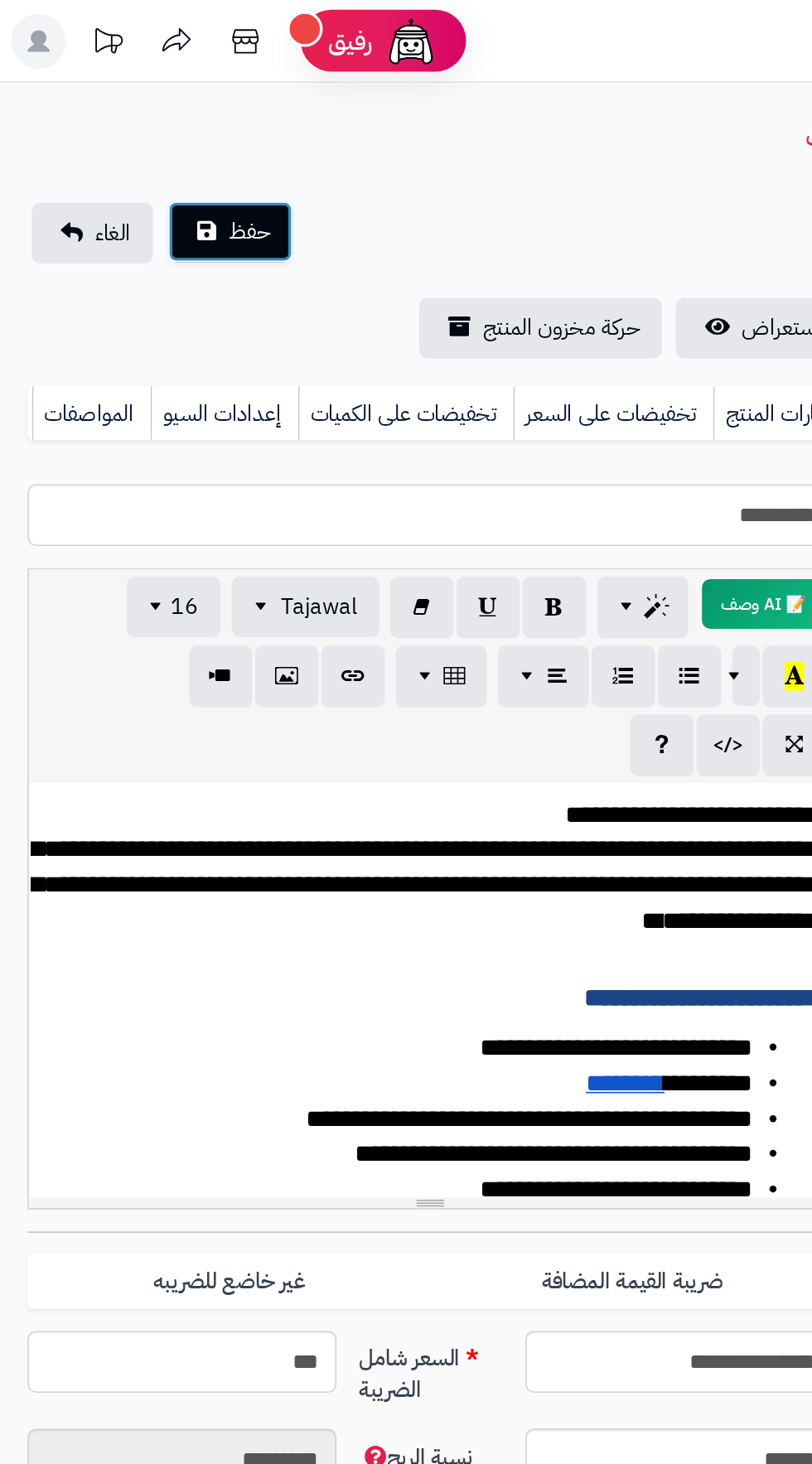
click at [158, 136] on span "حفظ" at bounding box center [149, 139] width 25 height 20
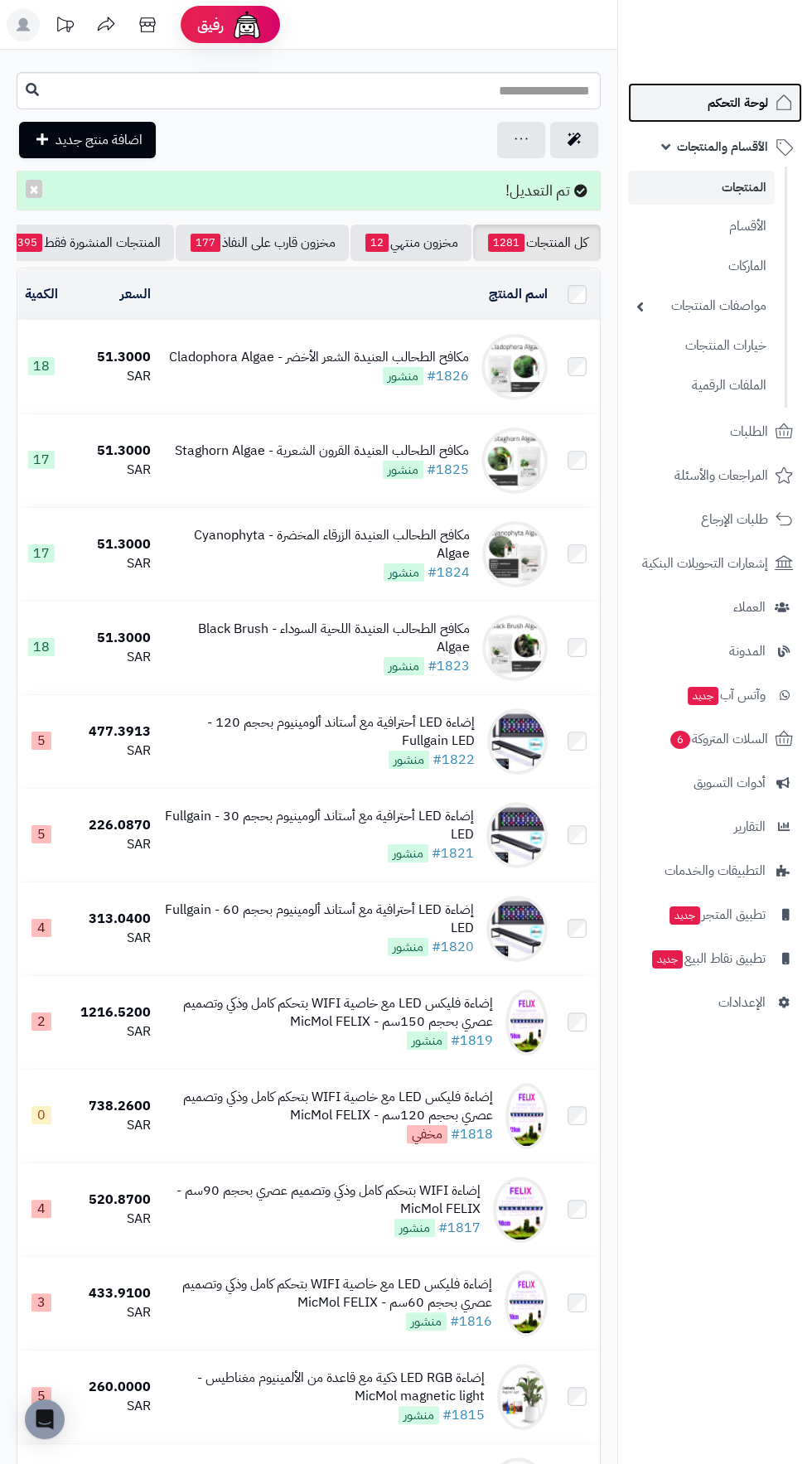
click at [751, 106] on span "لوحة التحكم" at bounding box center [738, 103] width 61 height 23
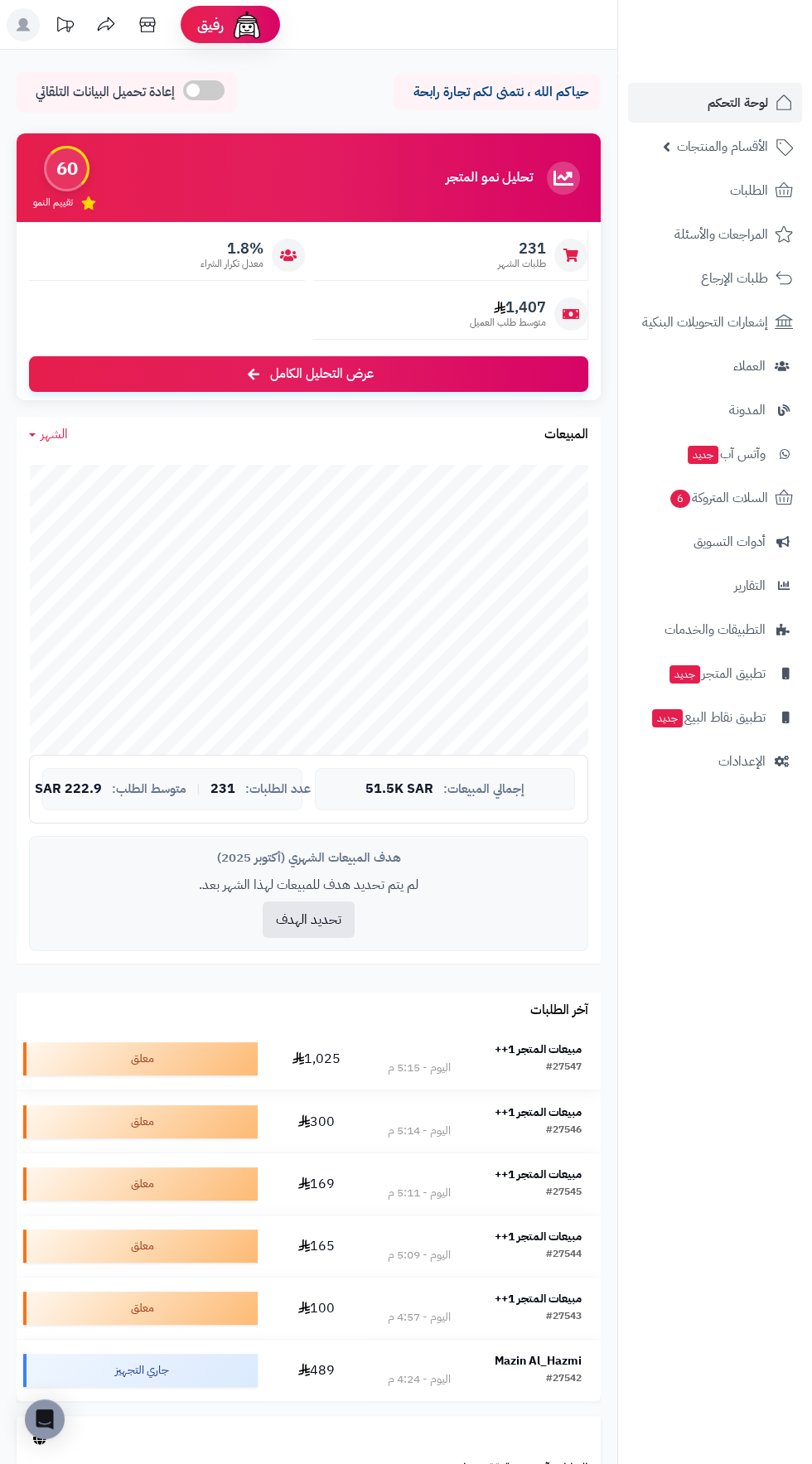
click at [538, 1049] on strong "مبيعات المتجر 1++" at bounding box center [538, 1050] width 87 height 17
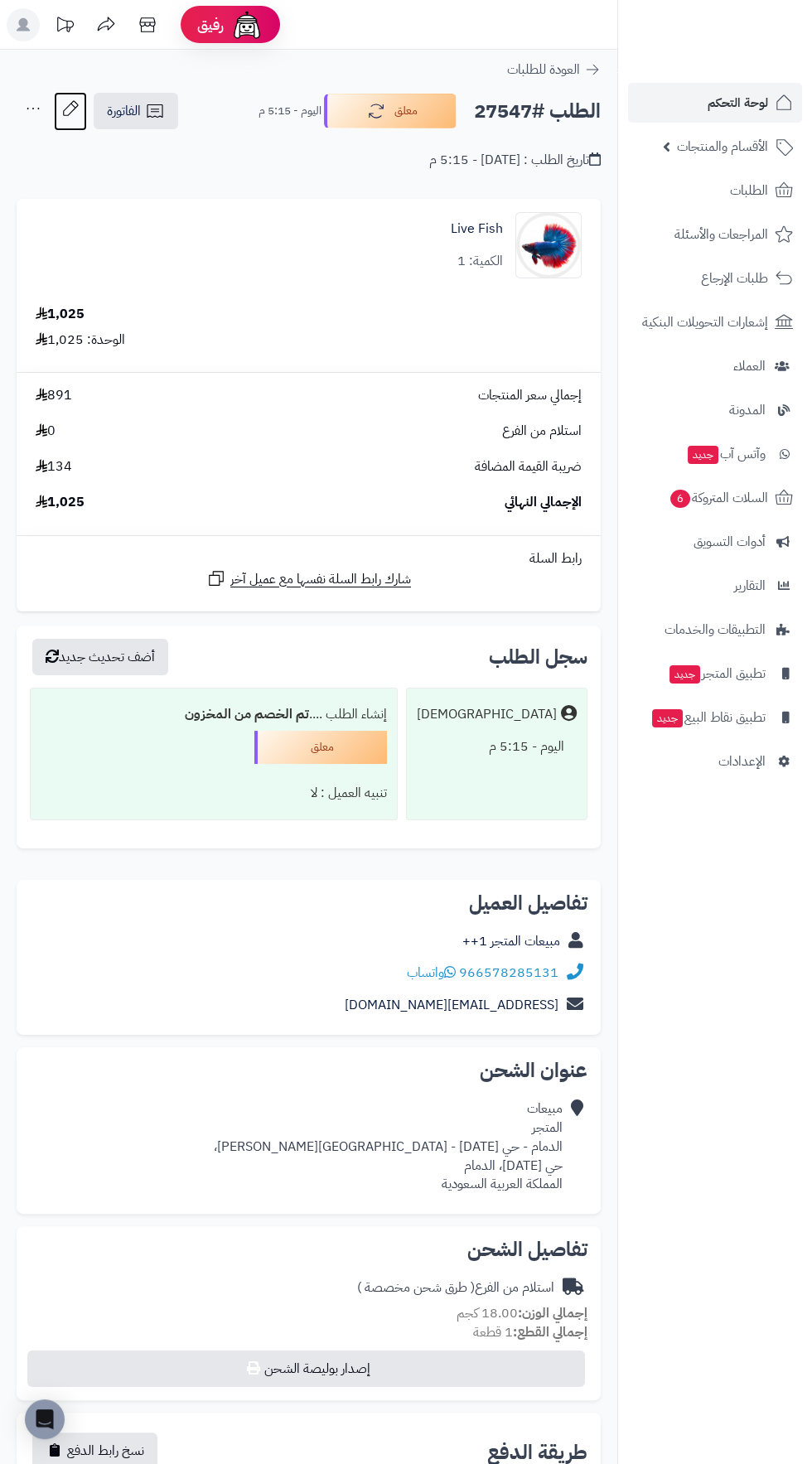
click at [70, 108] on icon at bounding box center [70, 109] width 33 height 33
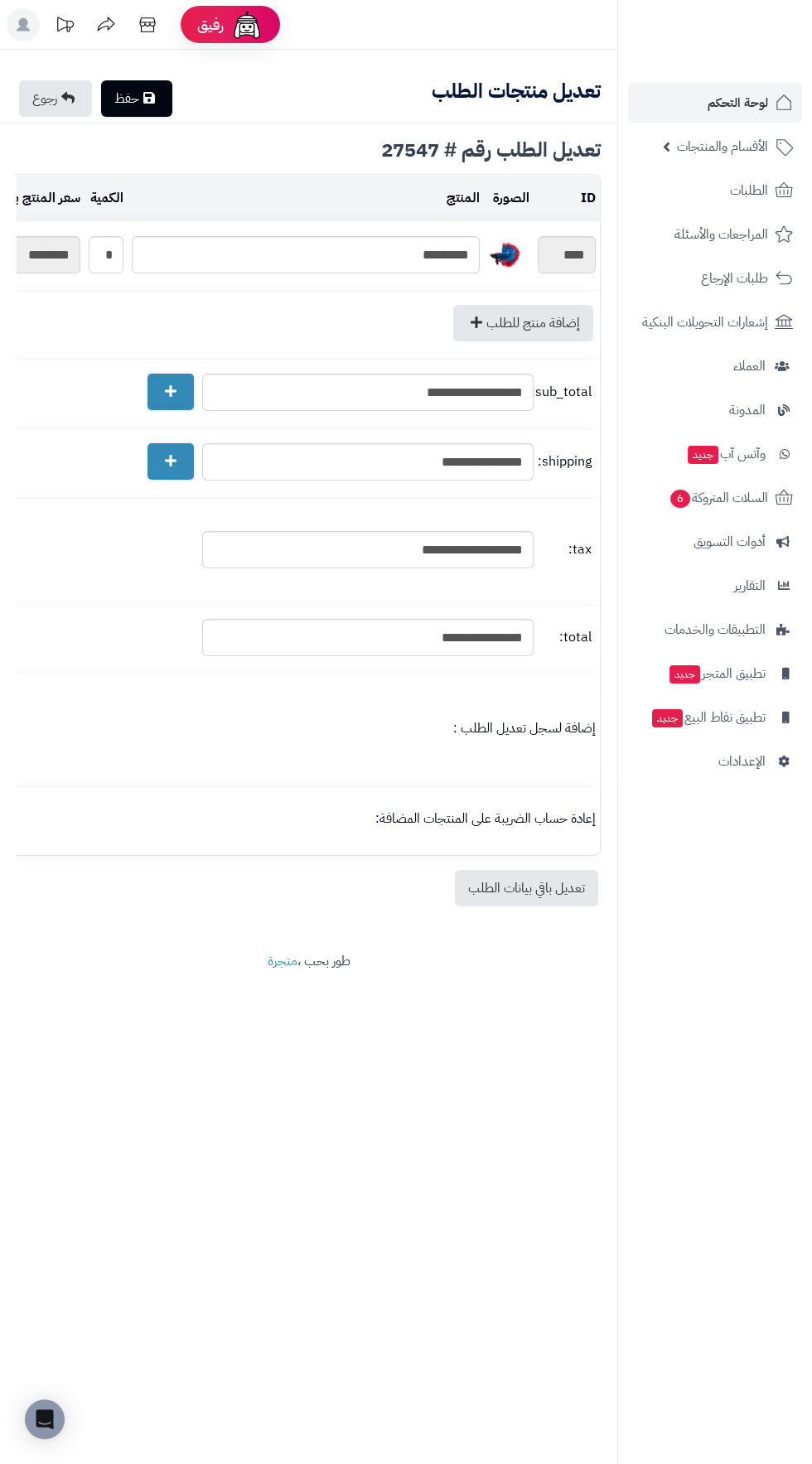
type textarea "**********"
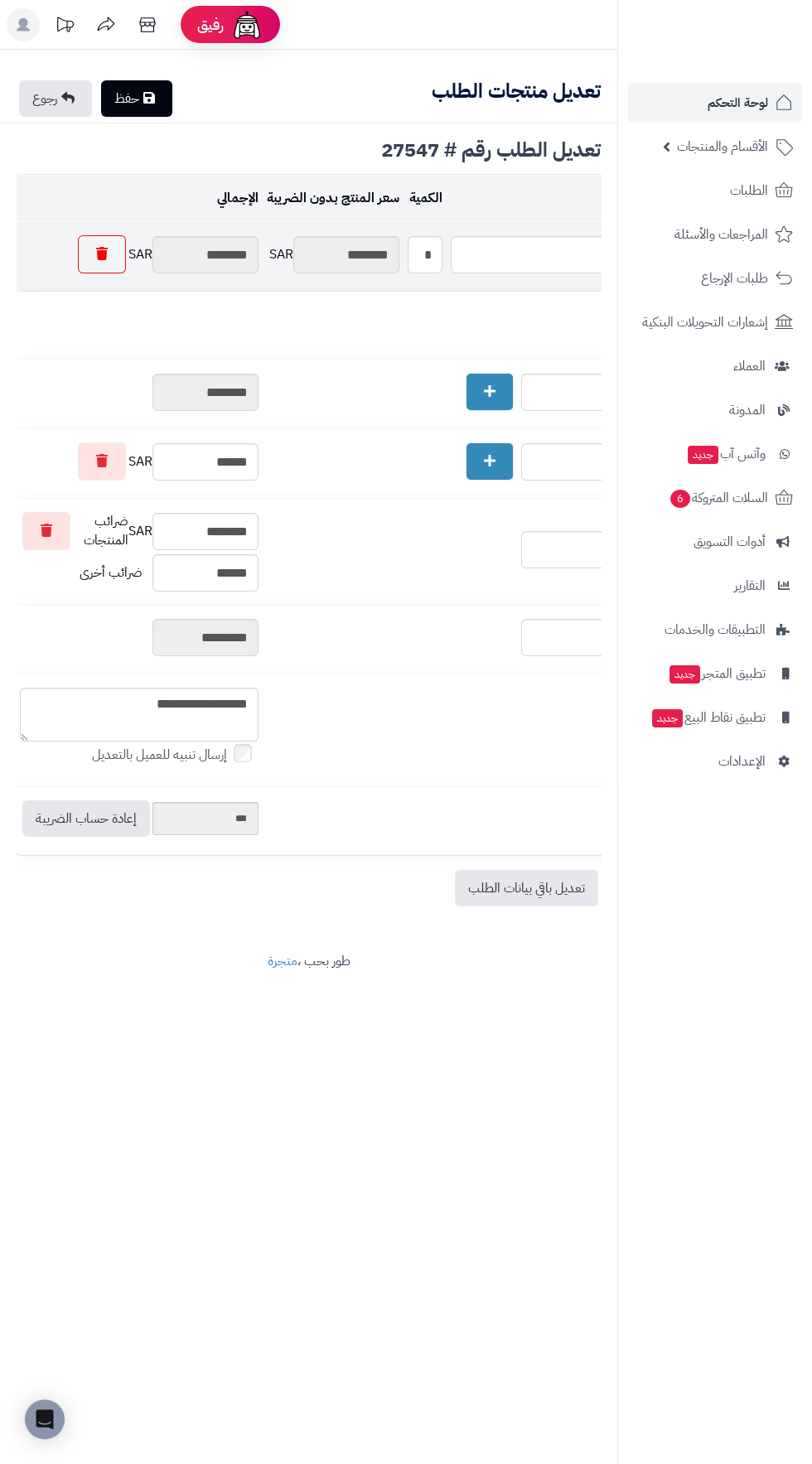
click at [96, 242] on link at bounding box center [102, 255] width 48 height 38
type input "******"
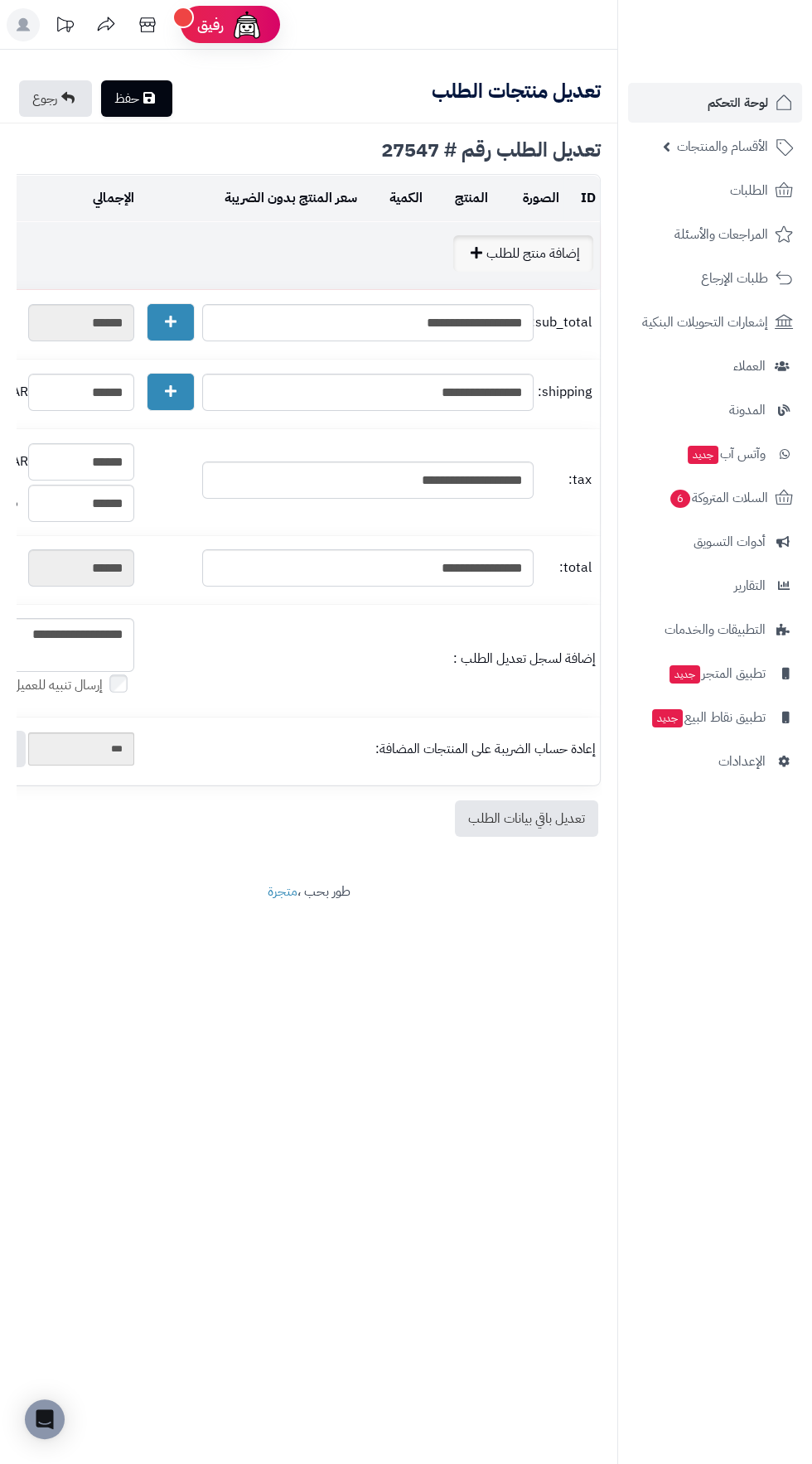
click at [529, 252] on link "إضافة منتج للطلب" at bounding box center [523, 254] width 140 height 36
click at [548, 252] on link "إضافة منتج للطلب" at bounding box center [523, 254] width 140 height 36
click at [535, 262] on link "إضافة منتج للطلب" at bounding box center [523, 254] width 140 height 36
click at [549, 259] on link "إضافة منتج للطلب" at bounding box center [523, 254] width 140 height 36
click at [553, 255] on link "إضافة منتج للطلب" at bounding box center [523, 254] width 140 height 36
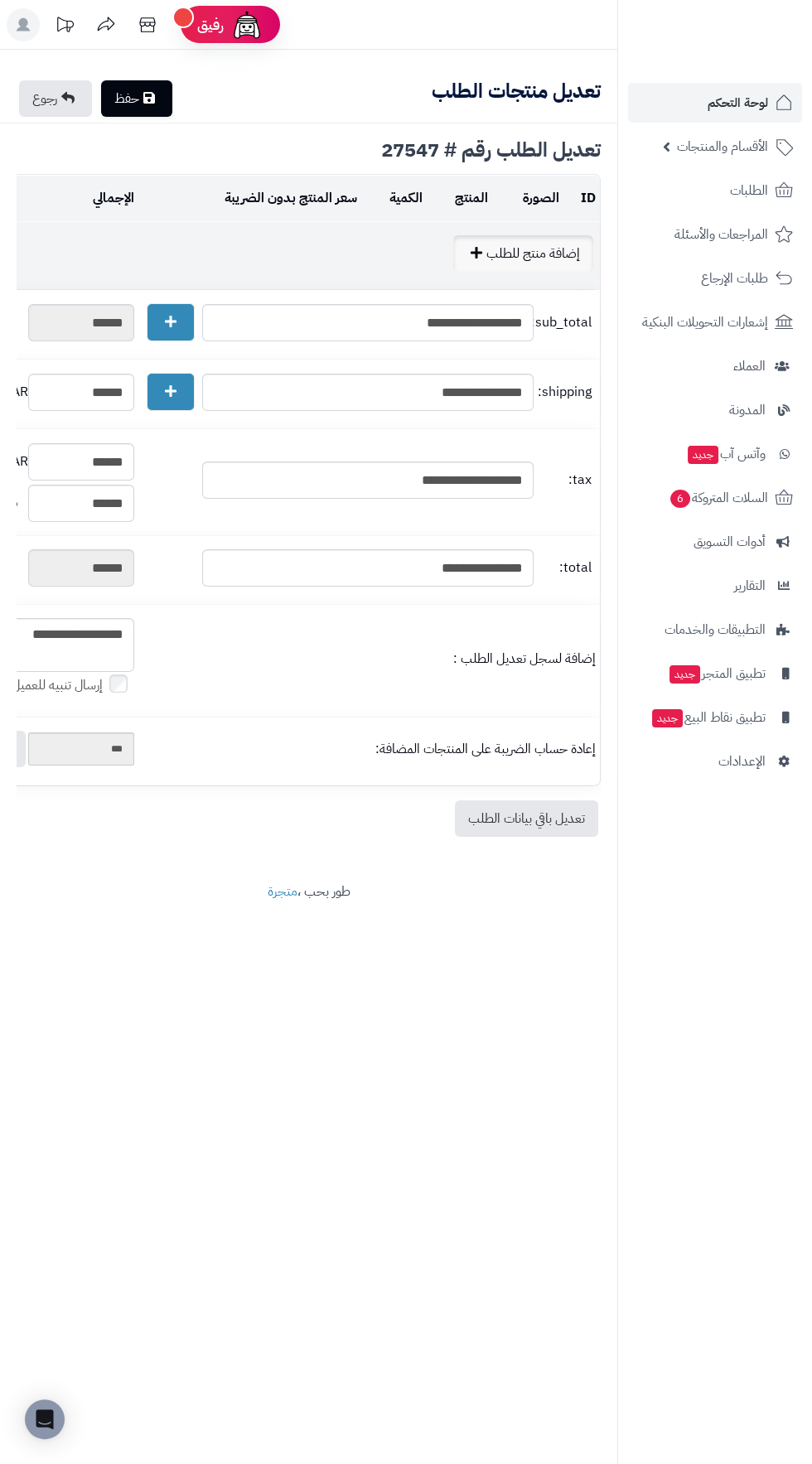
click at [563, 255] on link "إضافة منتج للطلب" at bounding box center [523, 254] width 140 height 36
click at [570, 249] on link "إضافة منتج للطلب" at bounding box center [523, 254] width 140 height 36
click at [575, 241] on link "إضافة منتج للطلب" at bounding box center [523, 254] width 140 height 36
click at [523, 261] on link "إضافة منتج للطلب" at bounding box center [523, 254] width 140 height 36
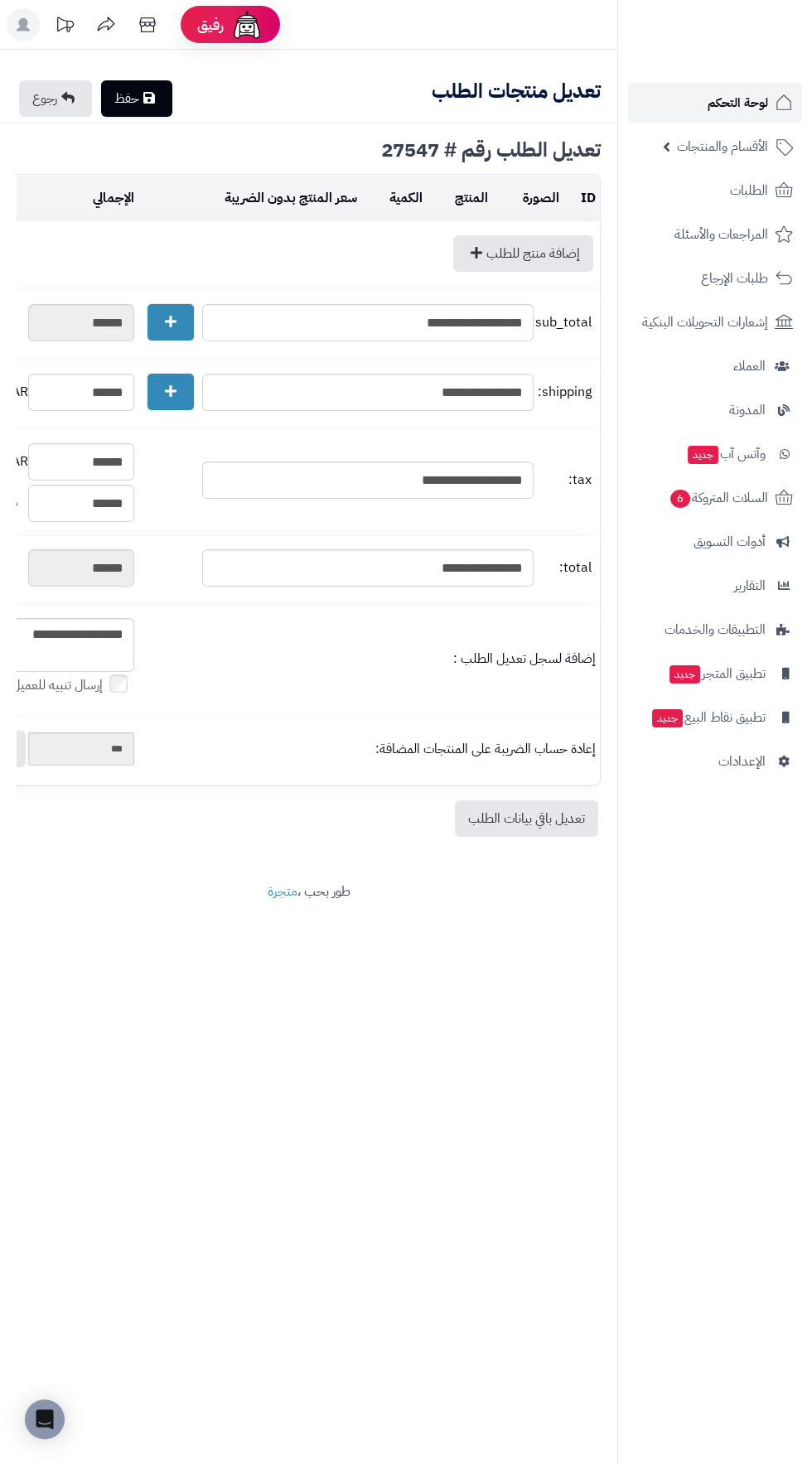
click at [741, 103] on span "لوحة التحكم" at bounding box center [738, 103] width 61 height 23
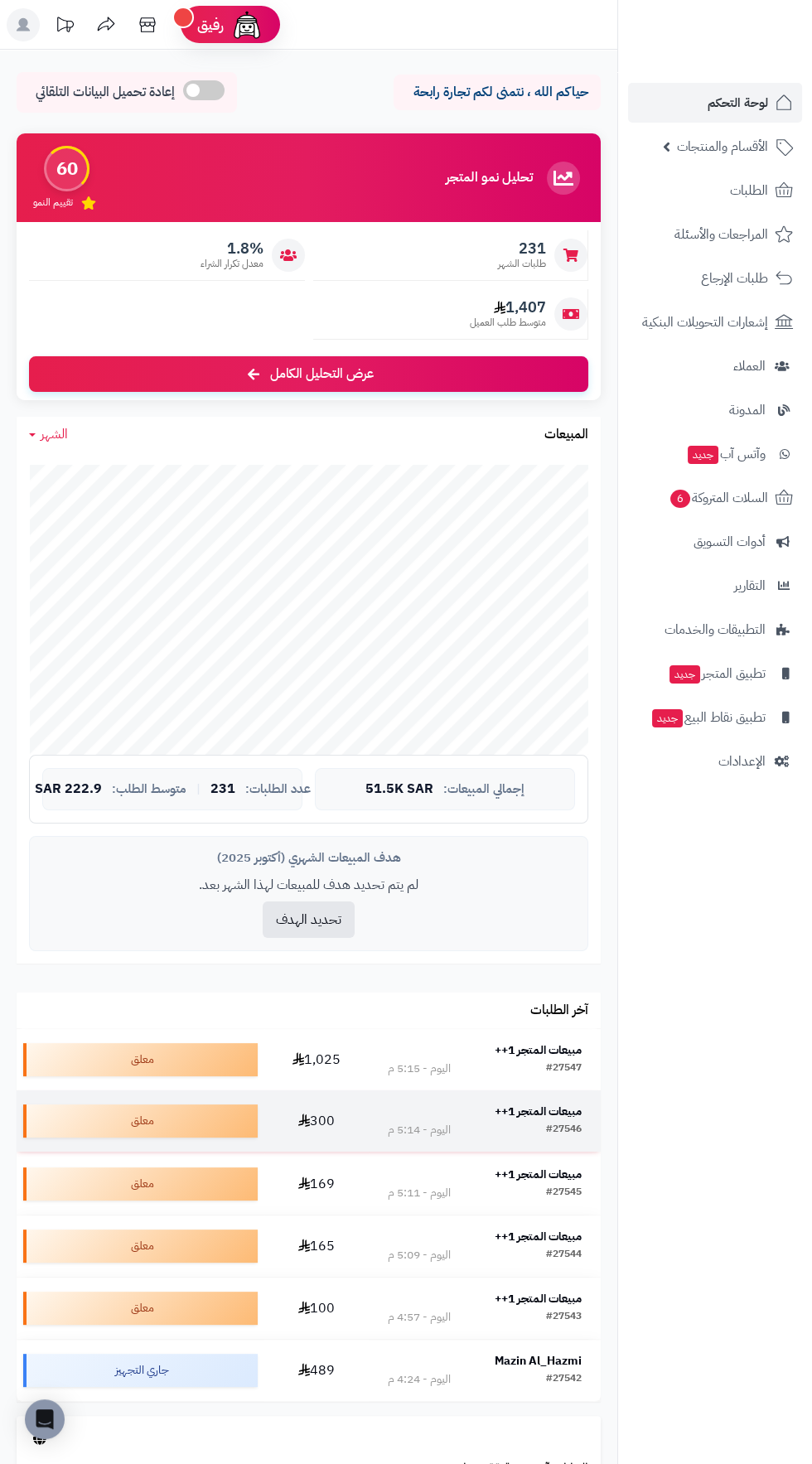
click at [533, 1110] on strong "مبيعات المتجر 1++" at bounding box center [538, 1111] width 87 height 17
